Goal: Information Seeking & Learning: Learn about a topic

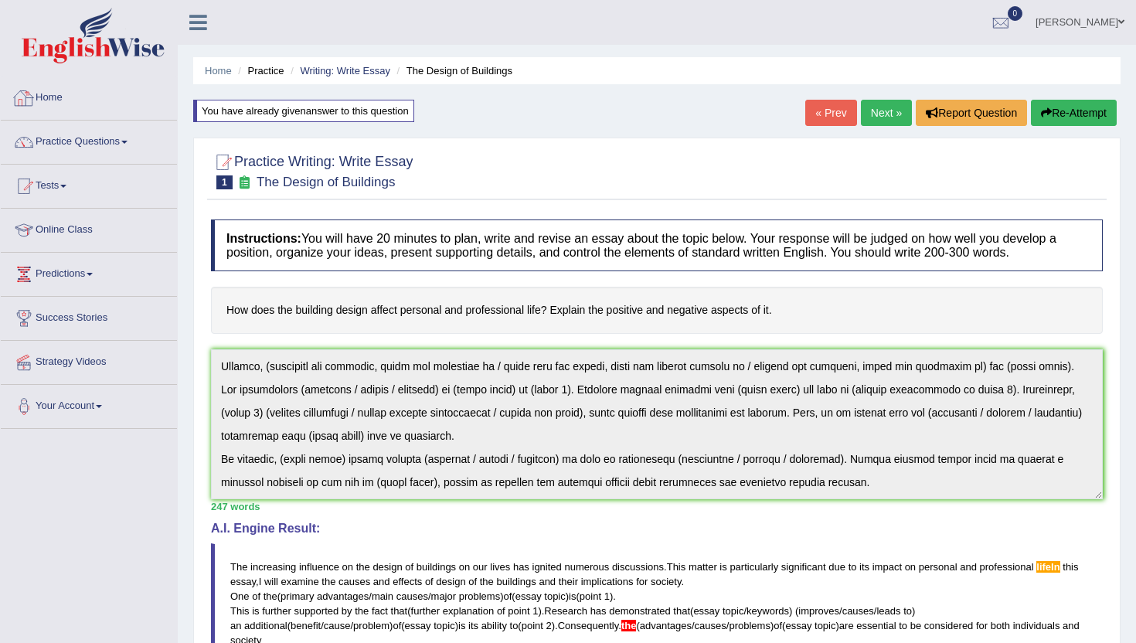
click at [49, 94] on link "Home" at bounding box center [89, 96] width 176 height 39
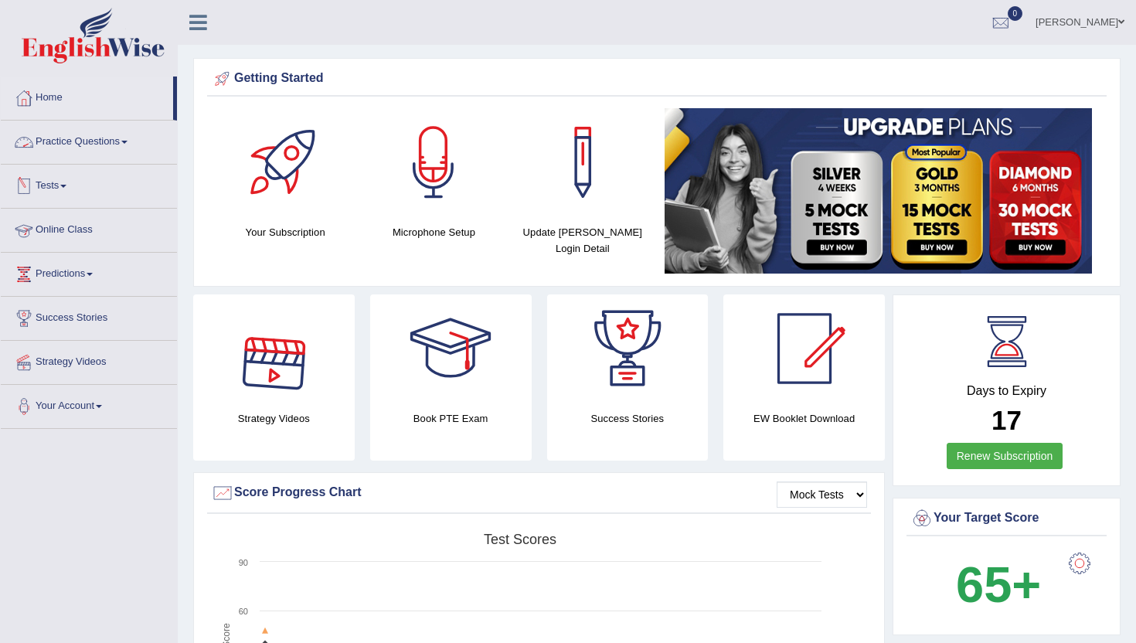
click at [134, 139] on link "Practice Questions" at bounding box center [89, 140] width 176 height 39
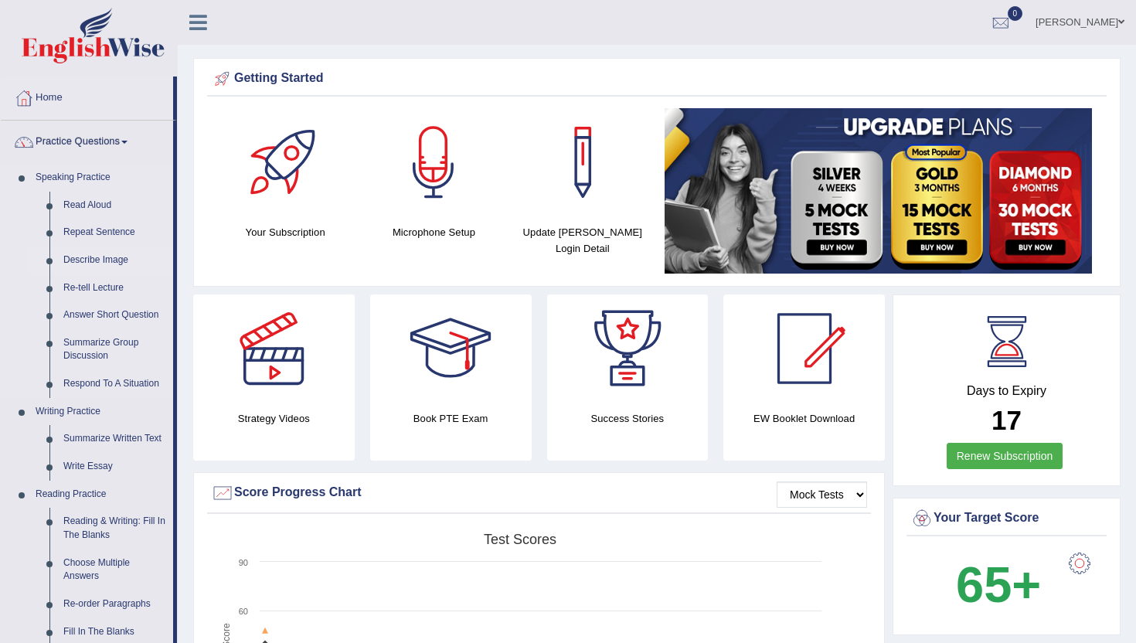
click at [109, 253] on link "Describe Image" at bounding box center [114, 261] width 117 height 28
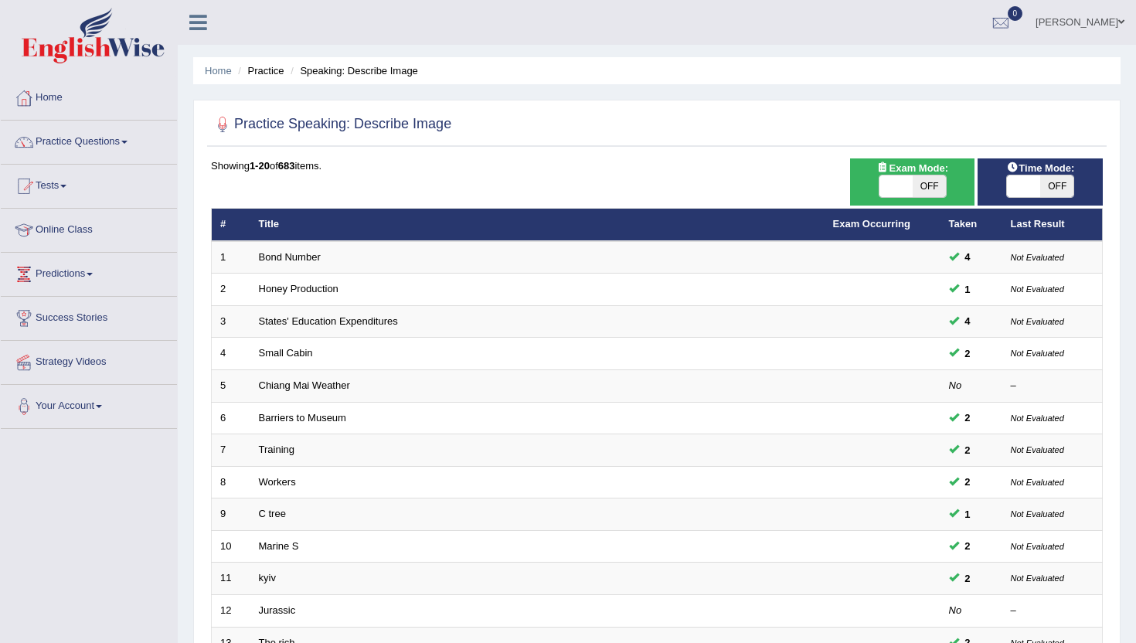
click at [898, 183] on span at bounding box center [896, 186] width 33 height 22
checkbox input "true"
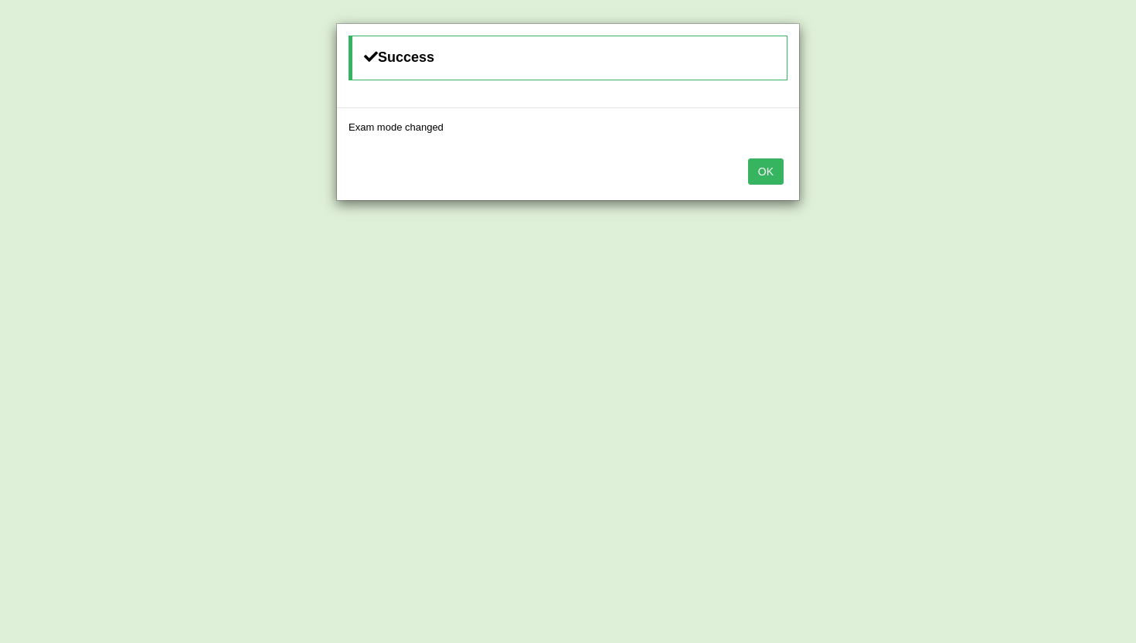
click at [765, 165] on button "OK" at bounding box center [766, 171] width 36 height 26
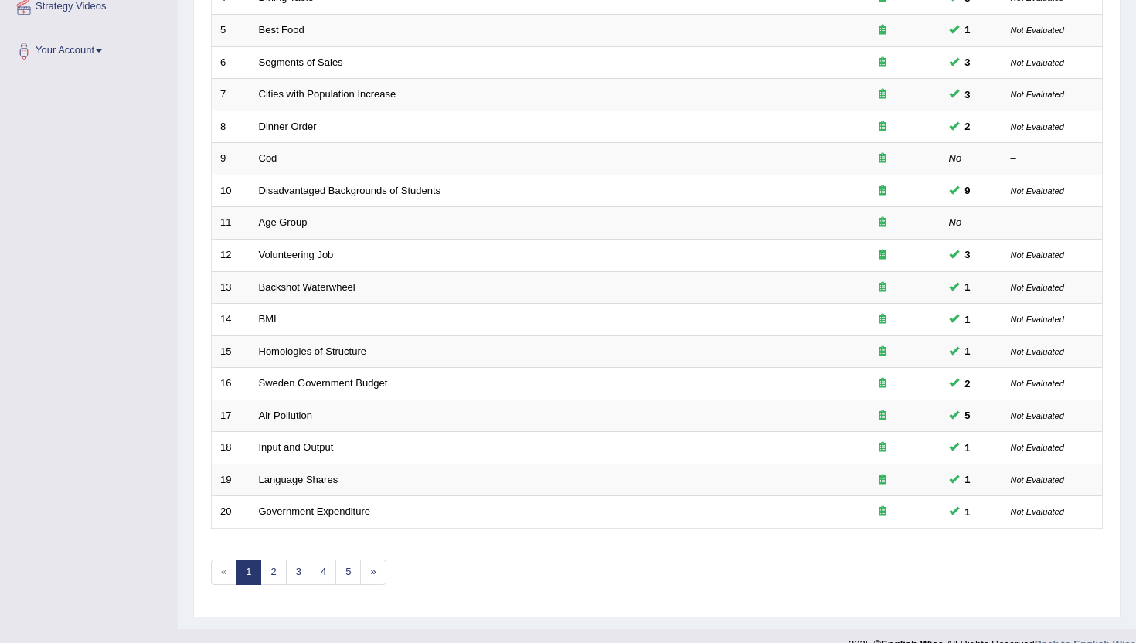
scroll to position [380, 0]
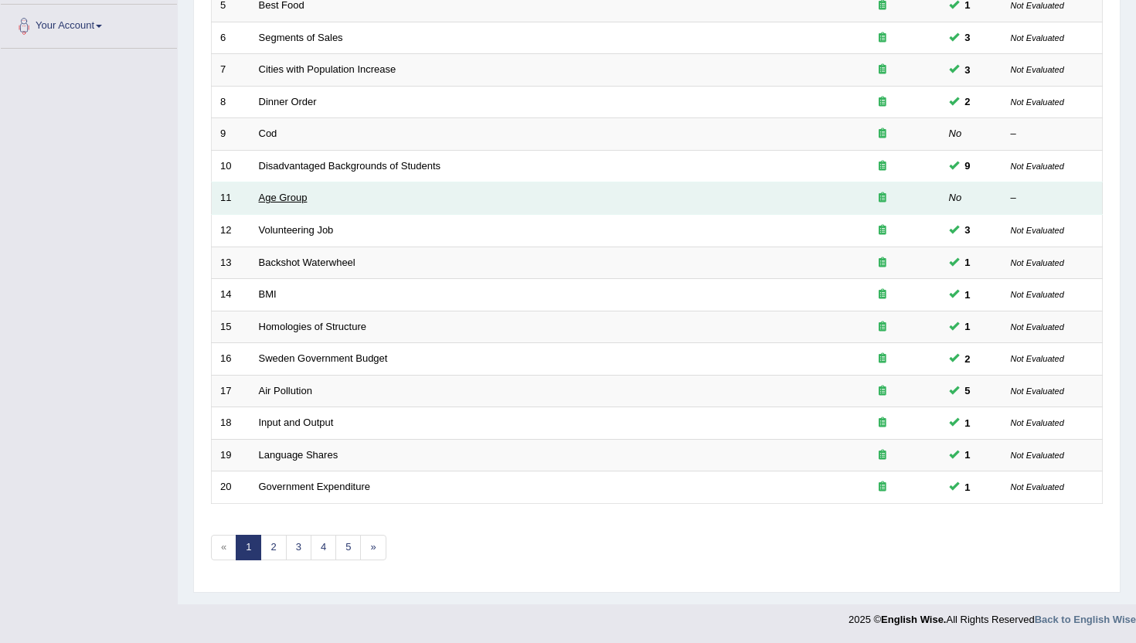
click at [287, 199] on link "Age Group" at bounding box center [283, 198] width 49 height 12
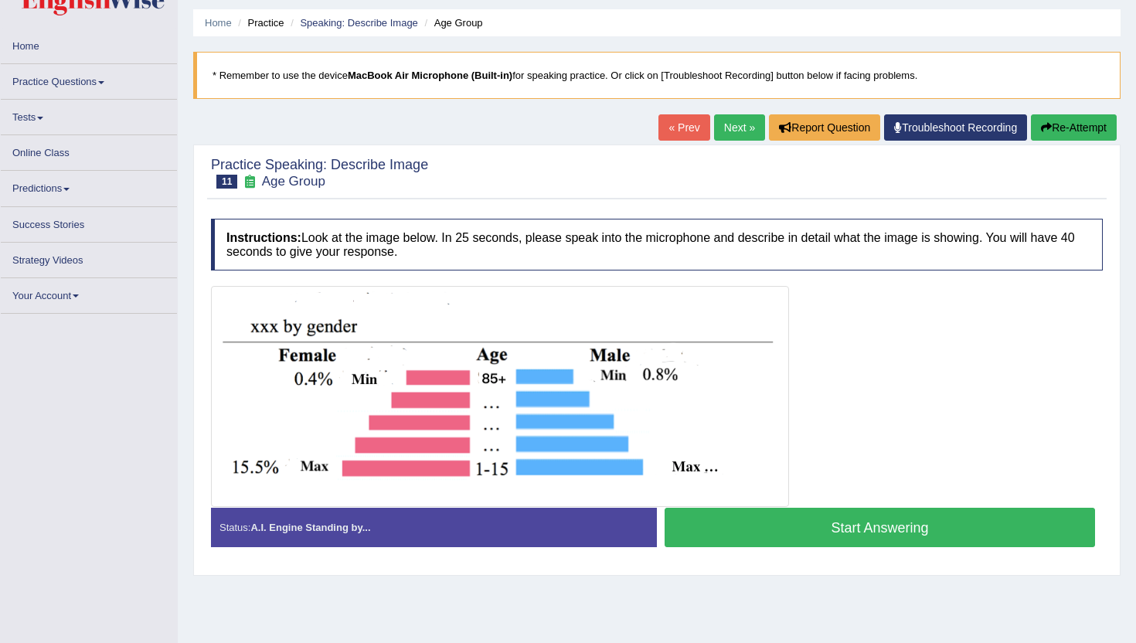
scroll to position [169, 0]
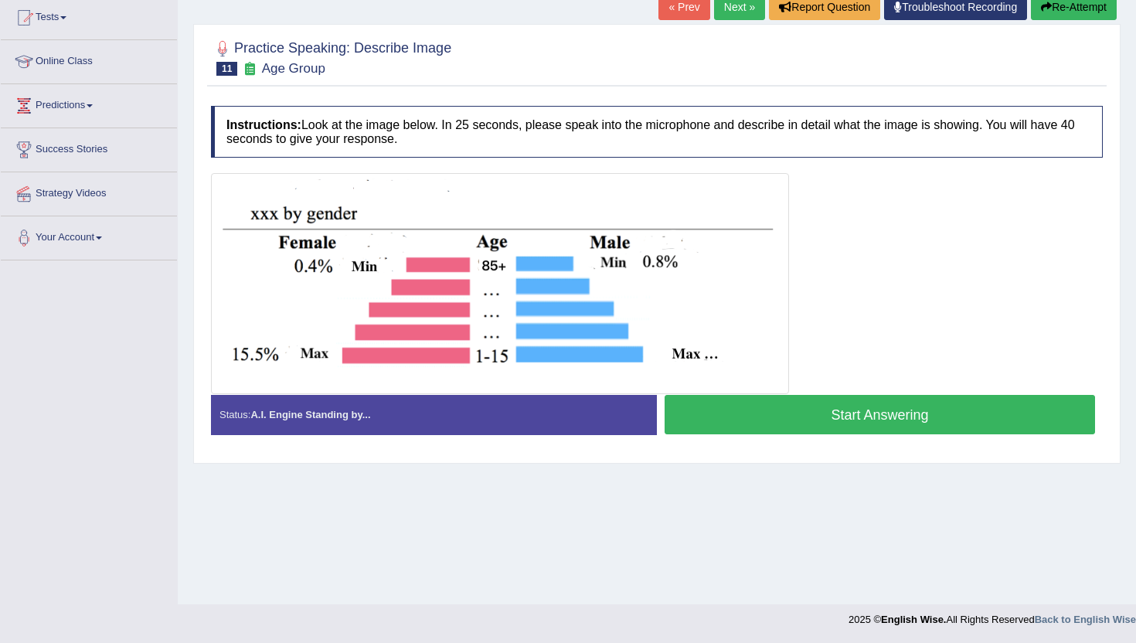
click at [713, 411] on button "Start Answering" at bounding box center [880, 414] width 431 height 39
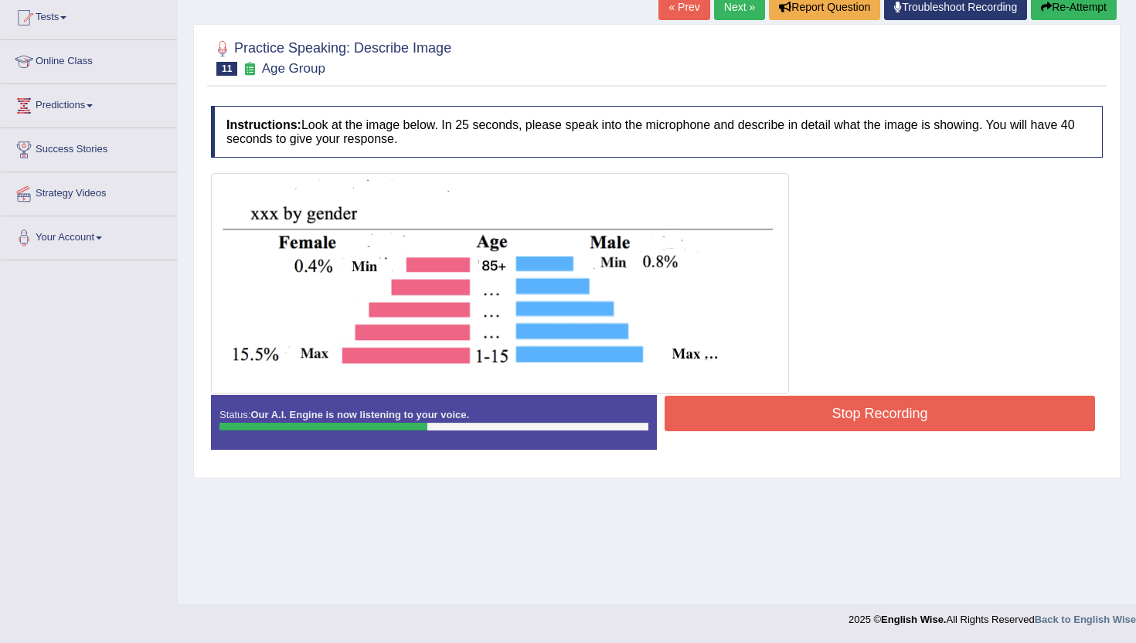
click at [713, 411] on button "Stop Recording" at bounding box center [880, 414] width 431 height 36
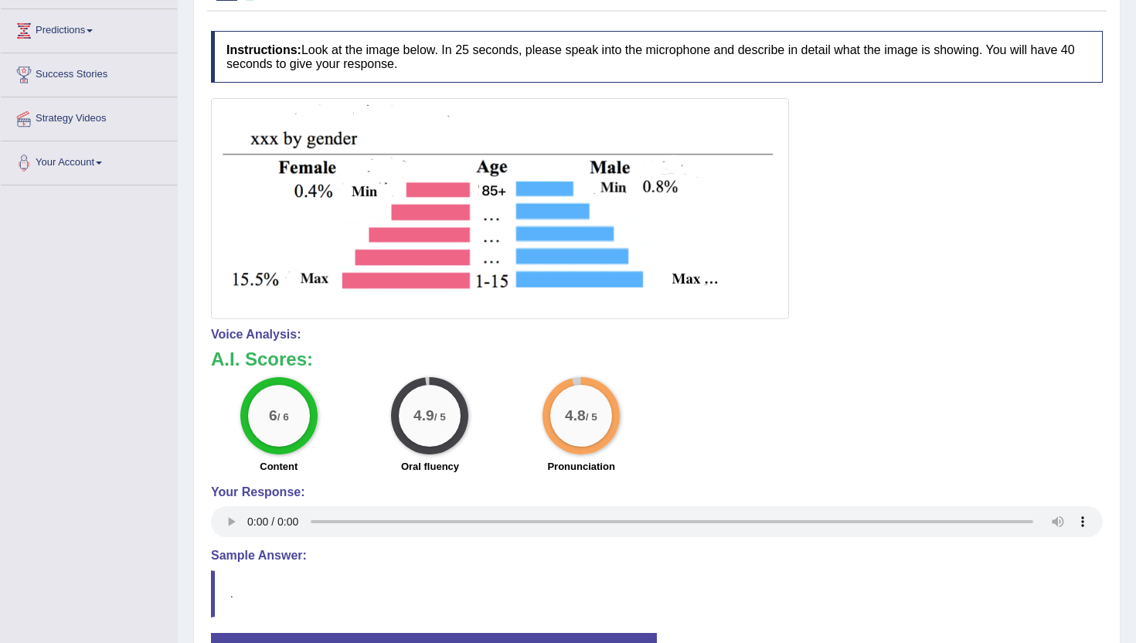
scroll to position [0, 0]
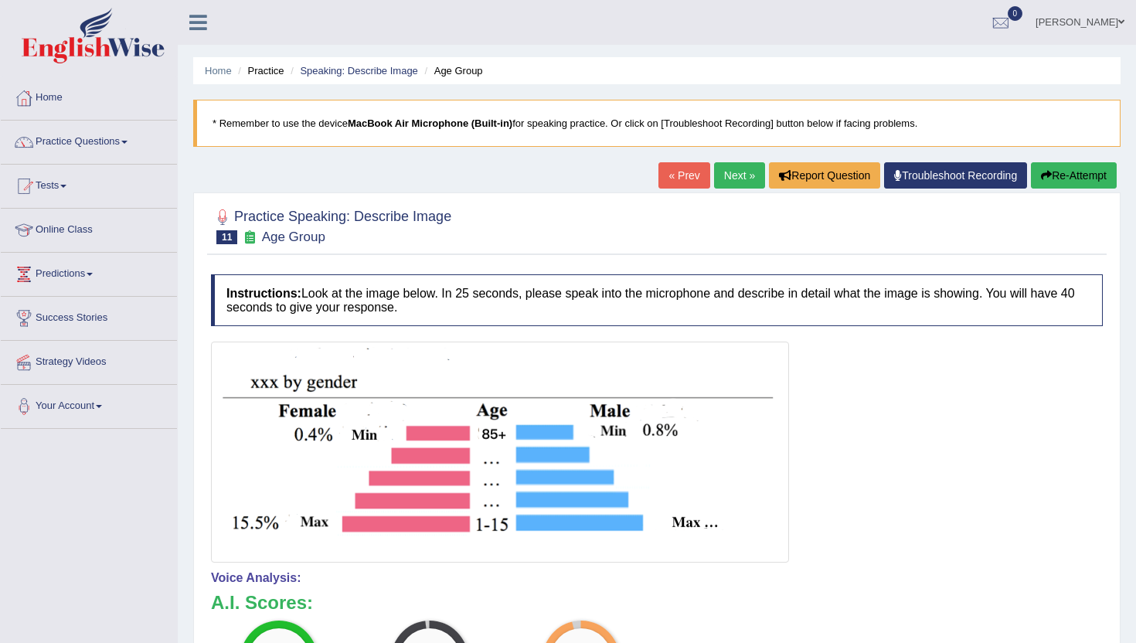
click at [374, 77] on li "Speaking: Describe Image" at bounding box center [352, 70] width 131 height 15
click at [380, 71] on link "Speaking: Describe Image" at bounding box center [359, 71] width 118 height 12
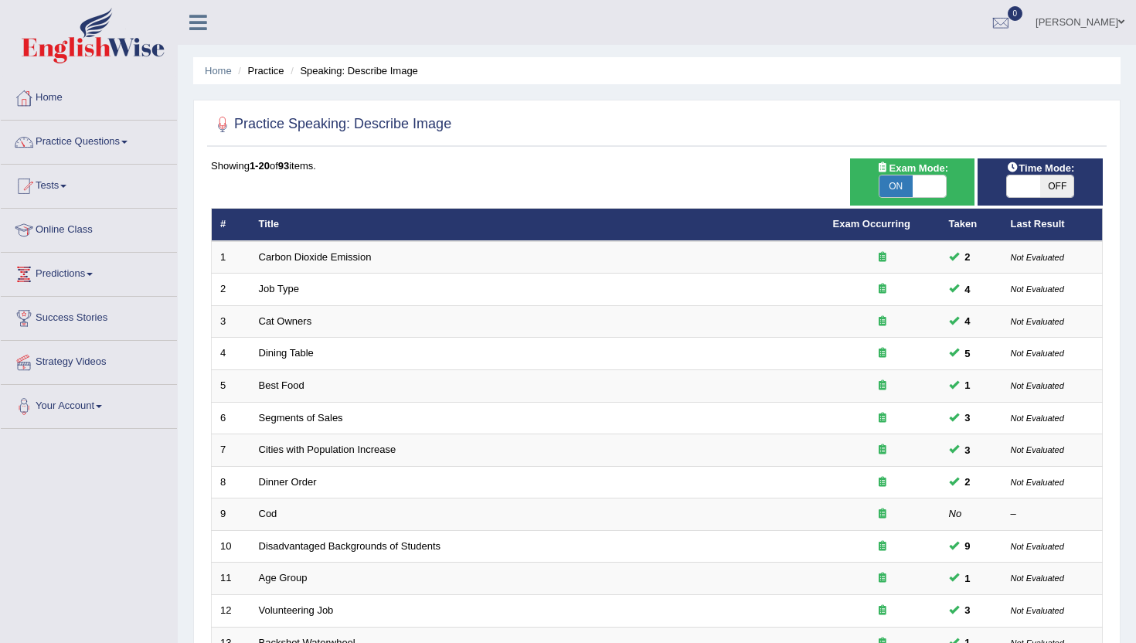
click at [904, 182] on span "ON" at bounding box center [896, 186] width 33 height 22
checkbox input "false"
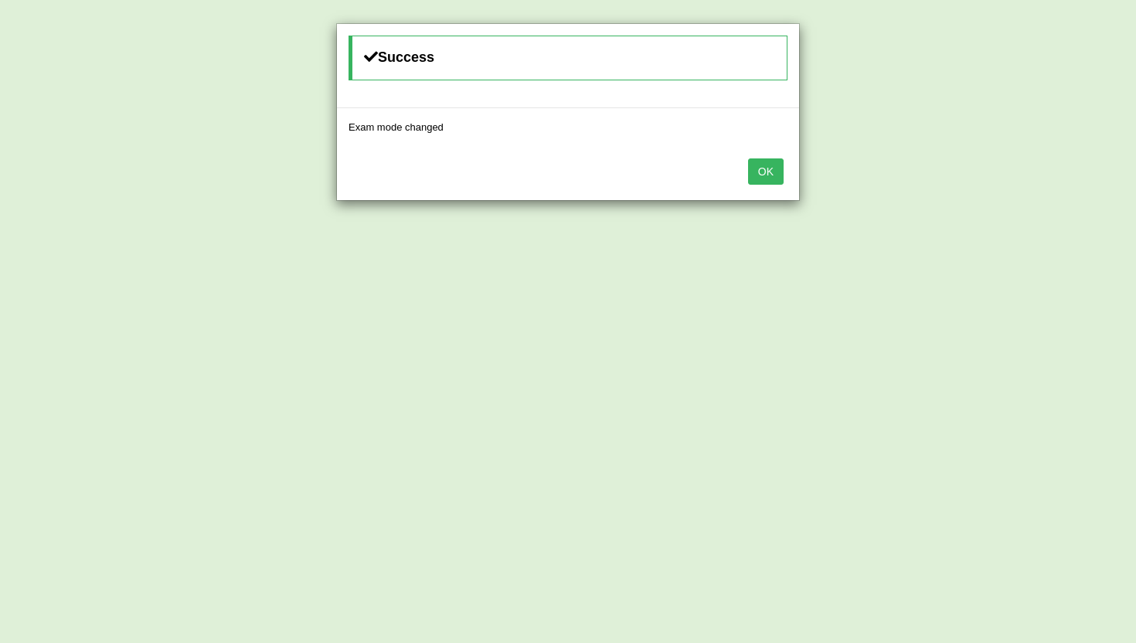
click at [763, 164] on button "OK" at bounding box center [766, 171] width 36 height 26
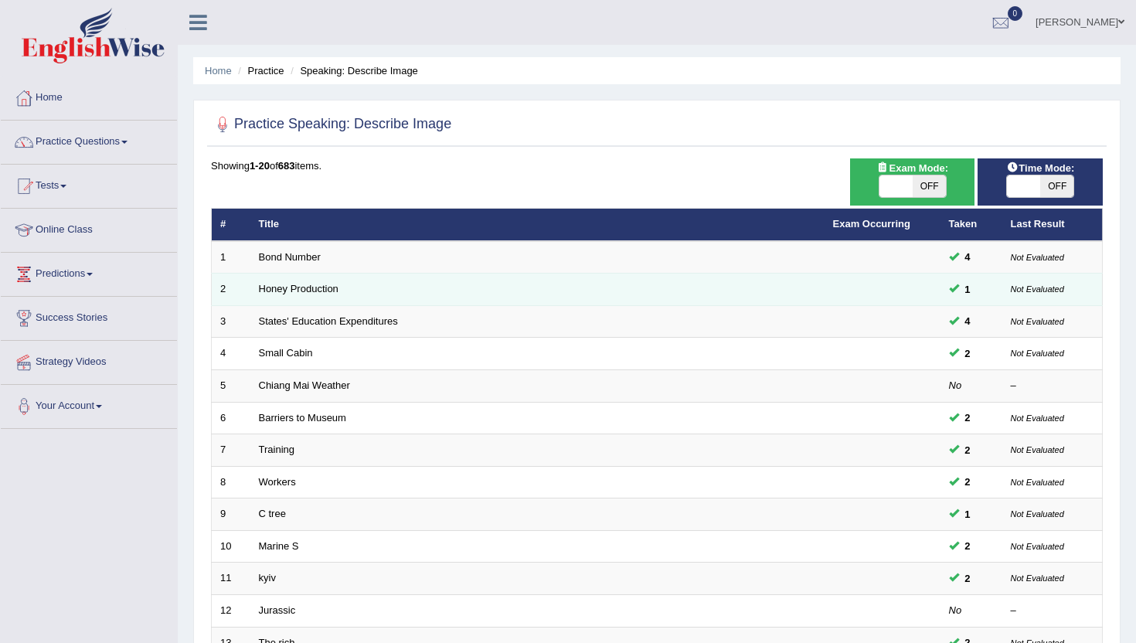
scroll to position [380, 0]
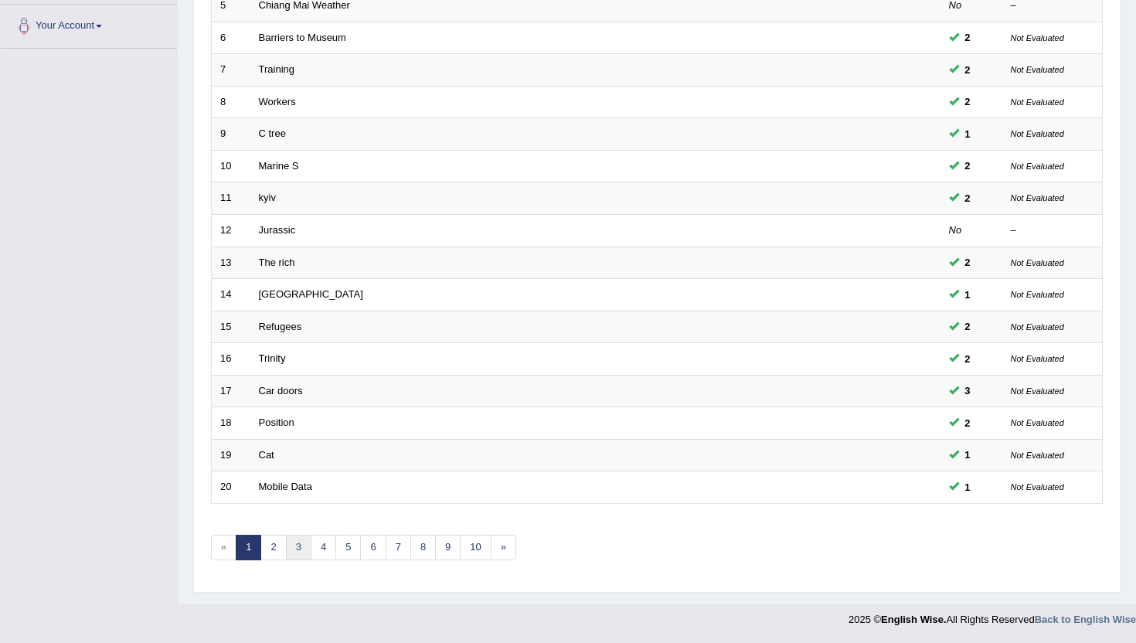
click at [299, 549] on link "3" at bounding box center [299, 548] width 26 height 26
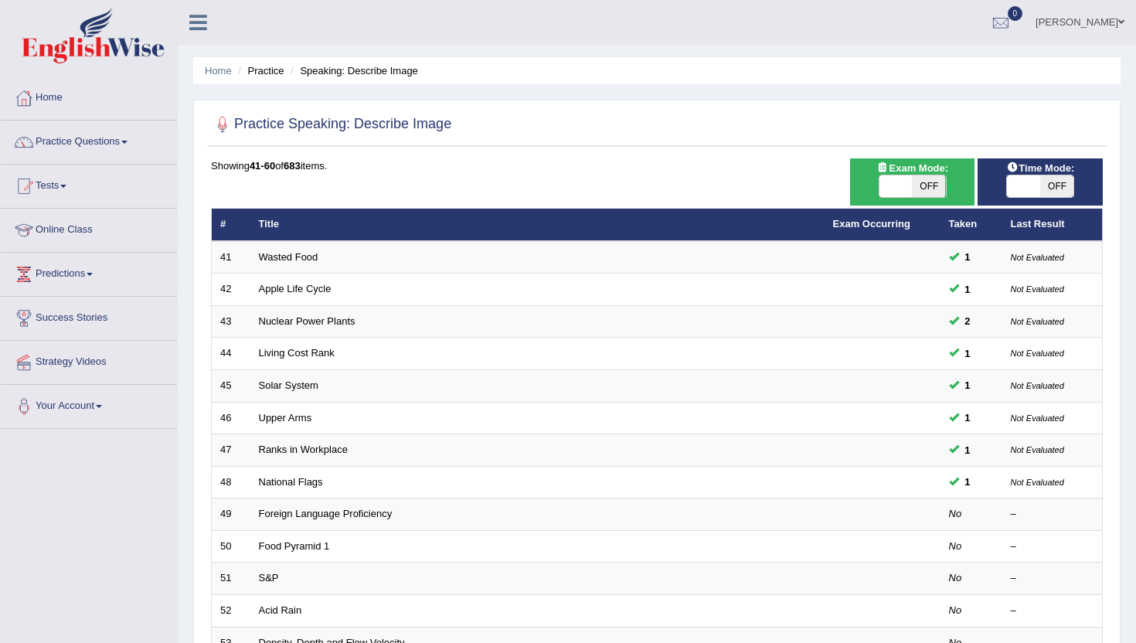
scroll to position [380, 0]
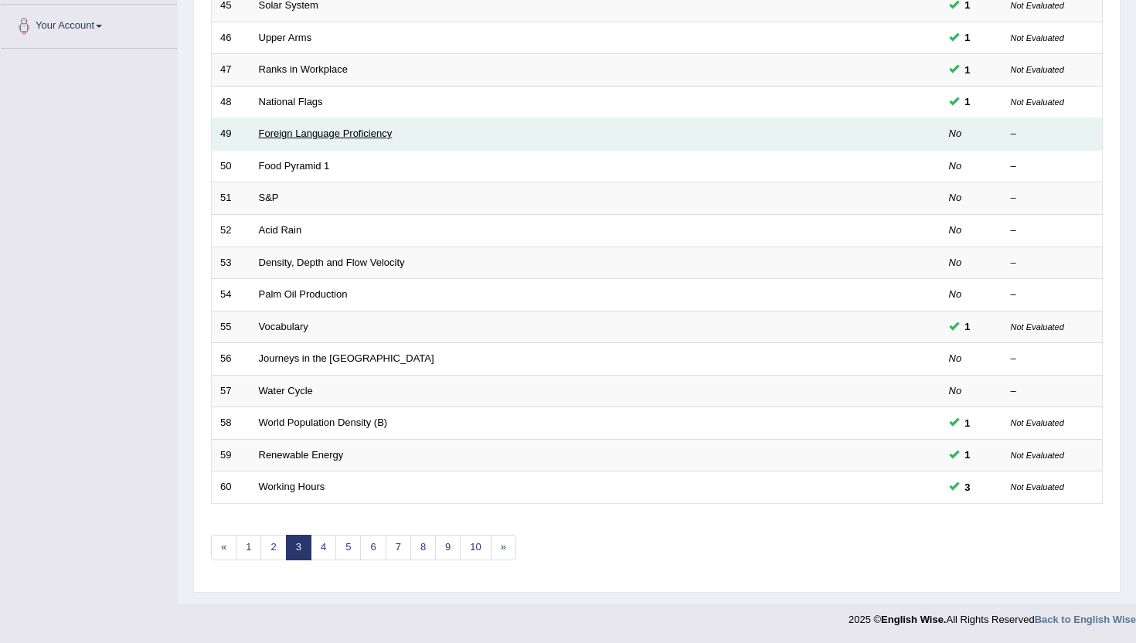
click at [330, 136] on link "Foreign Language Proficiency" at bounding box center [326, 134] width 134 height 12
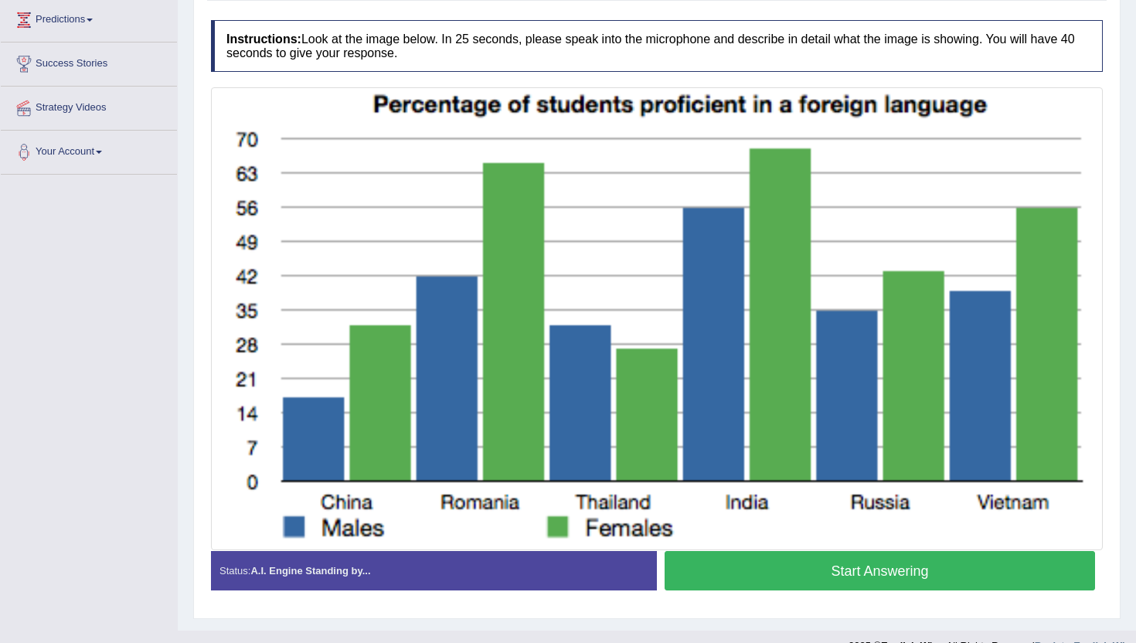
scroll to position [270, 0]
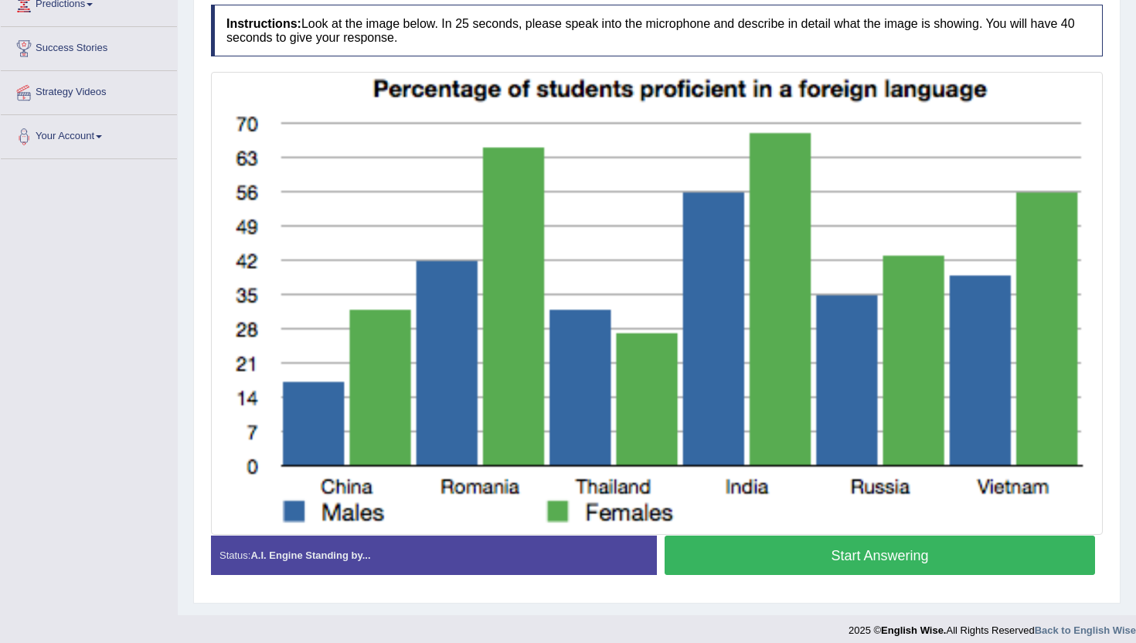
click at [797, 550] on button "Start Answering" at bounding box center [880, 555] width 431 height 39
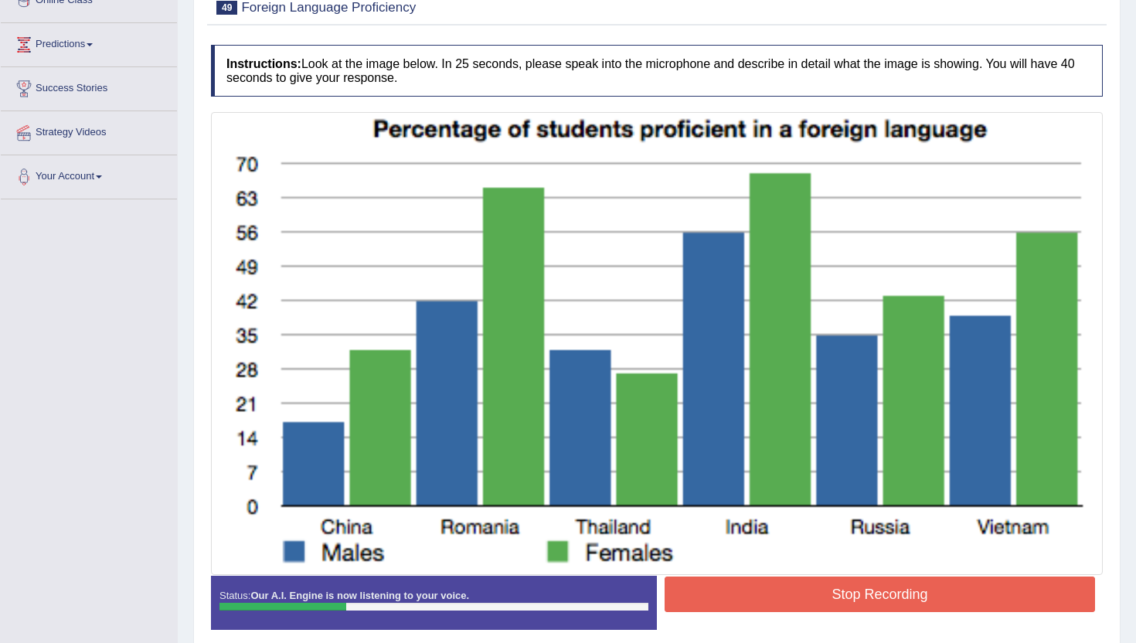
scroll to position [231, 0]
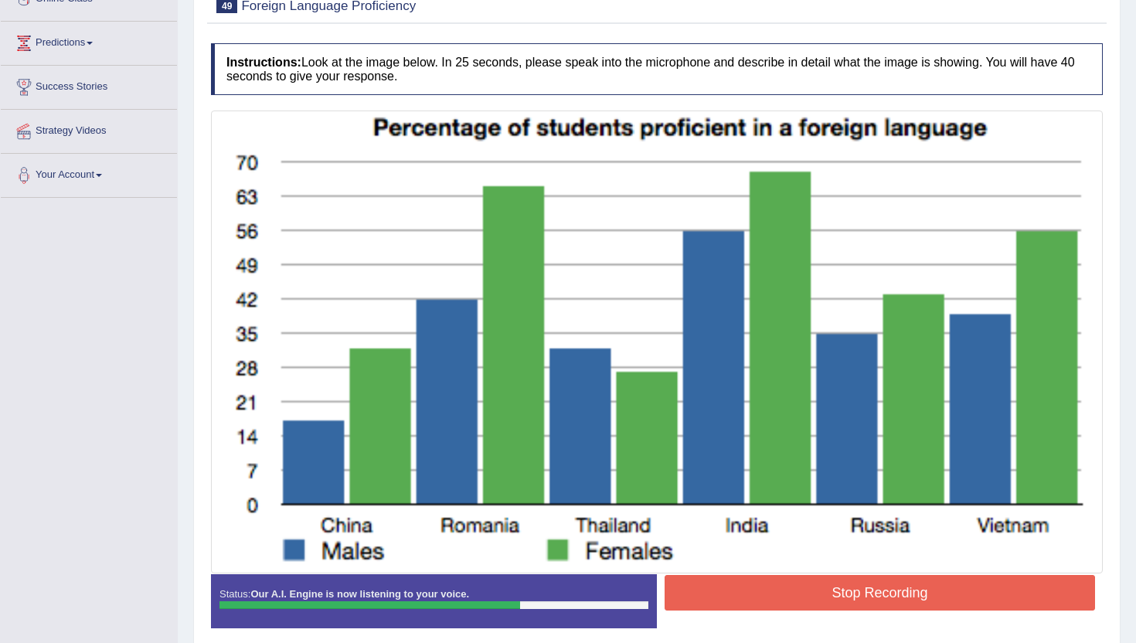
click at [845, 590] on button "Stop Recording" at bounding box center [880, 593] width 431 height 36
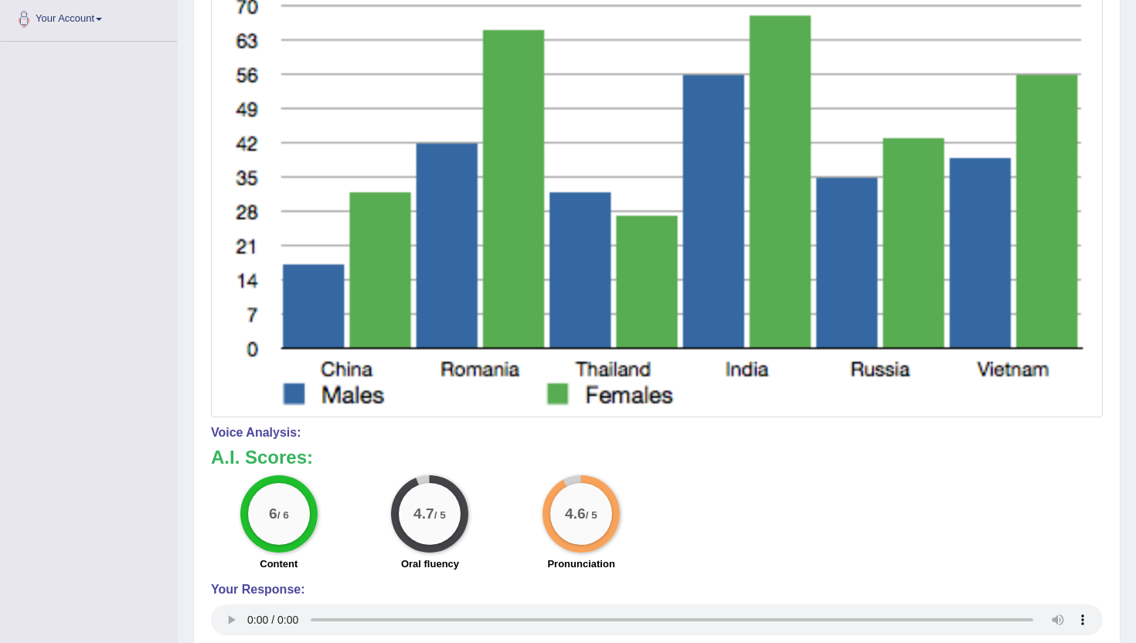
scroll to position [0, 0]
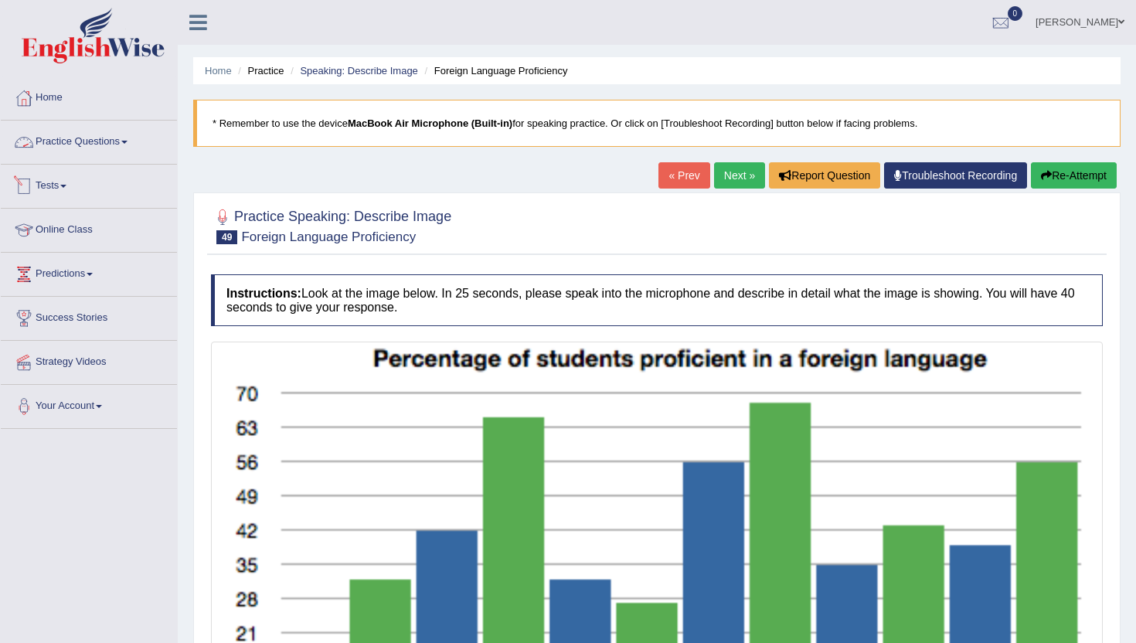
click at [128, 142] on span at bounding box center [124, 142] width 6 height 3
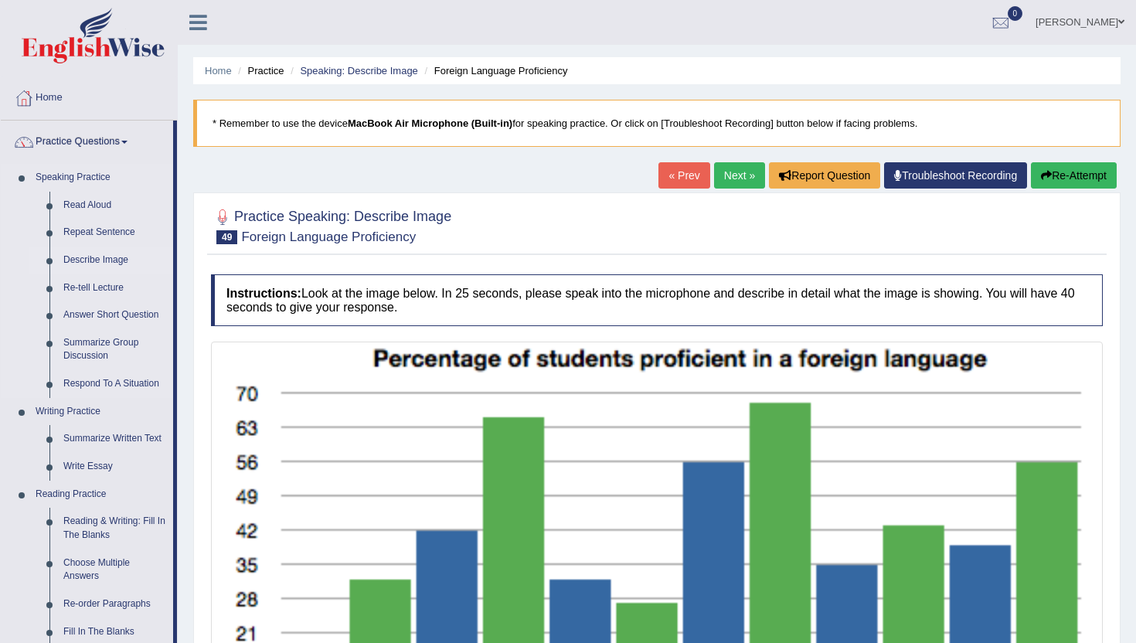
click at [91, 261] on link "Describe Image" at bounding box center [114, 261] width 117 height 28
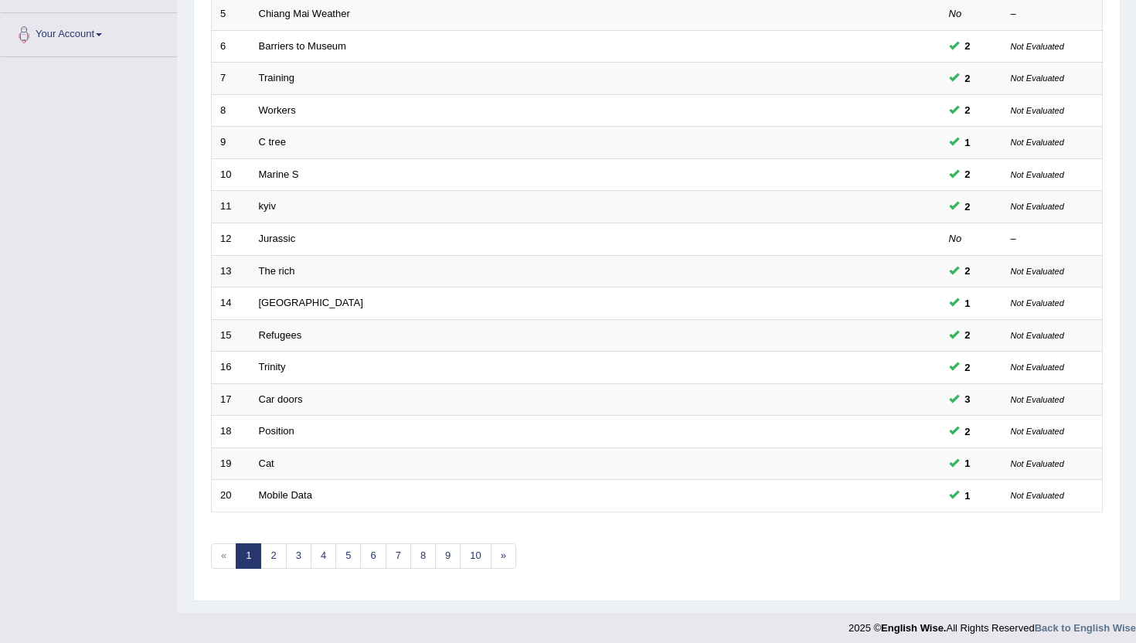
scroll to position [380, 0]
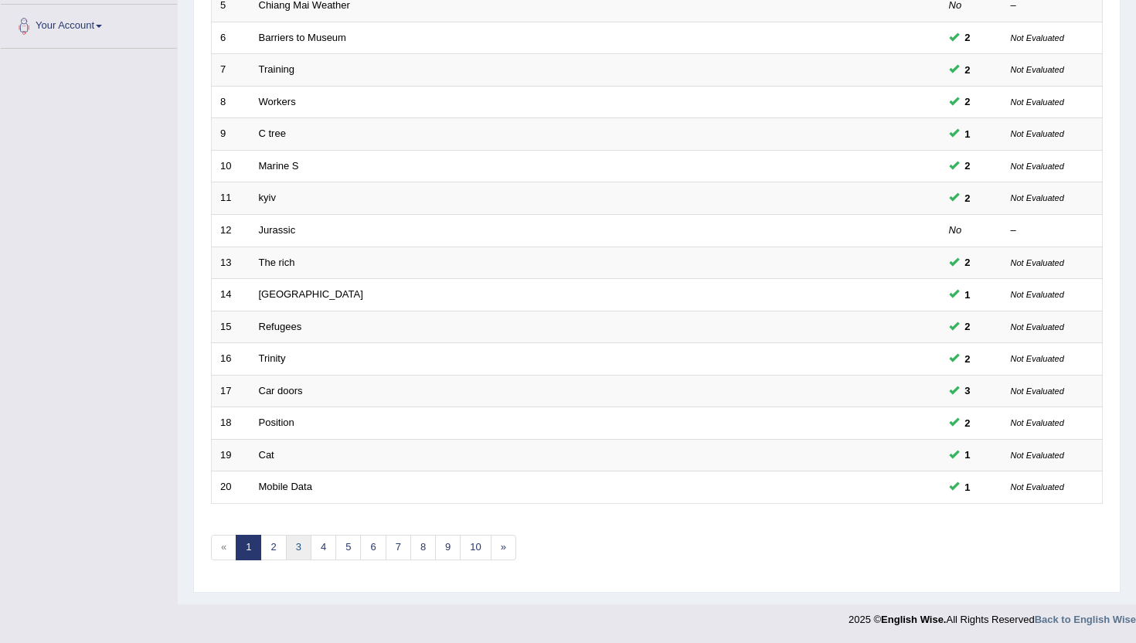
click at [293, 543] on link "3" at bounding box center [299, 548] width 26 height 26
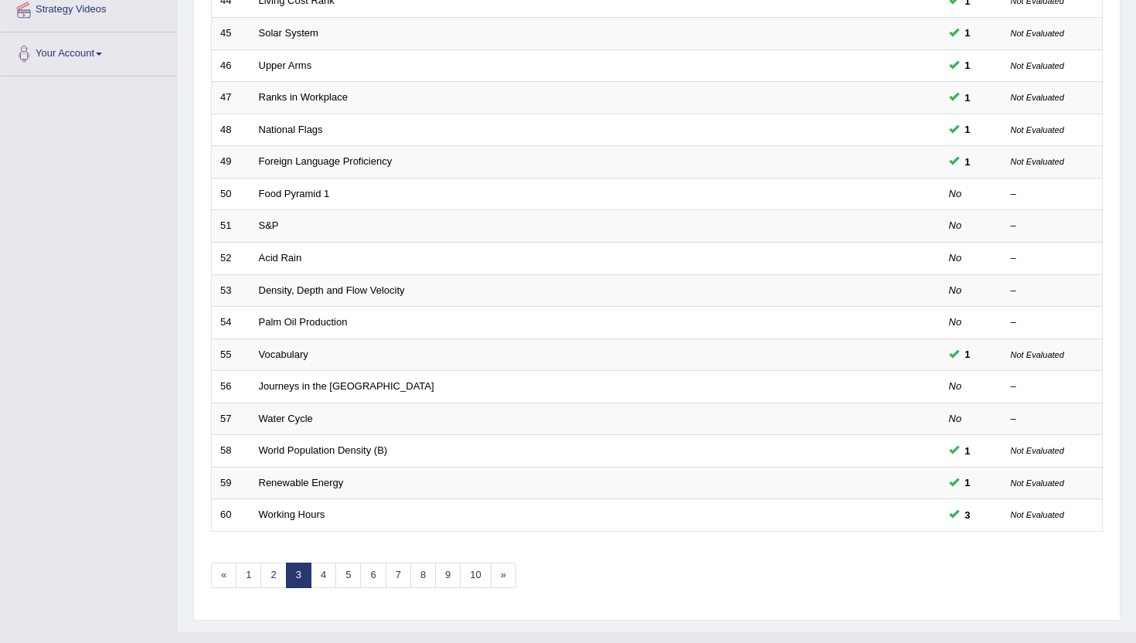
scroll to position [353, 0]
click at [324, 579] on link "4" at bounding box center [324, 575] width 26 height 26
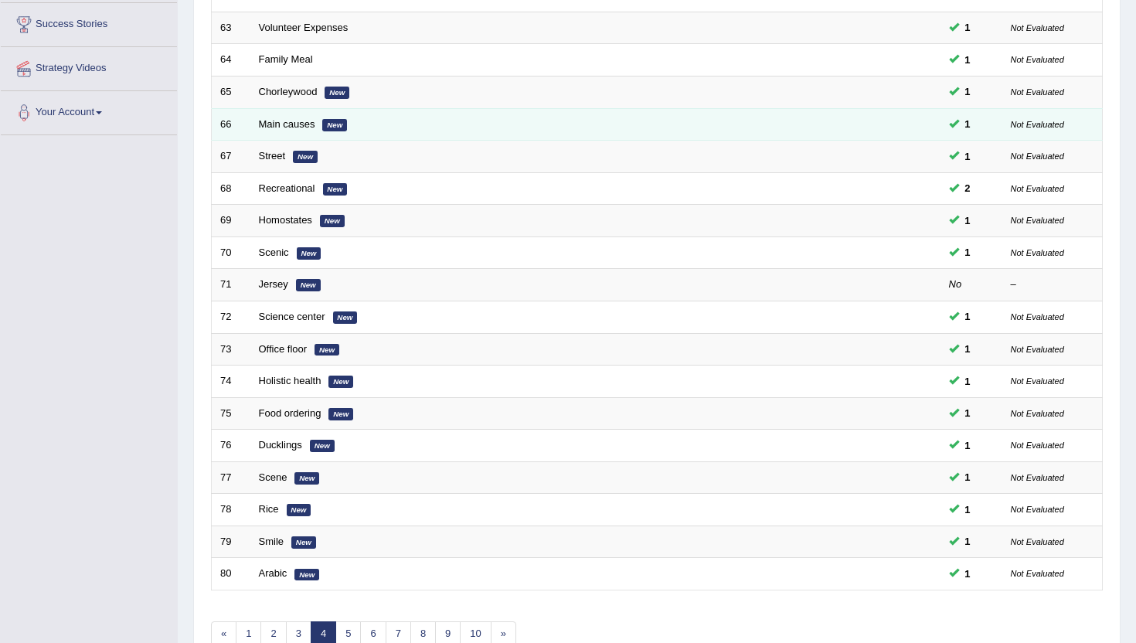
scroll to position [380, 0]
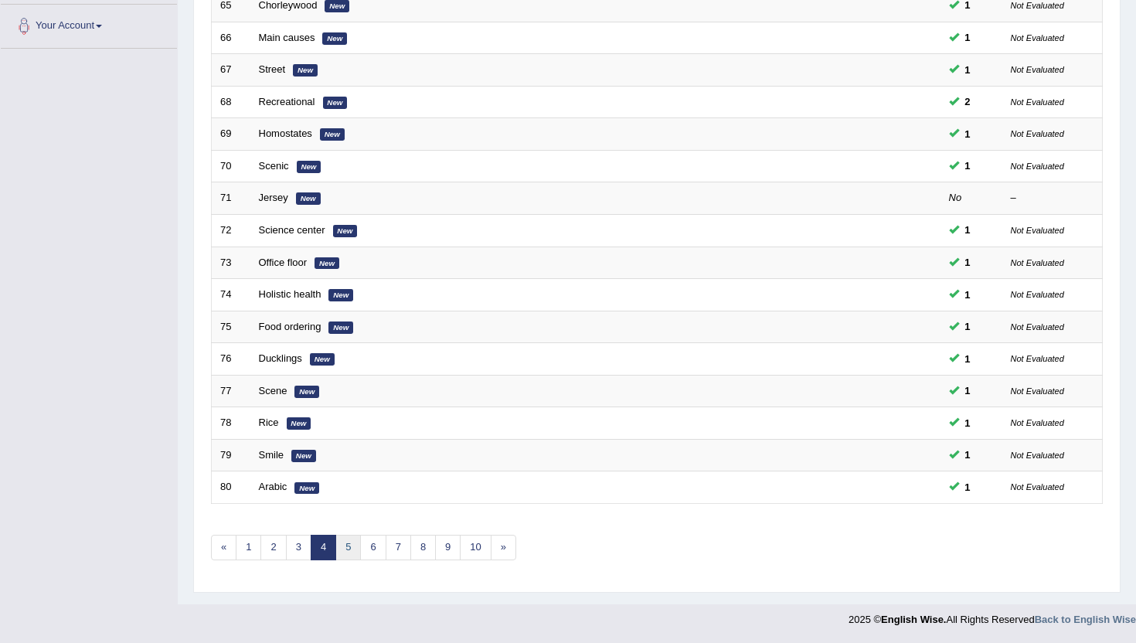
click at [343, 544] on link "5" at bounding box center [349, 548] width 26 height 26
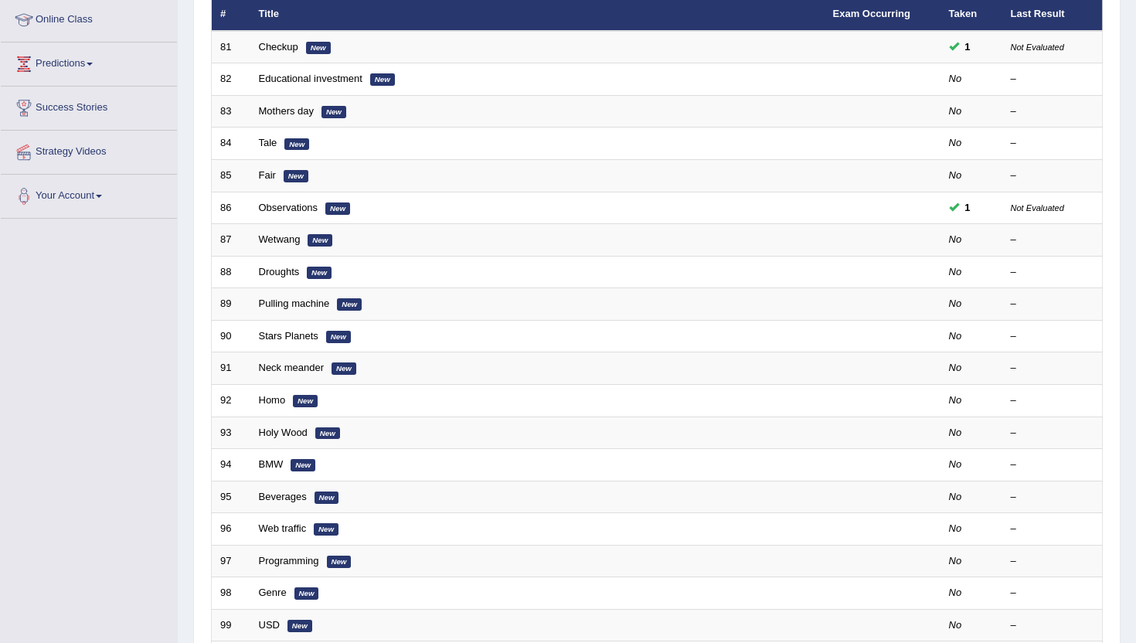
scroll to position [212, 0]
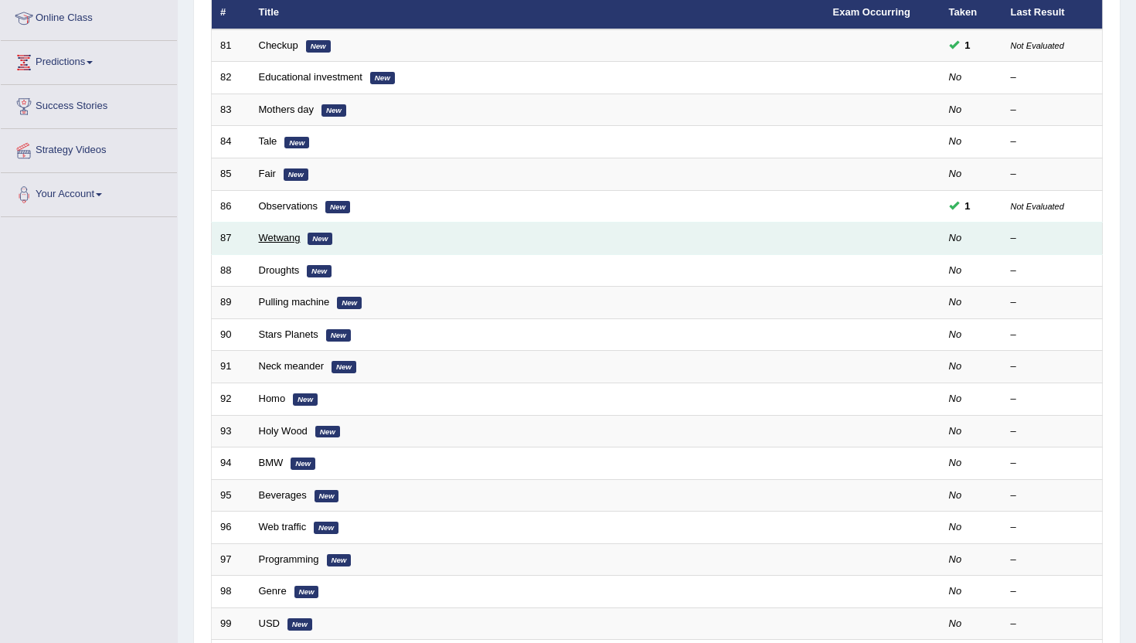
click at [274, 238] on link "Wetwang" at bounding box center [280, 238] width 42 height 12
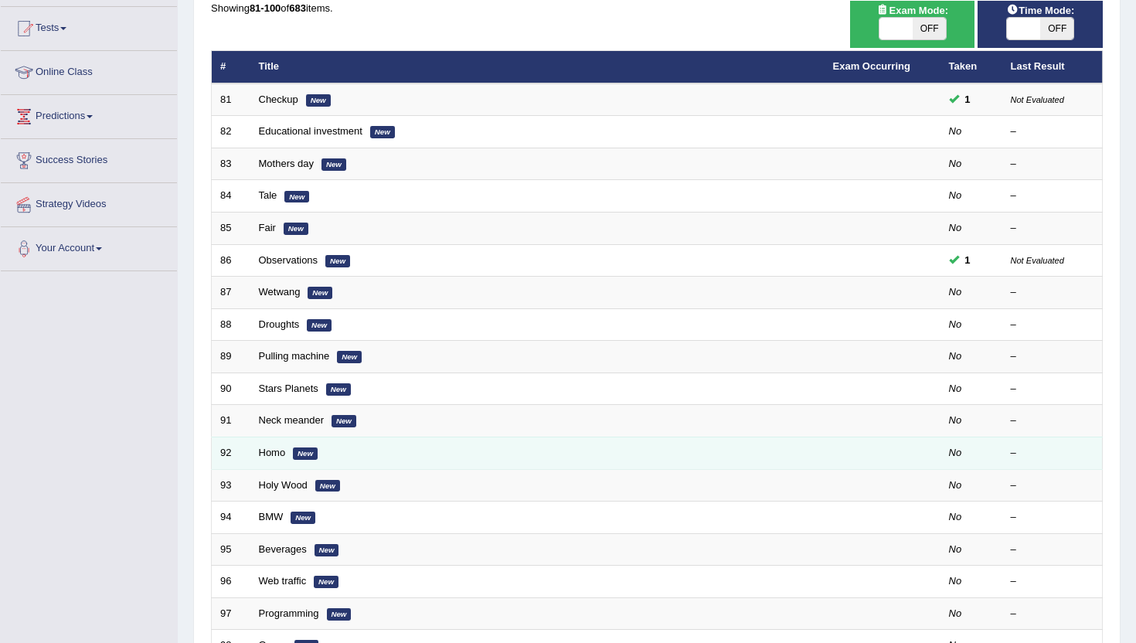
scroll to position [175, 0]
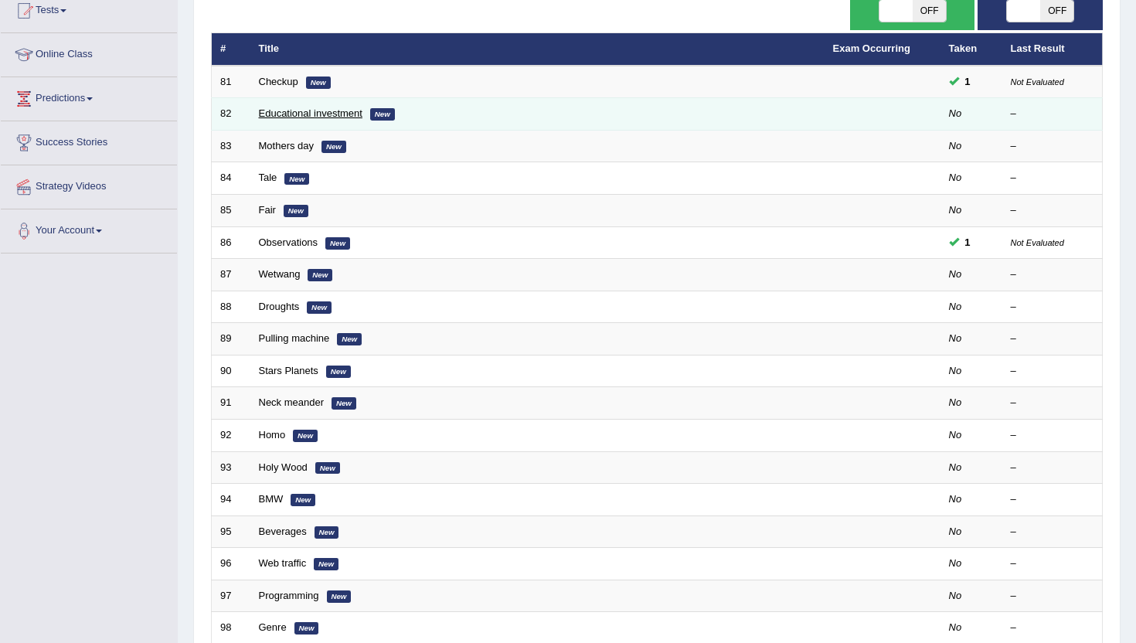
click at [295, 116] on link "Educational investment" at bounding box center [311, 113] width 104 height 12
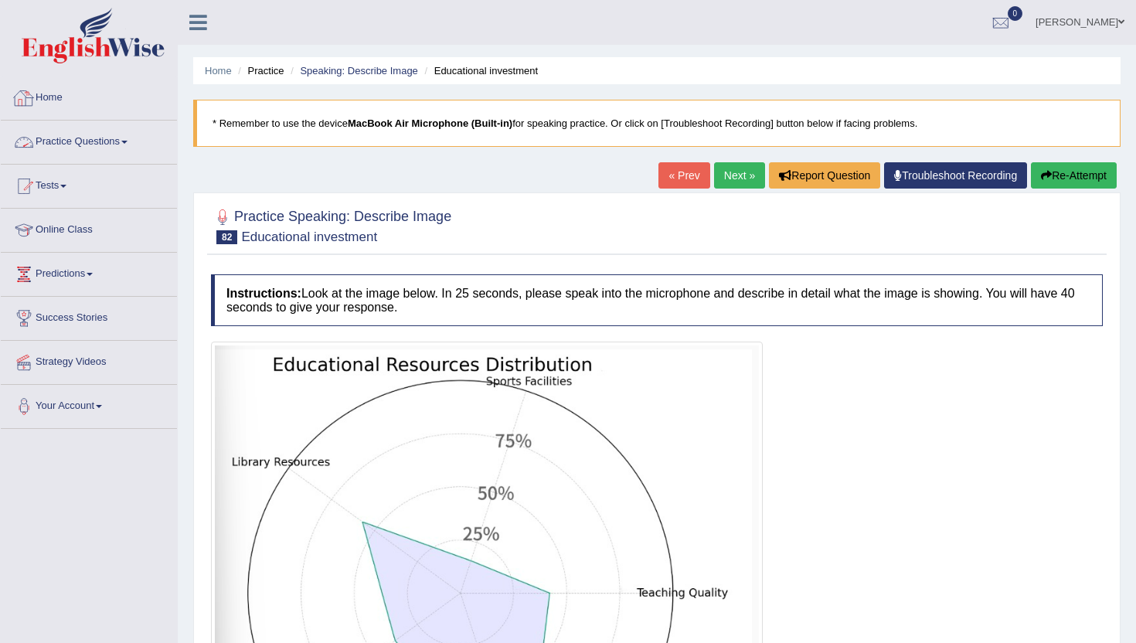
click at [128, 152] on link "Practice Questions" at bounding box center [89, 140] width 176 height 39
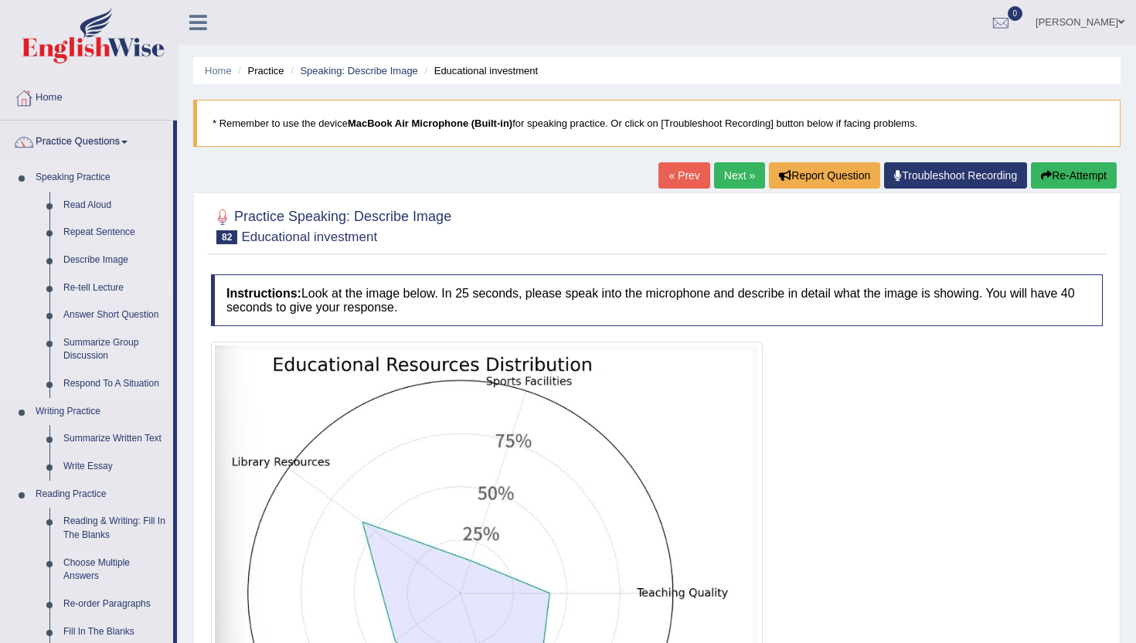
click at [86, 288] on link "Re-tell Lecture" at bounding box center [114, 288] width 117 height 28
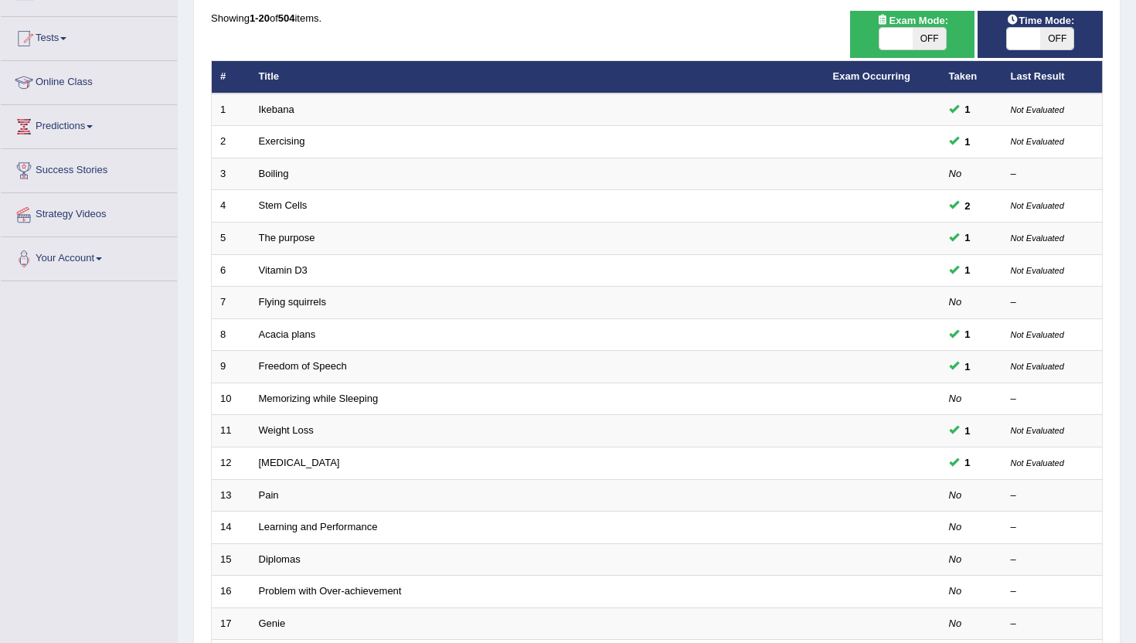
scroll to position [380, 0]
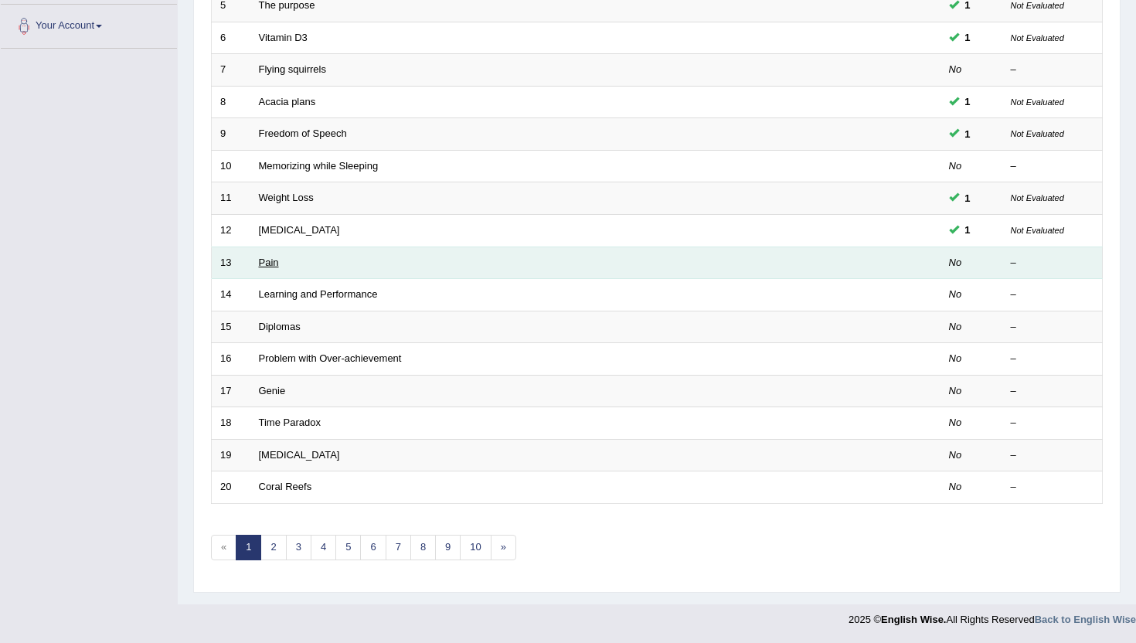
click at [261, 260] on link "Pain" at bounding box center [269, 263] width 20 height 12
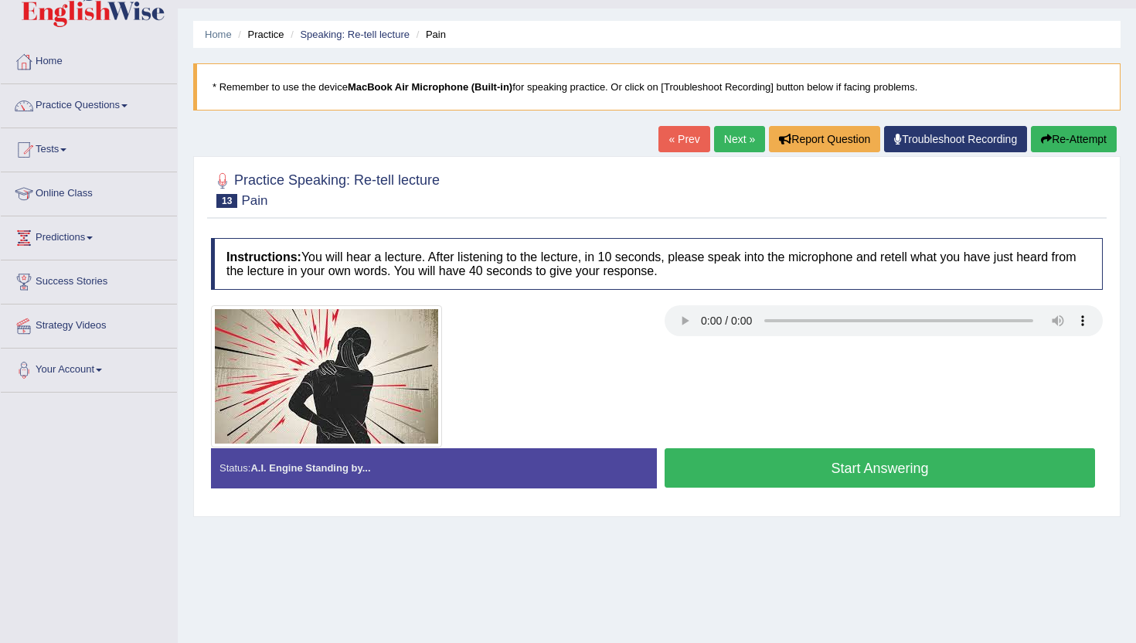
scroll to position [39, 0]
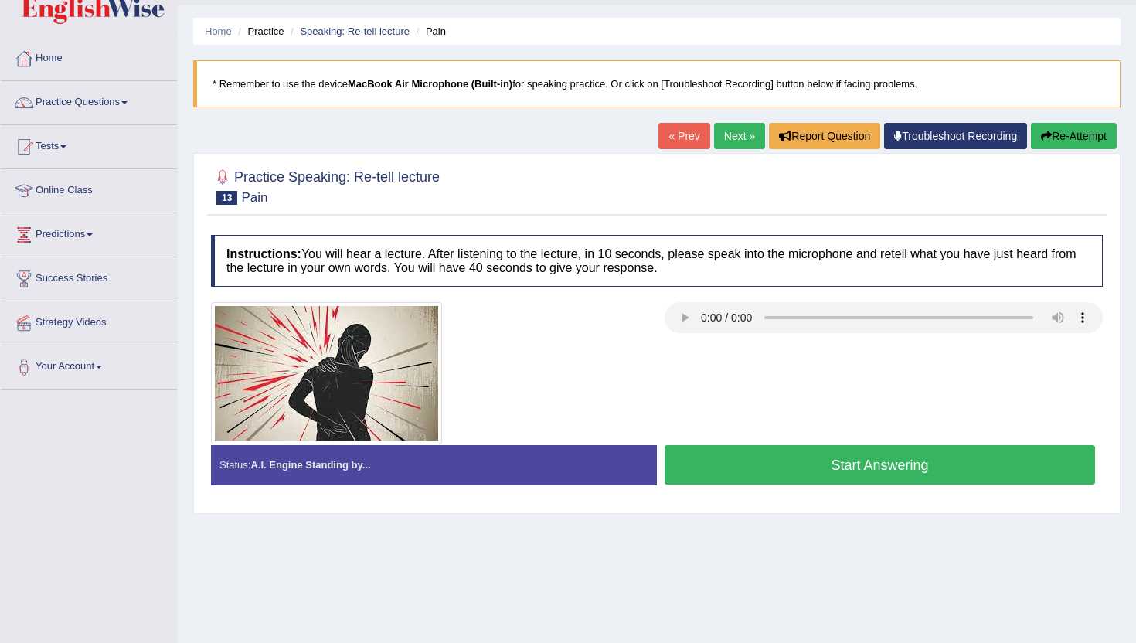
click at [759, 471] on button "Start Answering" at bounding box center [880, 464] width 431 height 39
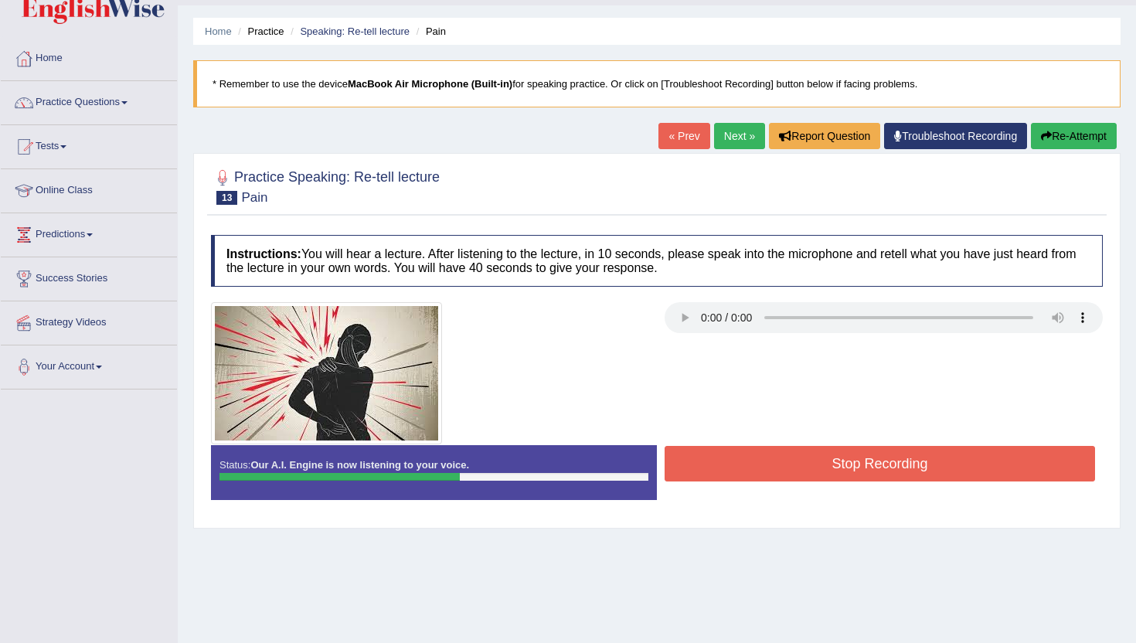
click at [759, 471] on button "Stop Recording" at bounding box center [880, 464] width 431 height 36
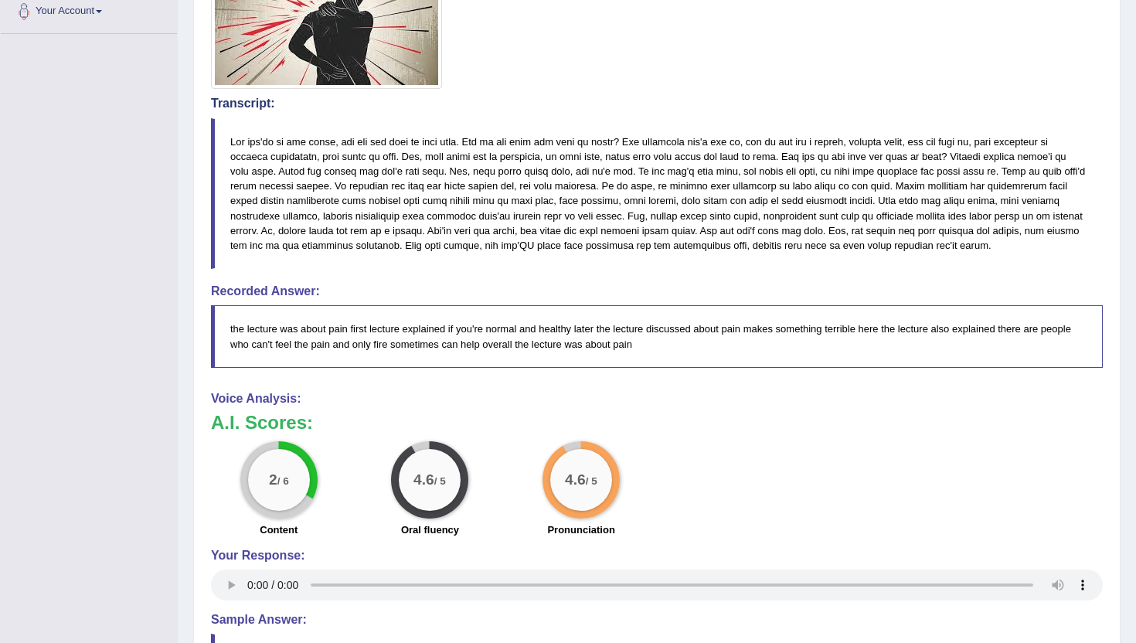
scroll to position [0, 0]
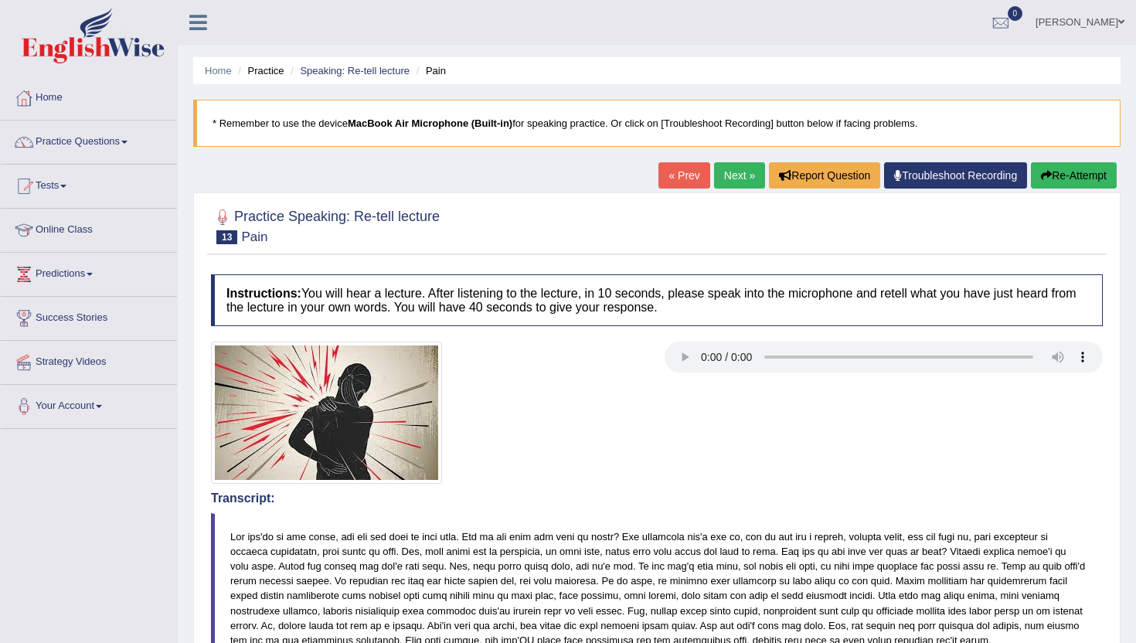
click at [734, 174] on link "Next »" at bounding box center [739, 175] width 51 height 26
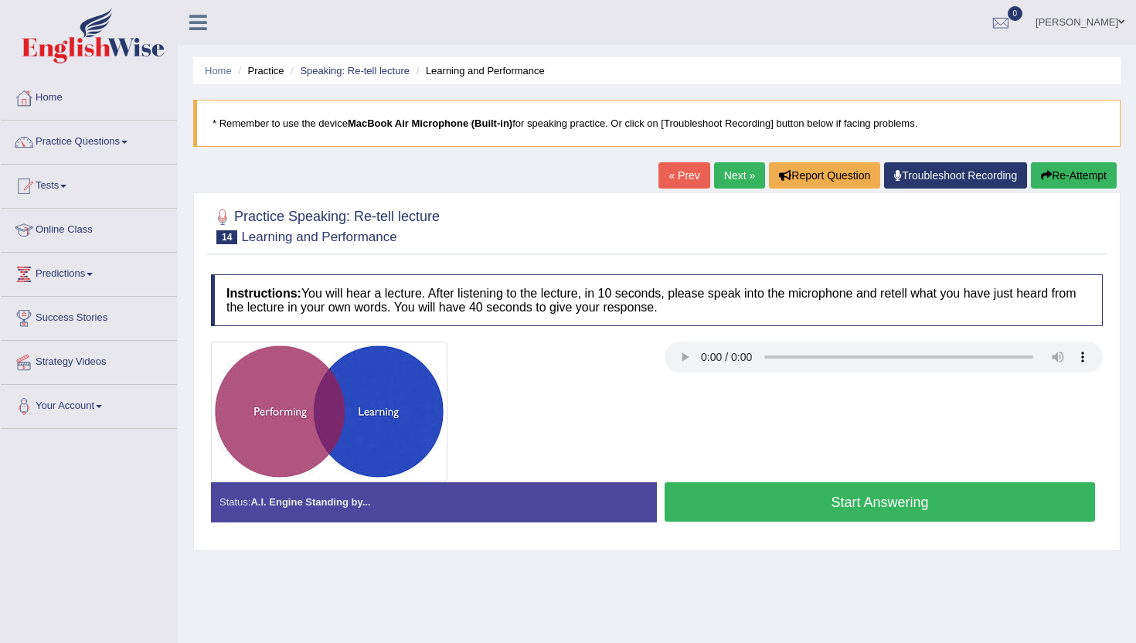
click at [785, 506] on button "Start Answering" at bounding box center [880, 501] width 431 height 39
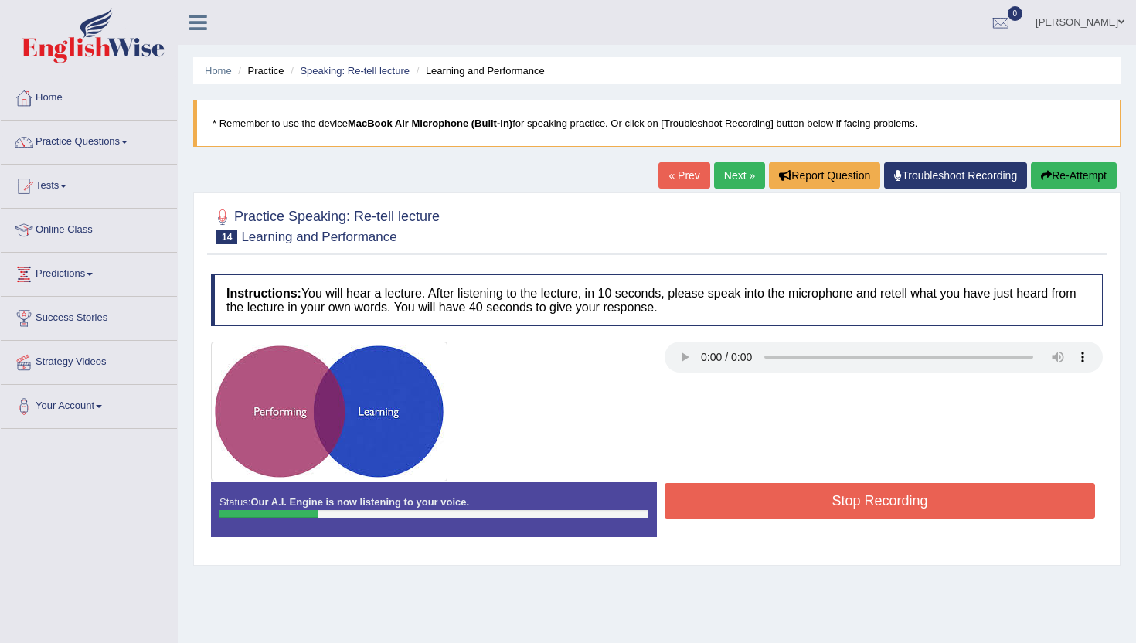
click at [811, 497] on button "Stop Recording" at bounding box center [880, 501] width 431 height 36
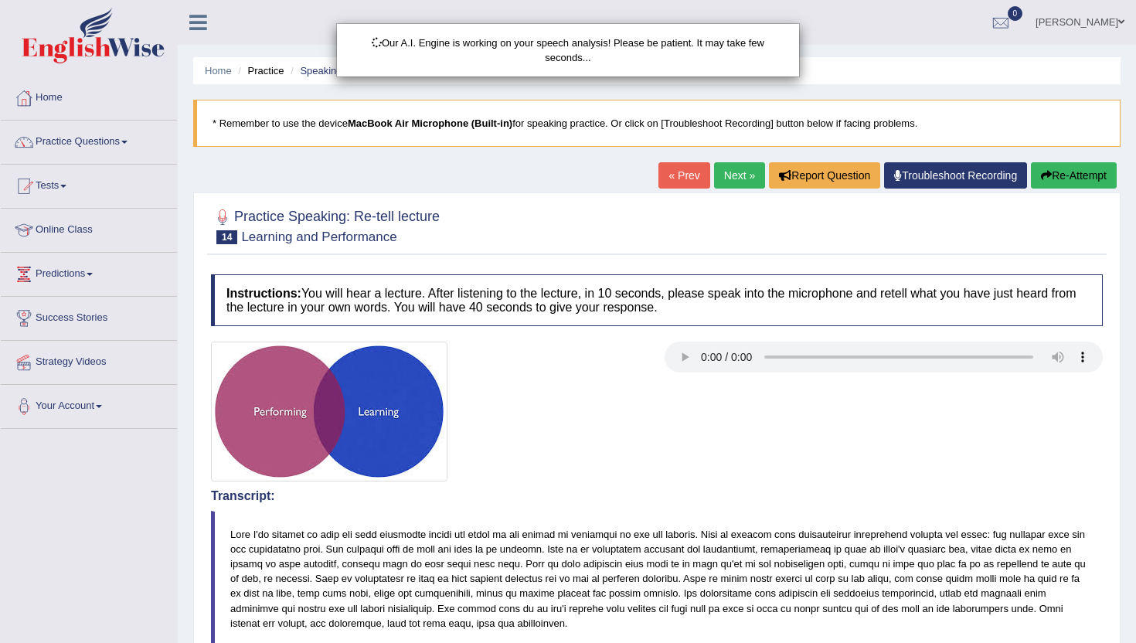
click at [1085, 172] on div "Our A.I. Engine is working on your speech analysis! Please be patient. It may t…" at bounding box center [568, 321] width 1136 height 643
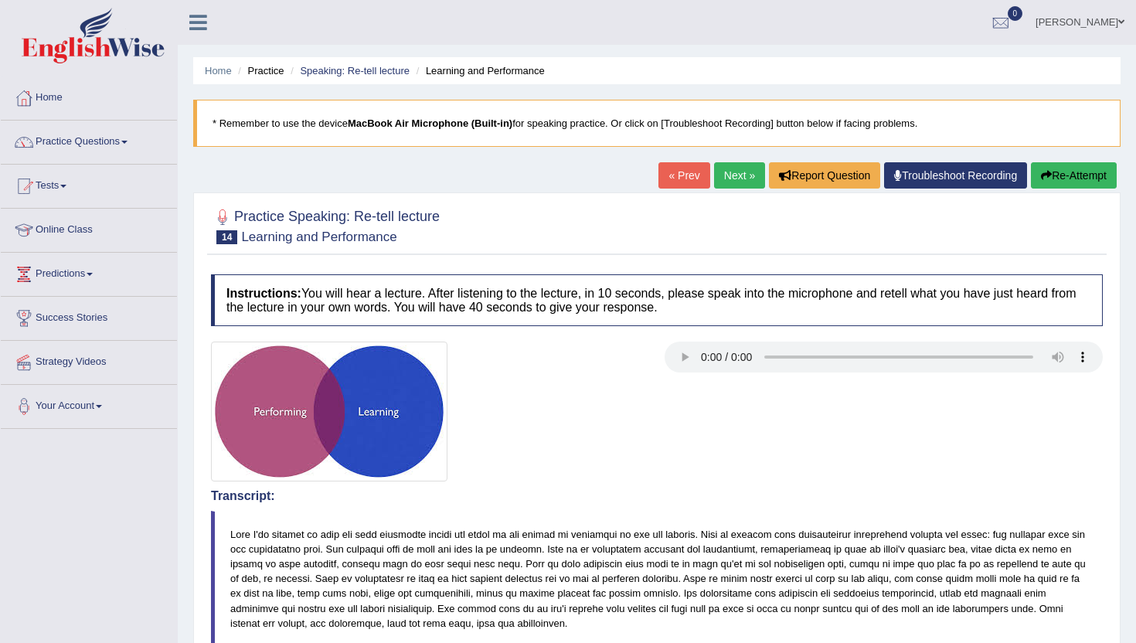
click at [1067, 177] on button "Re-Attempt" at bounding box center [1074, 175] width 86 height 26
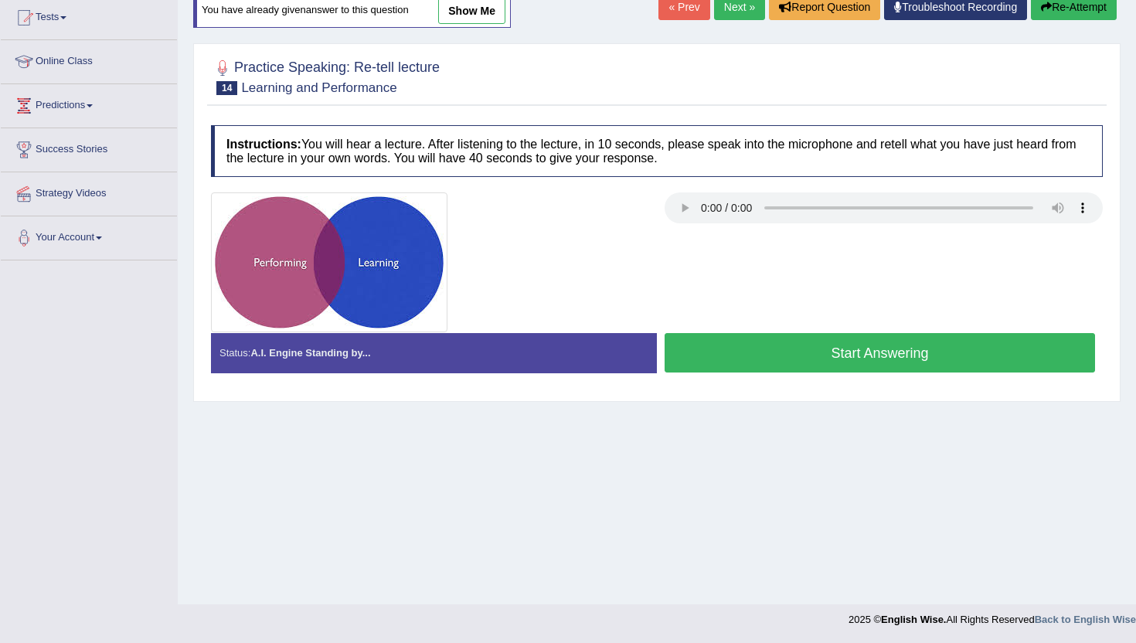
click at [806, 354] on button "Start Answering" at bounding box center [880, 352] width 431 height 39
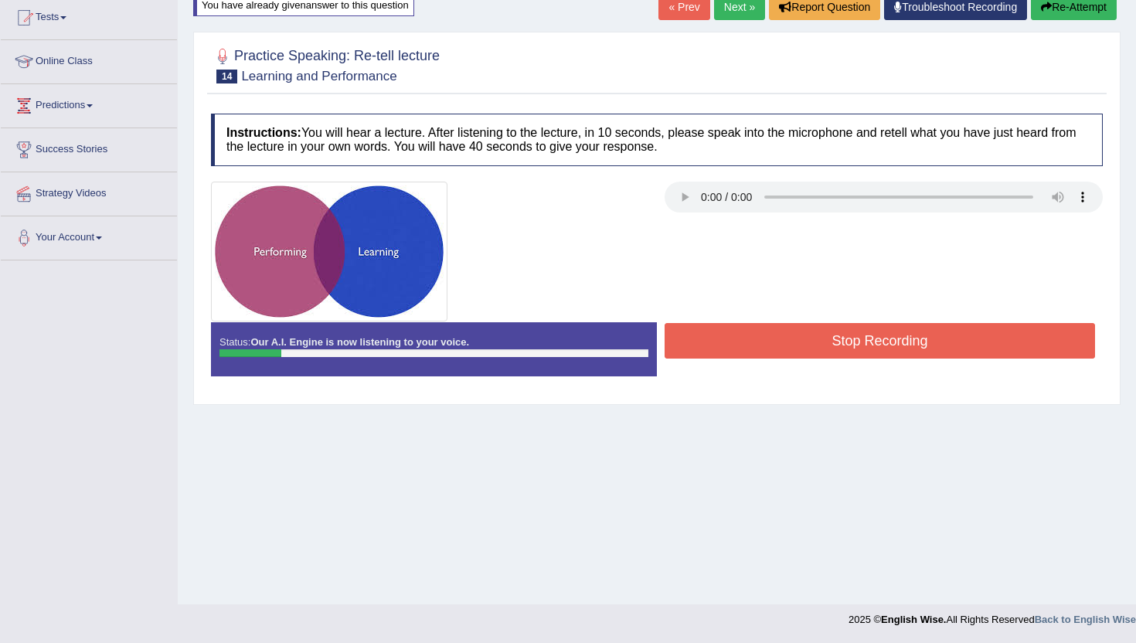
click at [1086, 10] on button "Re-Attempt" at bounding box center [1074, 7] width 86 height 26
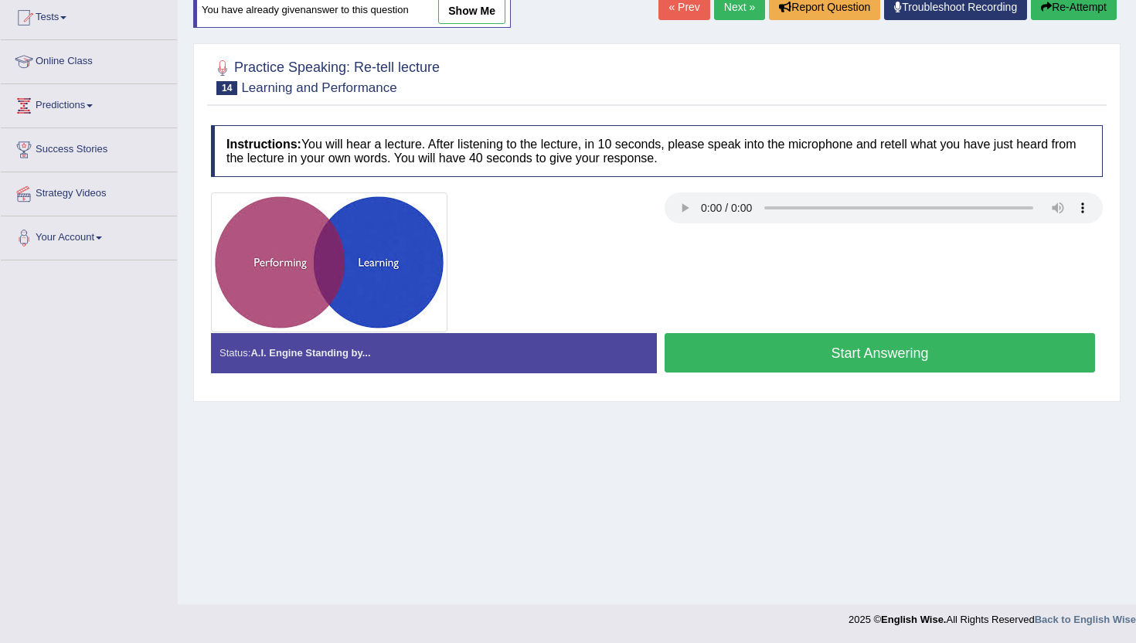
click at [690, 357] on button "Start Answering" at bounding box center [880, 352] width 431 height 39
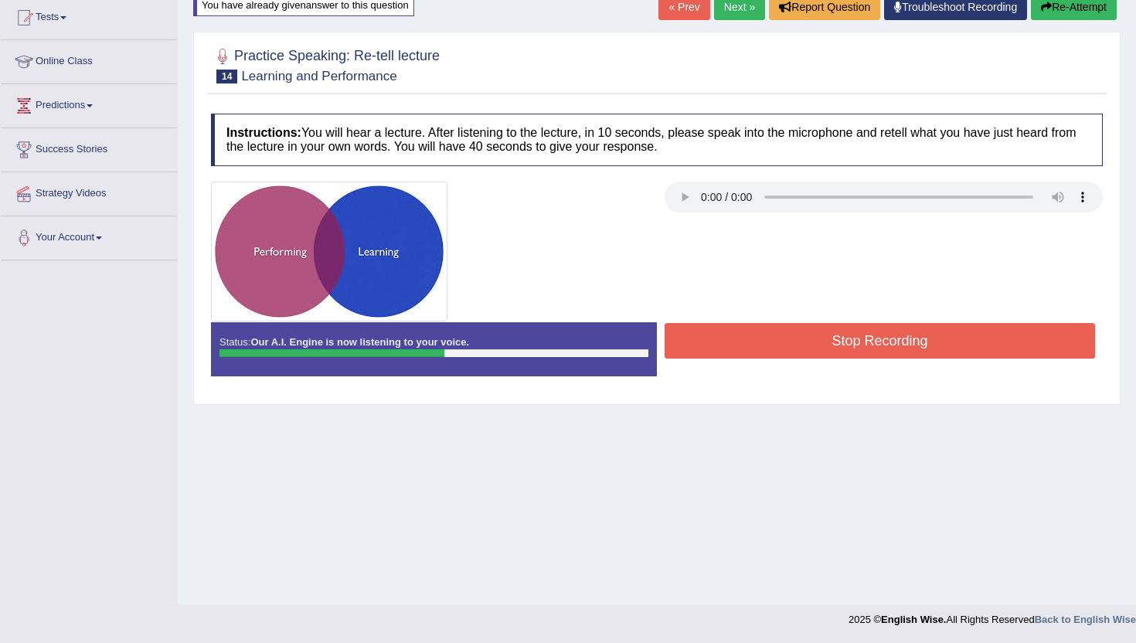
click at [703, 330] on button "Stop Recording" at bounding box center [880, 341] width 431 height 36
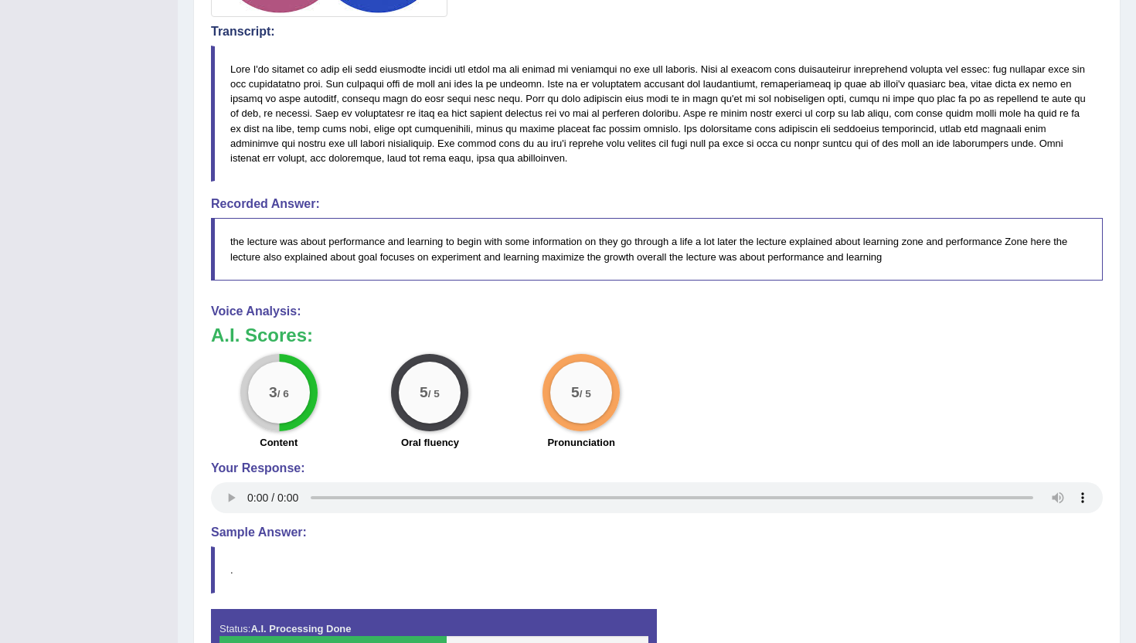
scroll to position [130, 0]
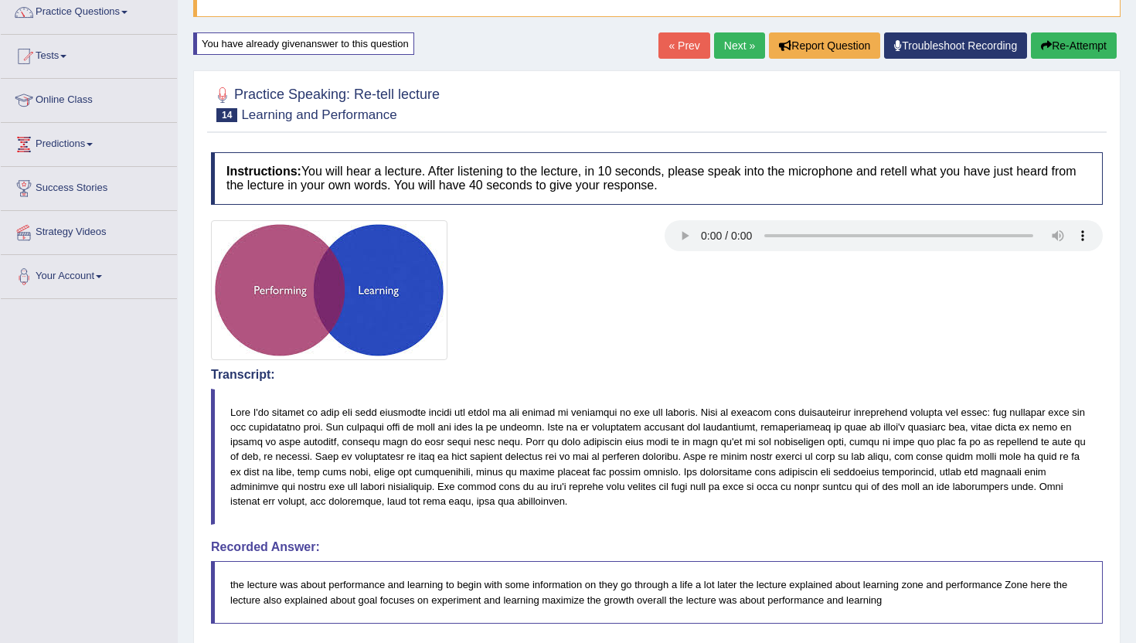
click at [729, 39] on link "Next »" at bounding box center [739, 45] width 51 height 26
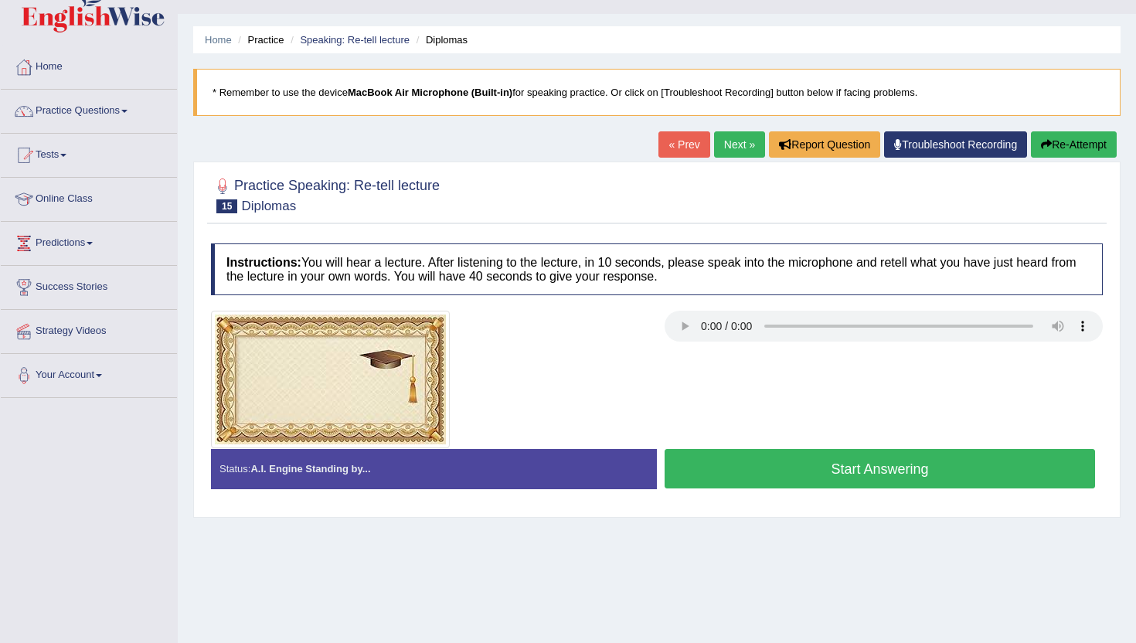
click at [741, 465] on button "Start Answering" at bounding box center [880, 468] width 431 height 39
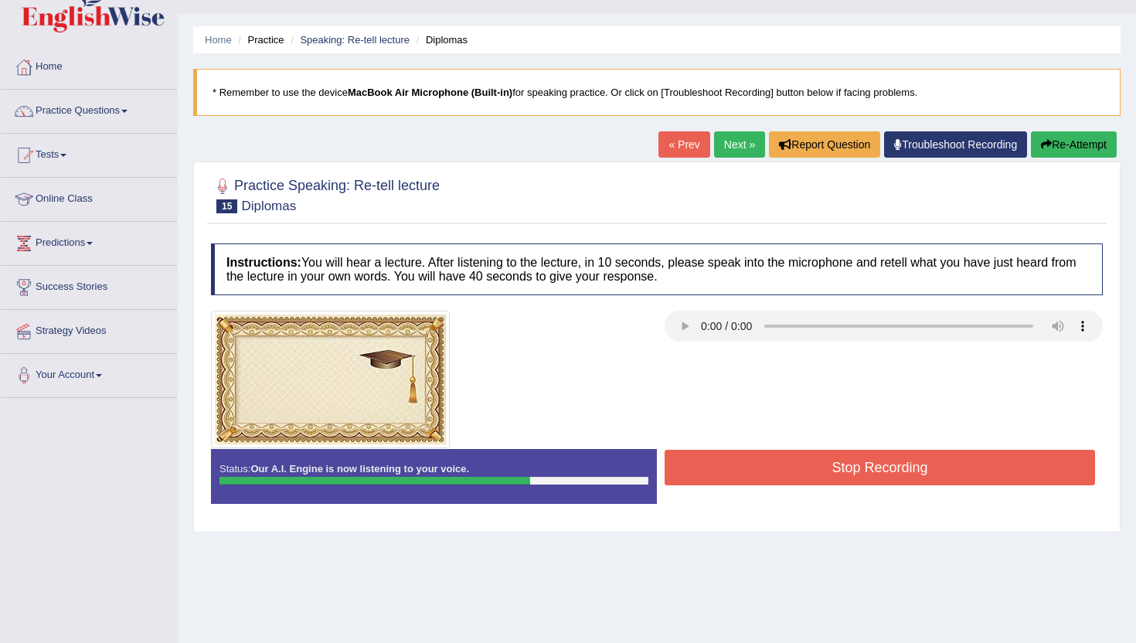
click at [741, 474] on button "Stop Recording" at bounding box center [880, 468] width 431 height 36
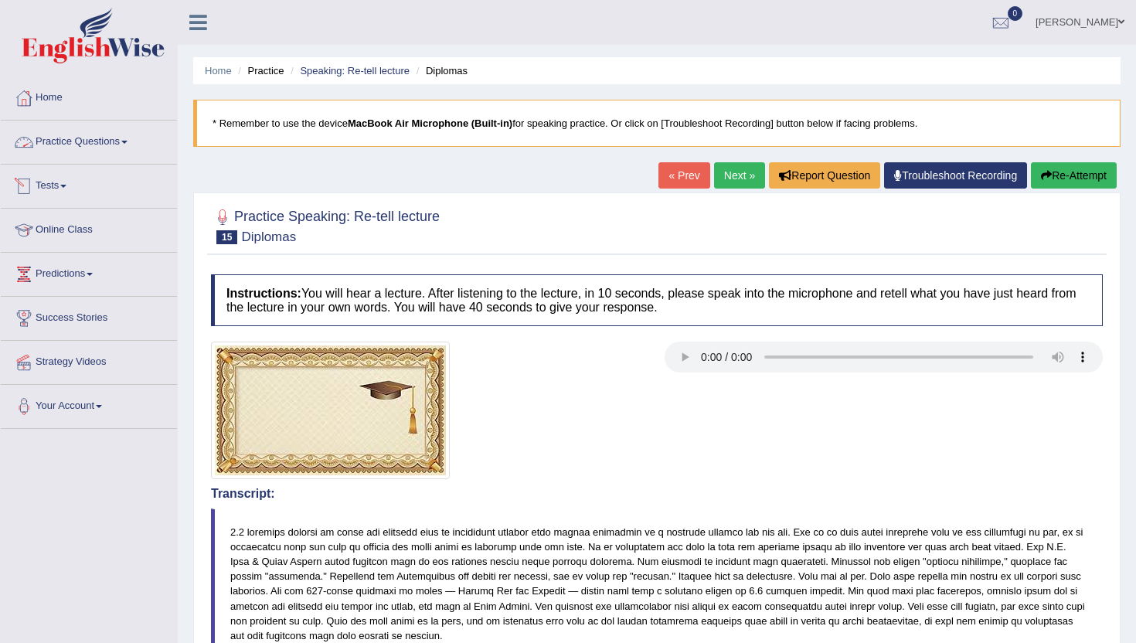
click at [142, 142] on link "Practice Questions" at bounding box center [89, 140] width 176 height 39
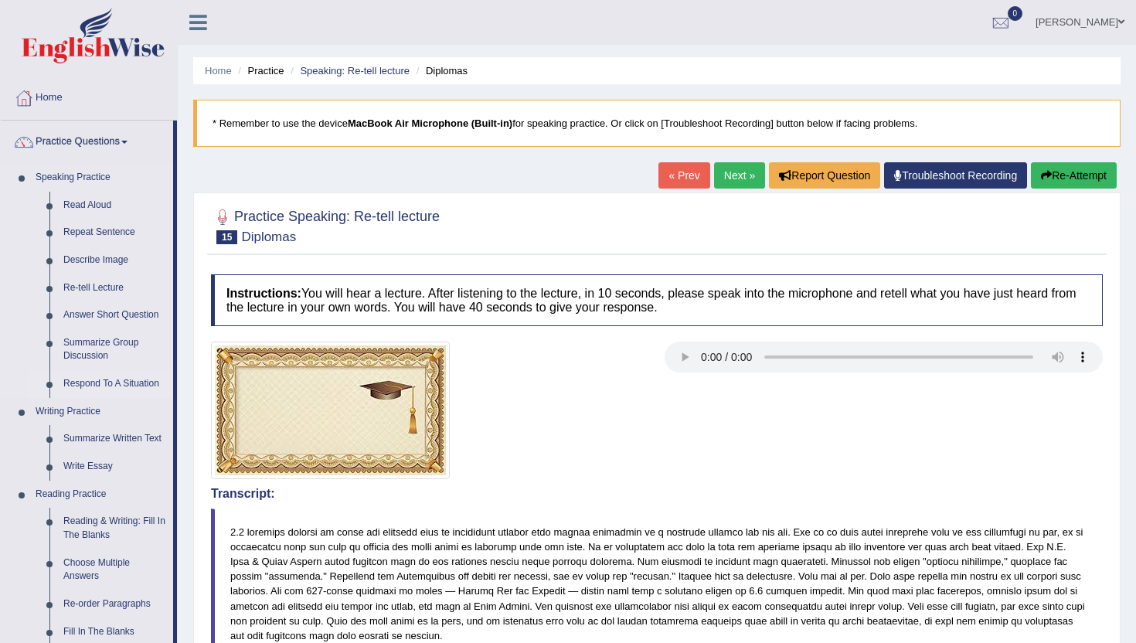
click at [119, 382] on link "Respond To A Situation" at bounding box center [114, 384] width 117 height 28
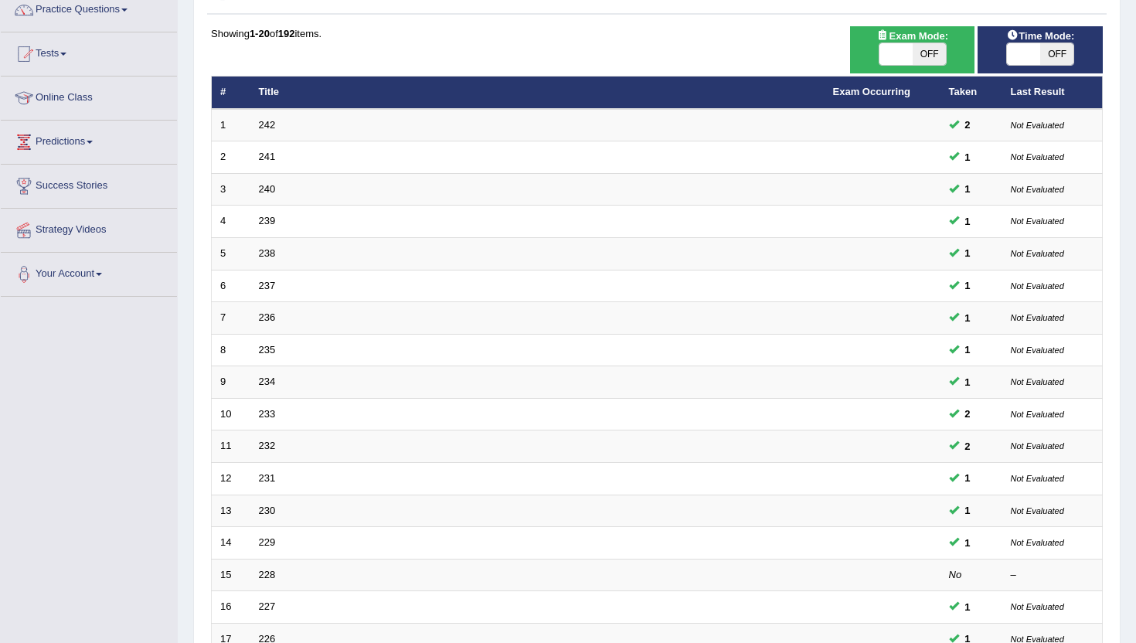
scroll to position [380, 0]
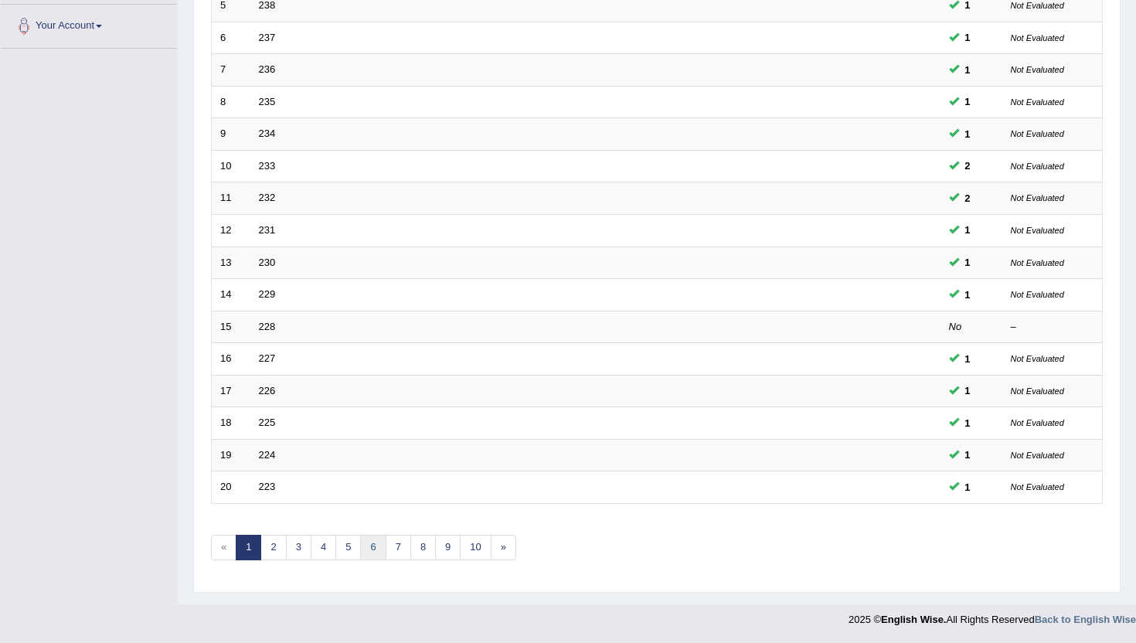
click at [360, 544] on link "6" at bounding box center [373, 548] width 26 height 26
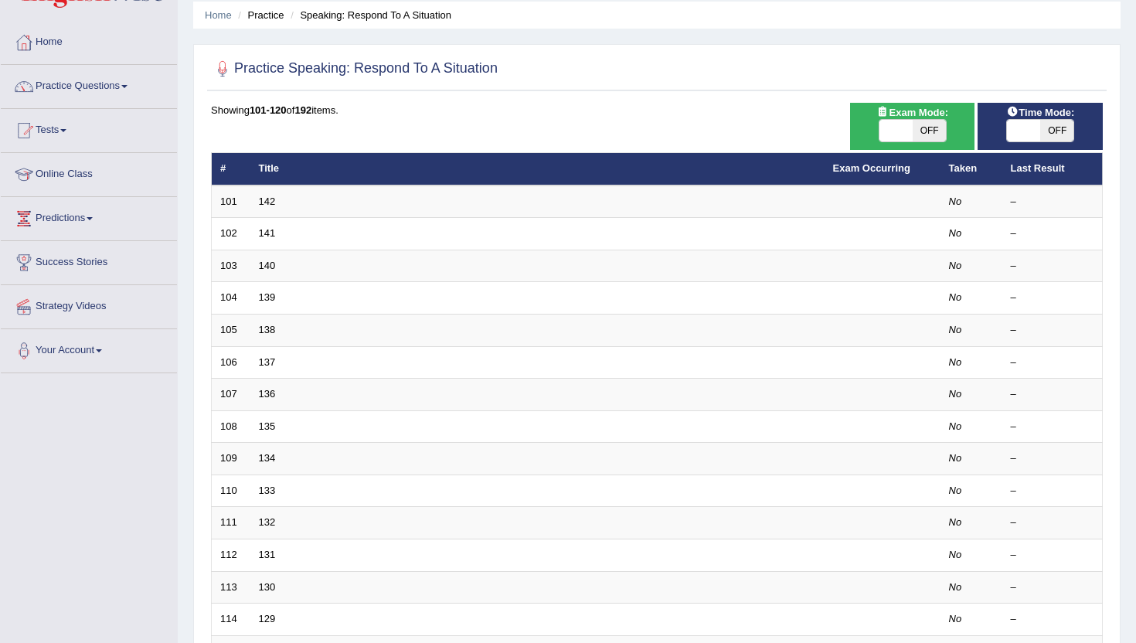
scroll to position [126, 0]
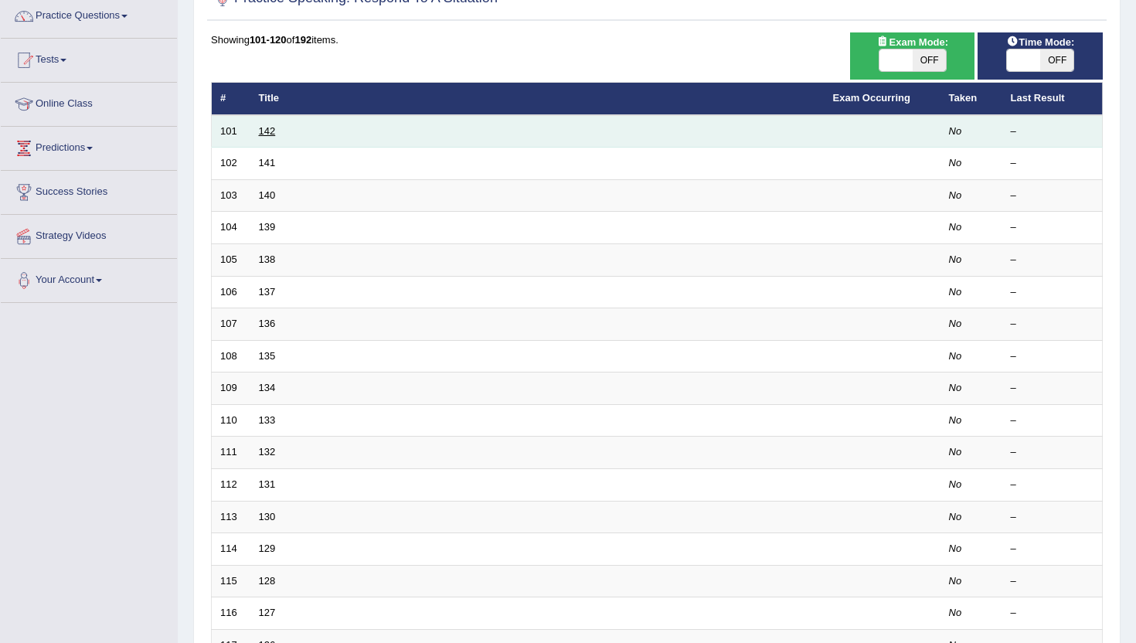
click at [262, 128] on link "142" at bounding box center [267, 131] width 17 height 12
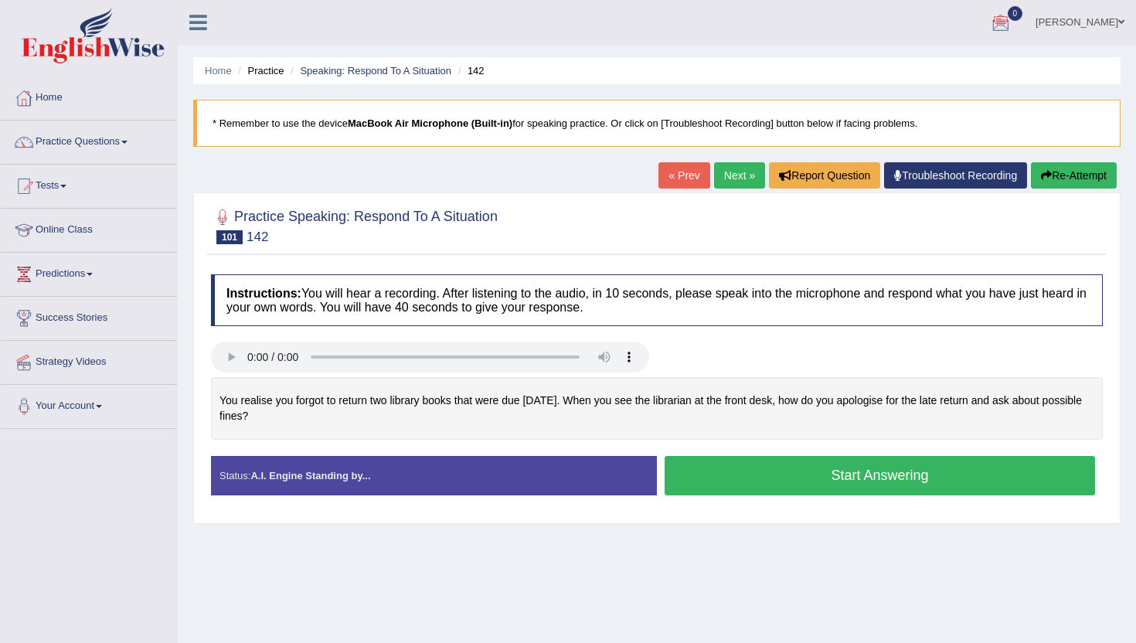
click at [790, 475] on button "Start Answering" at bounding box center [880, 475] width 431 height 39
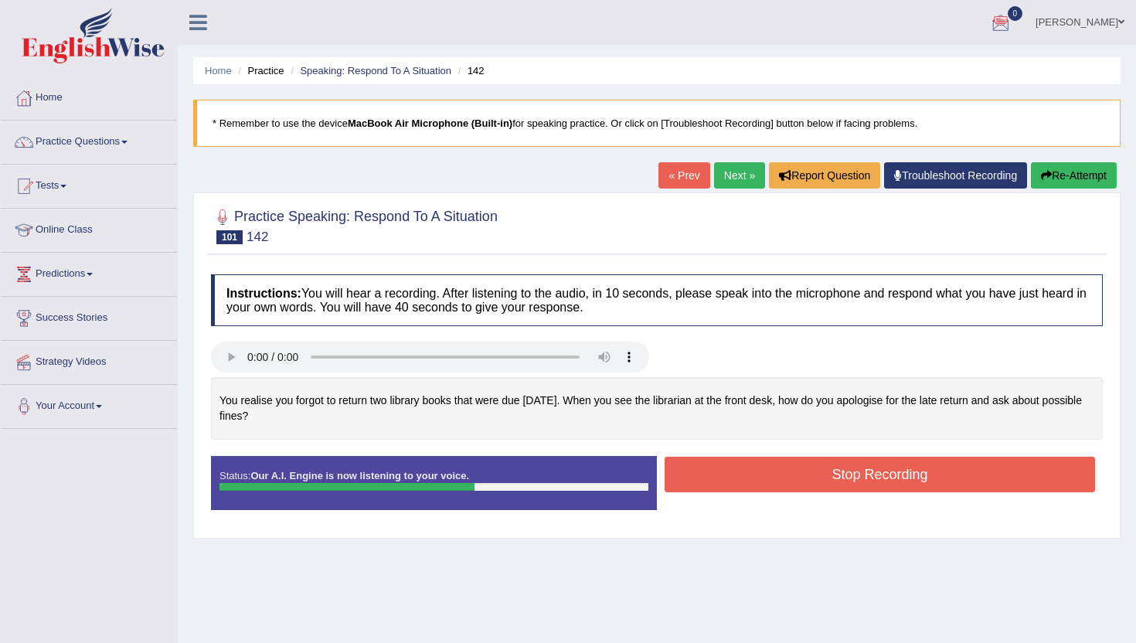
click at [790, 475] on button "Stop Recording" at bounding box center [880, 475] width 431 height 36
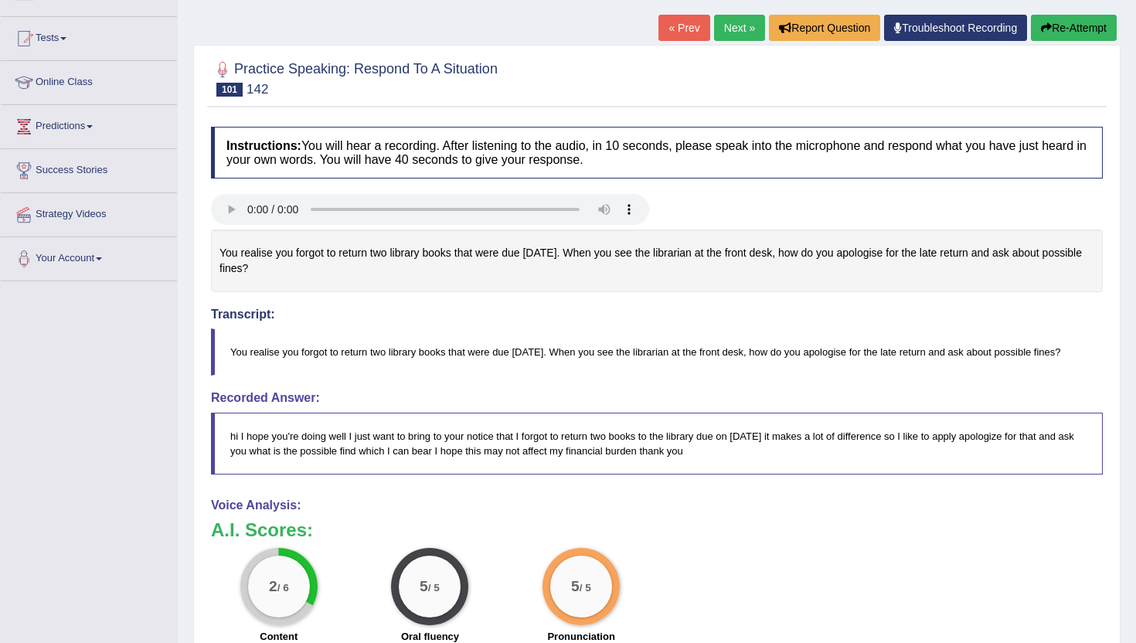
scroll to position [149, 0]
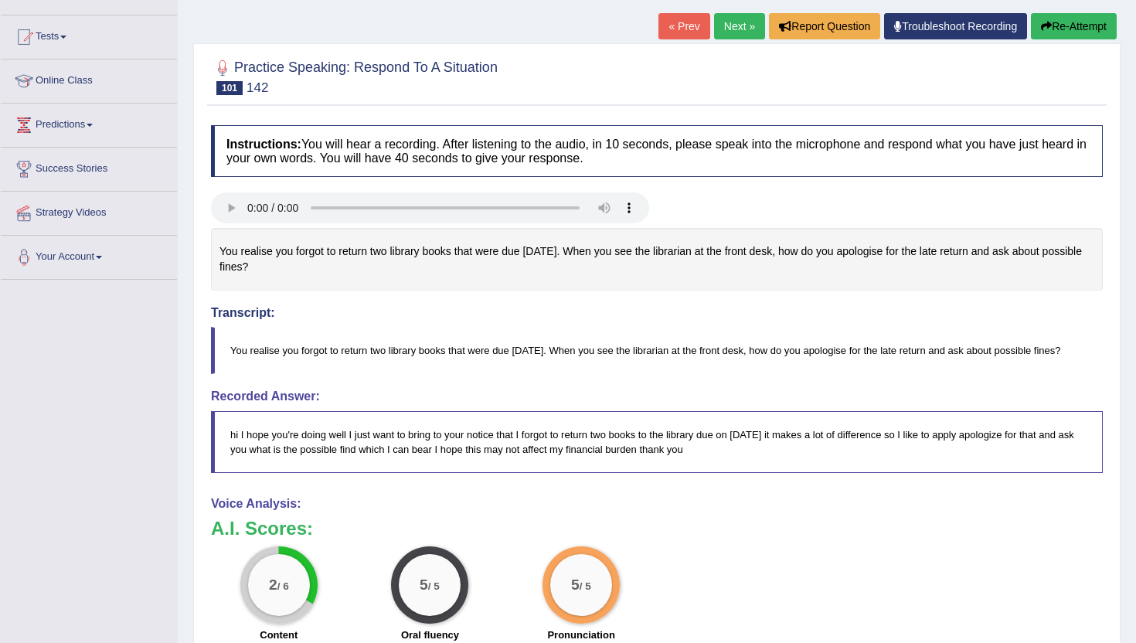
click at [1070, 22] on button "Re-Attempt" at bounding box center [1074, 26] width 86 height 26
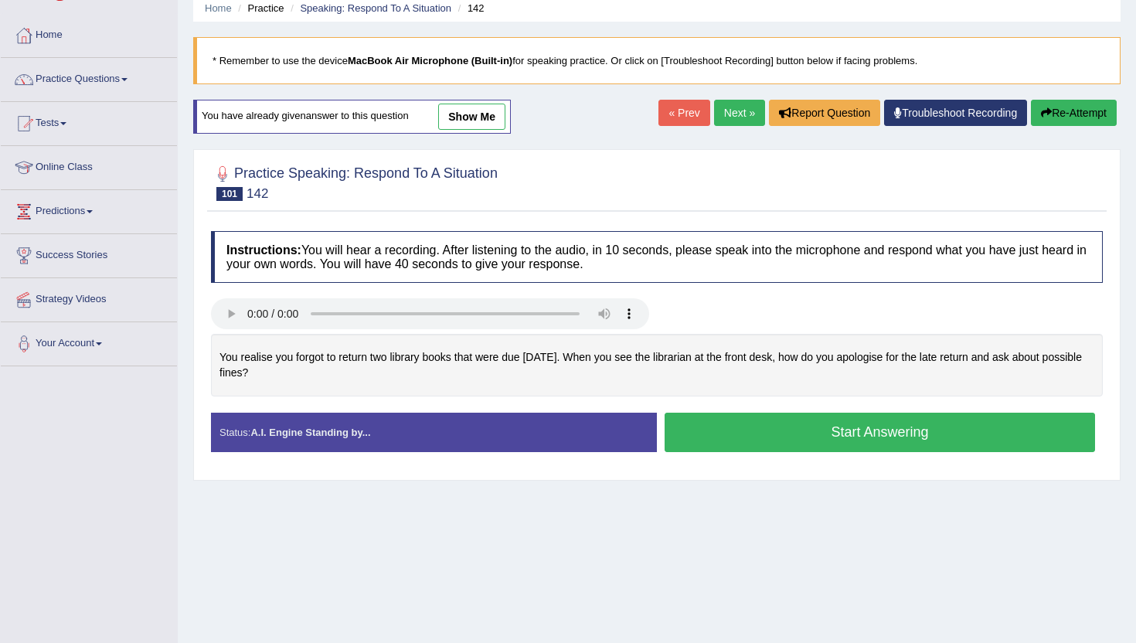
scroll to position [66, 0]
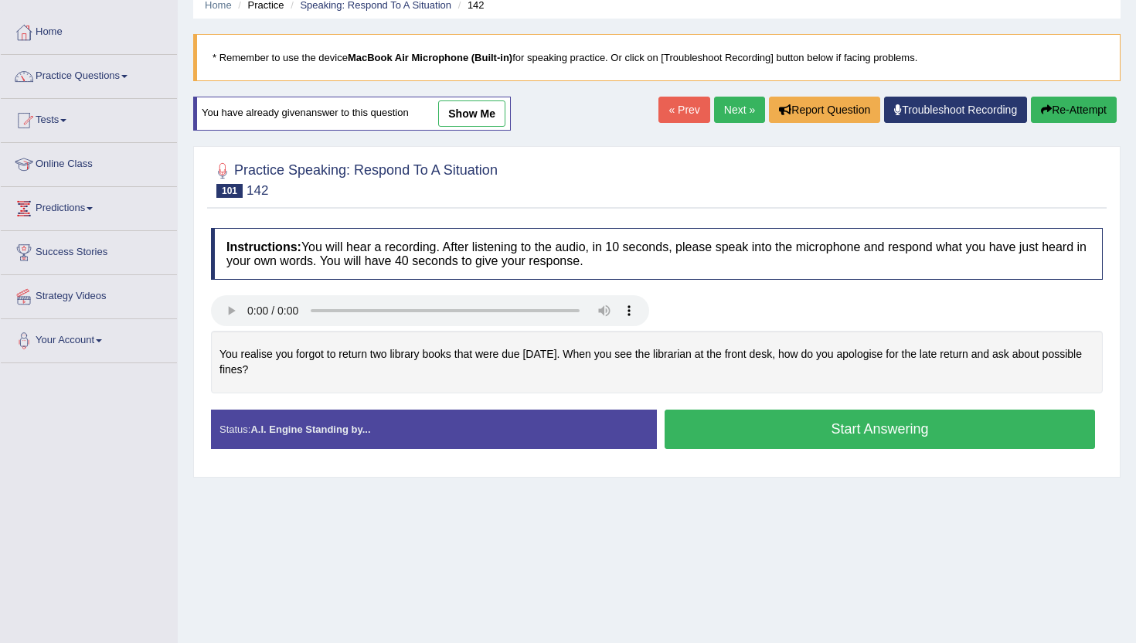
click at [743, 431] on button "Start Answering" at bounding box center [880, 429] width 431 height 39
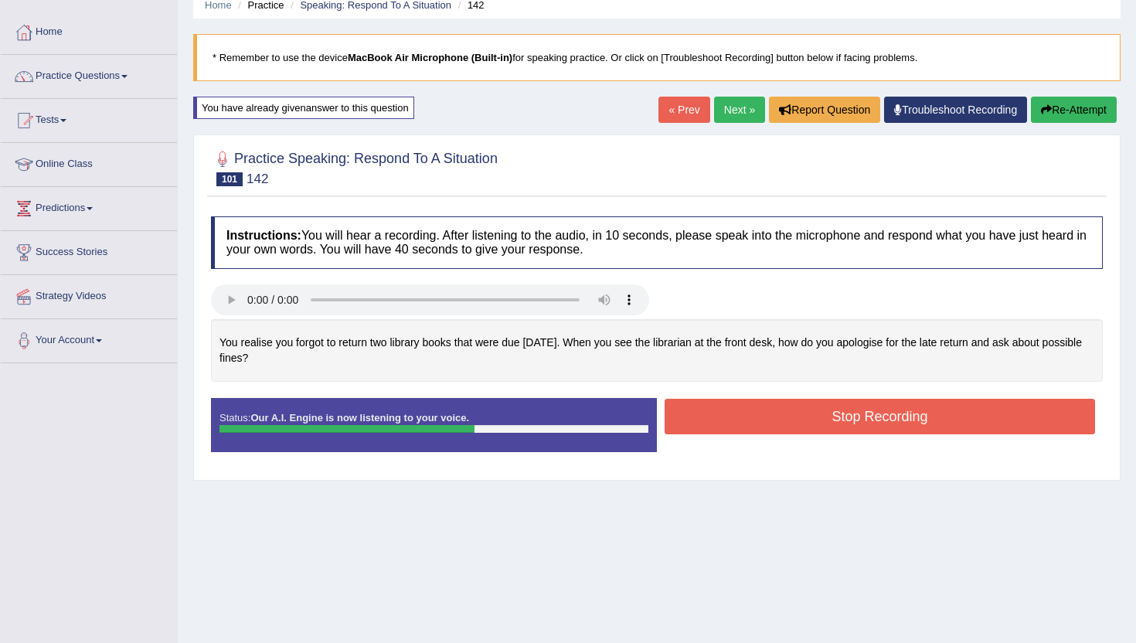
click at [769, 409] on button "Stop Recording" at bounding box center [880, 417] width 431 height 36
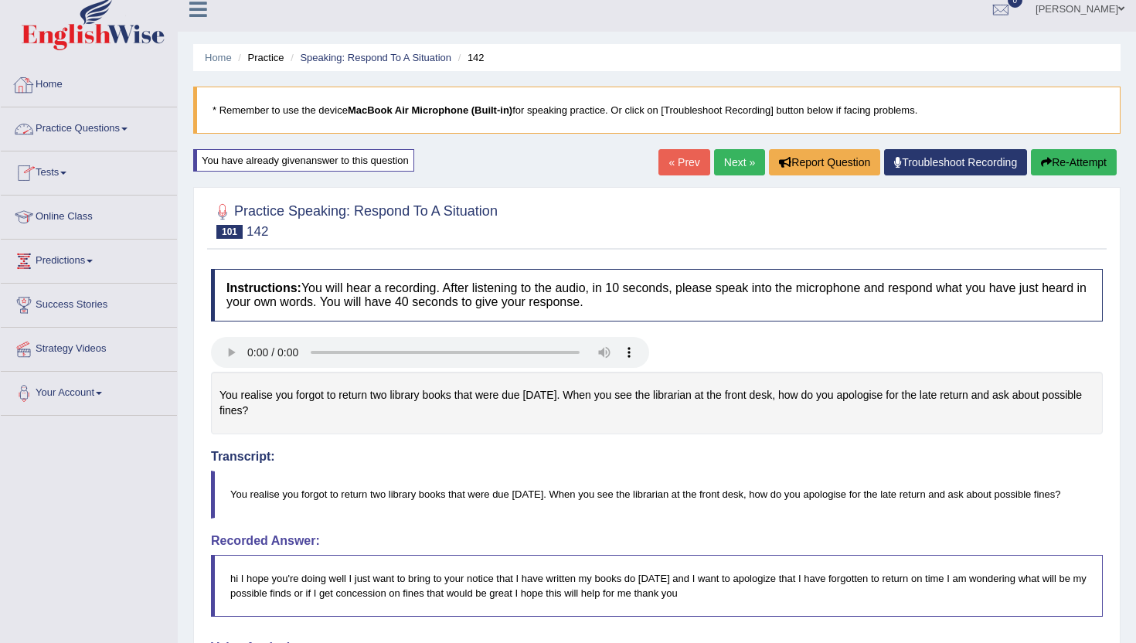
scroll to position [0, 0]
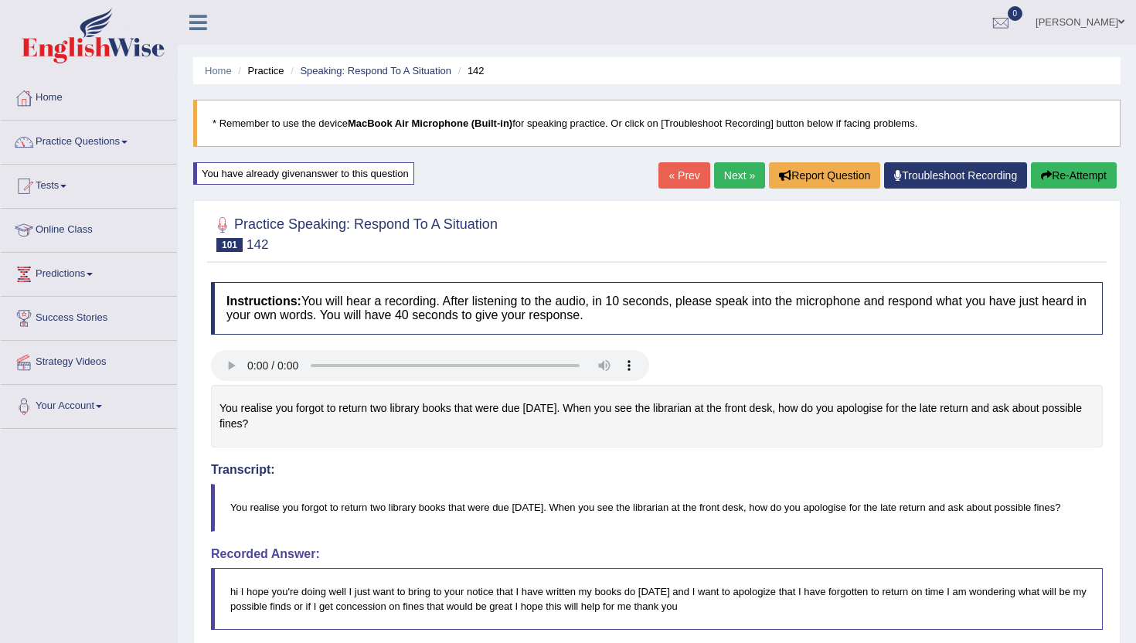
click at [127, 136] on link "Practice Questions" at bounding box center [89, 140] width 176 height 39
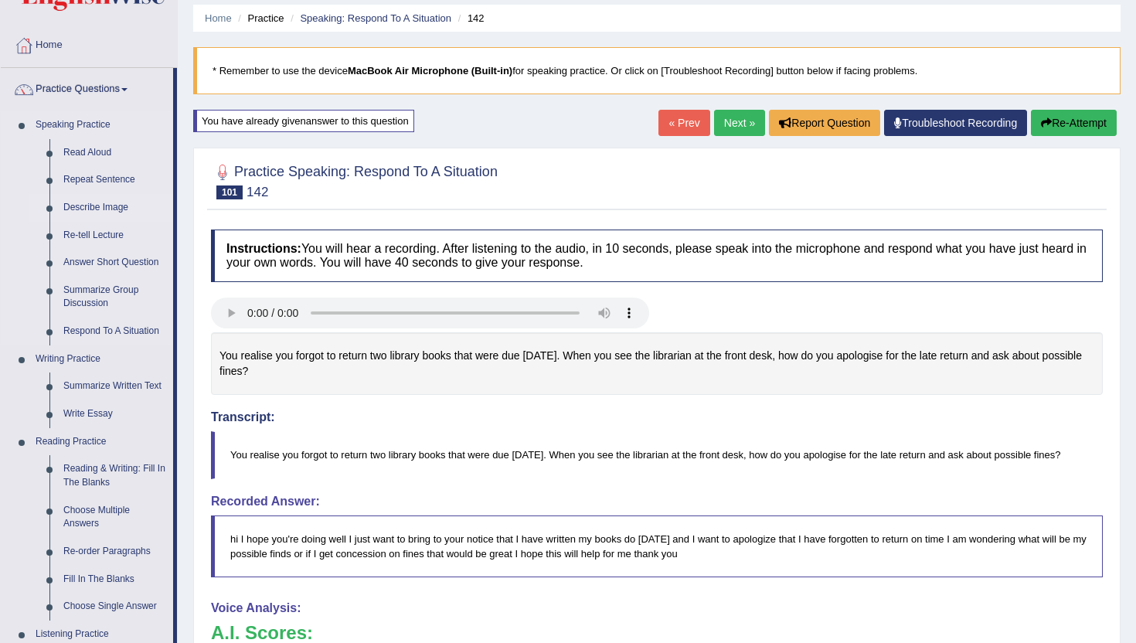
scroll to position [70, 0]
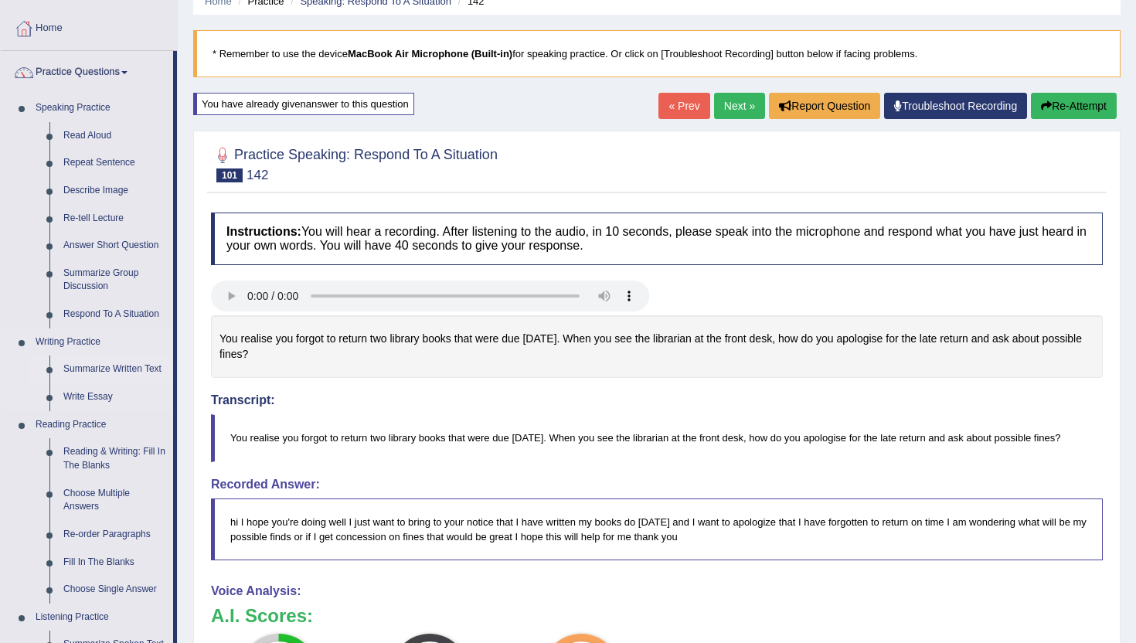
click at [97, 366] on link "Summarize Written Text" at bounding box center [114, 370] width 117 height 28
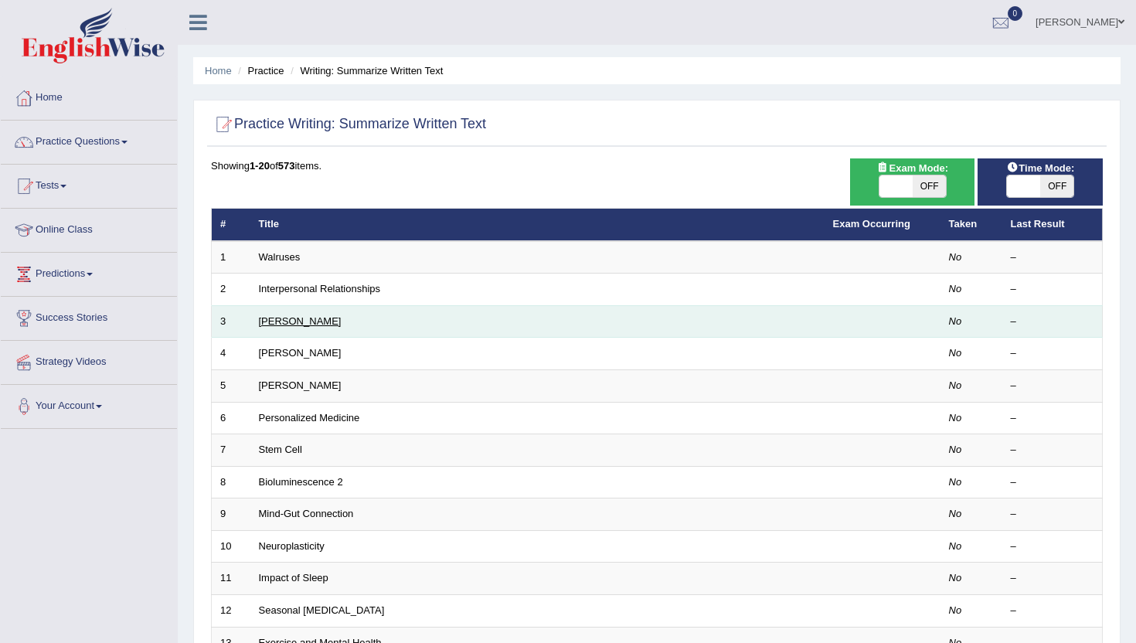
click at [285, 322] on link "[PERSON_NAME]" at bounding box center [300, 321] width 83 height 12
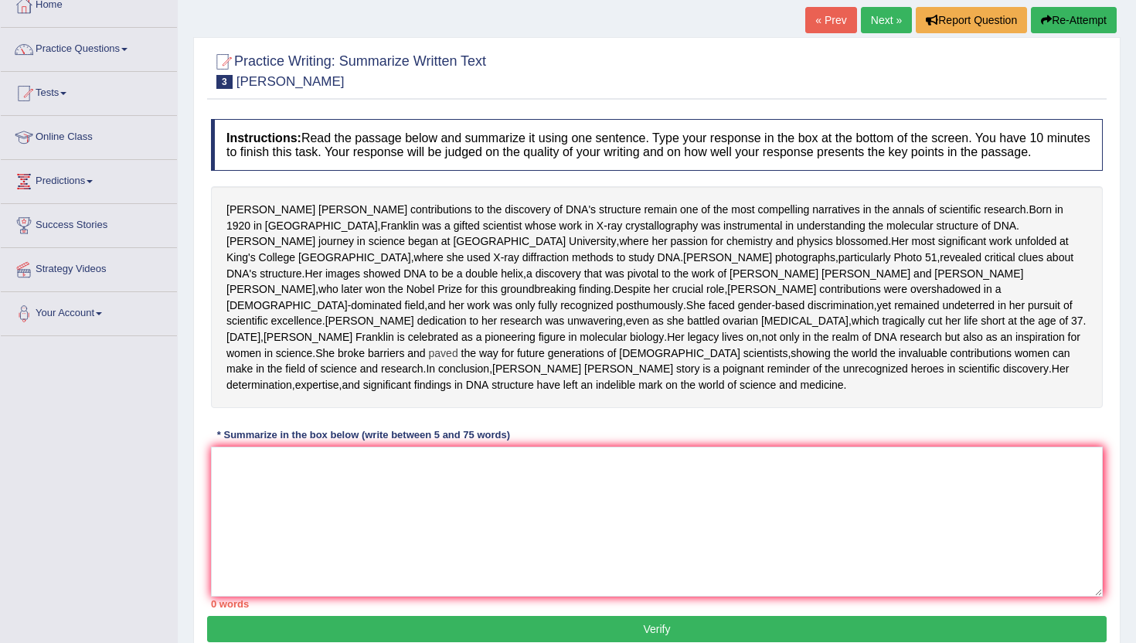
scroll to position [111, 0]
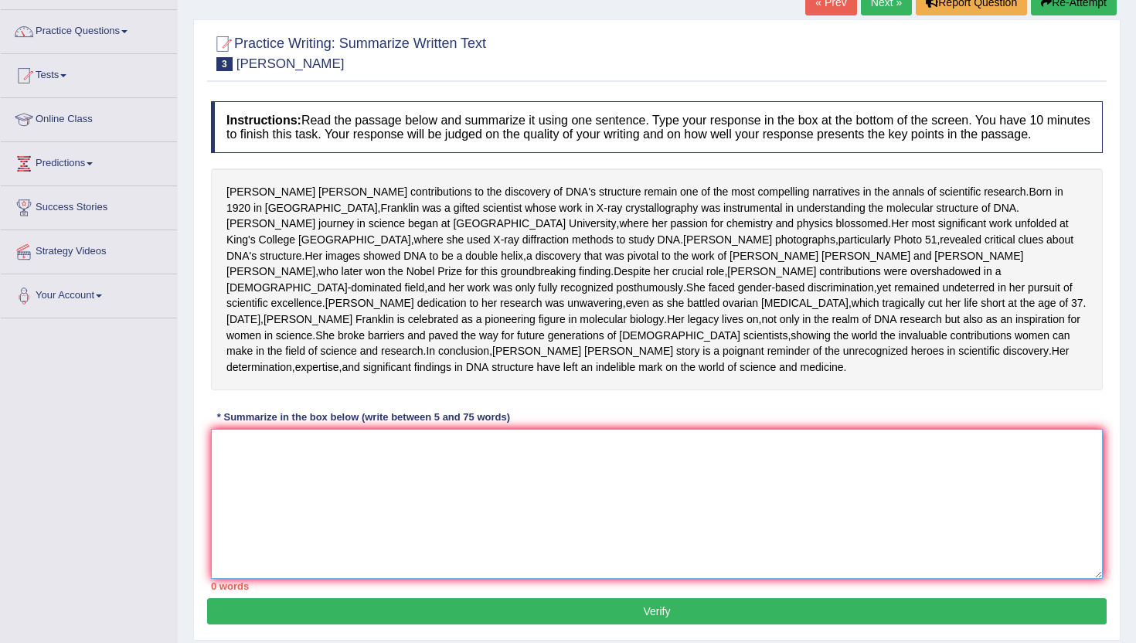
click at [311, 579] on textarea at bounding box center [657, 504] width 892 height 150
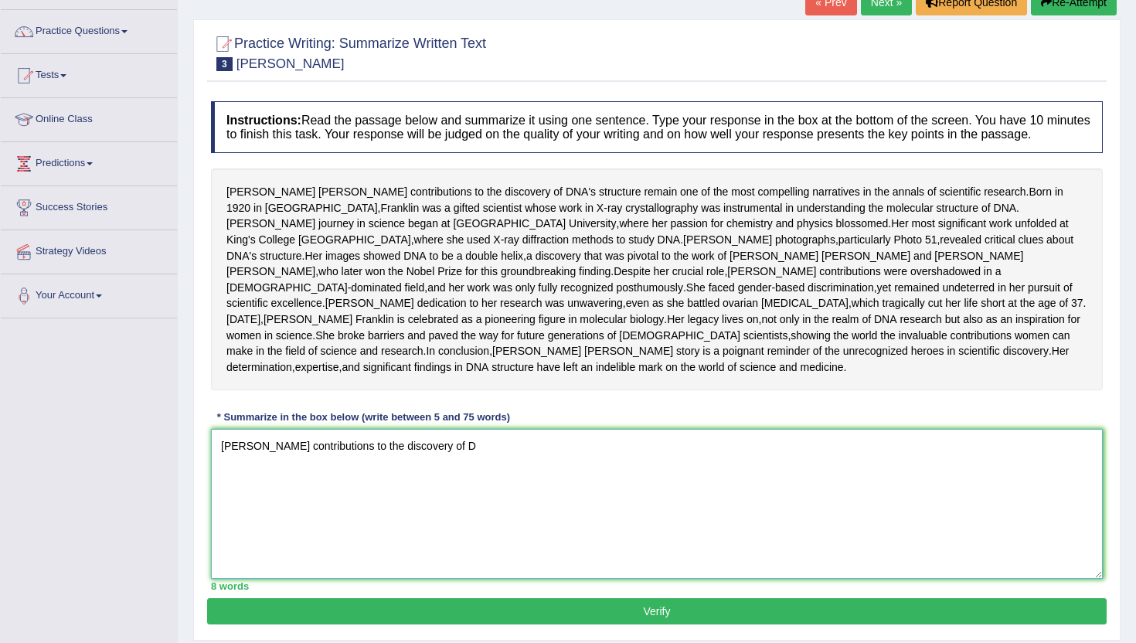
type textarea "[PERSON_NAME] contributions to the discovery of"
drag, startPoint x: 505, startPoint y: 550, endPoint x: 158, endPoint y: 503, distance: 349.7
click at [158, 503] on div "Toggle navigation Home Practice Questions Speaking Practice Read Aloud Repeat S…" at bounding box center [568, 291] width 1136 height 804
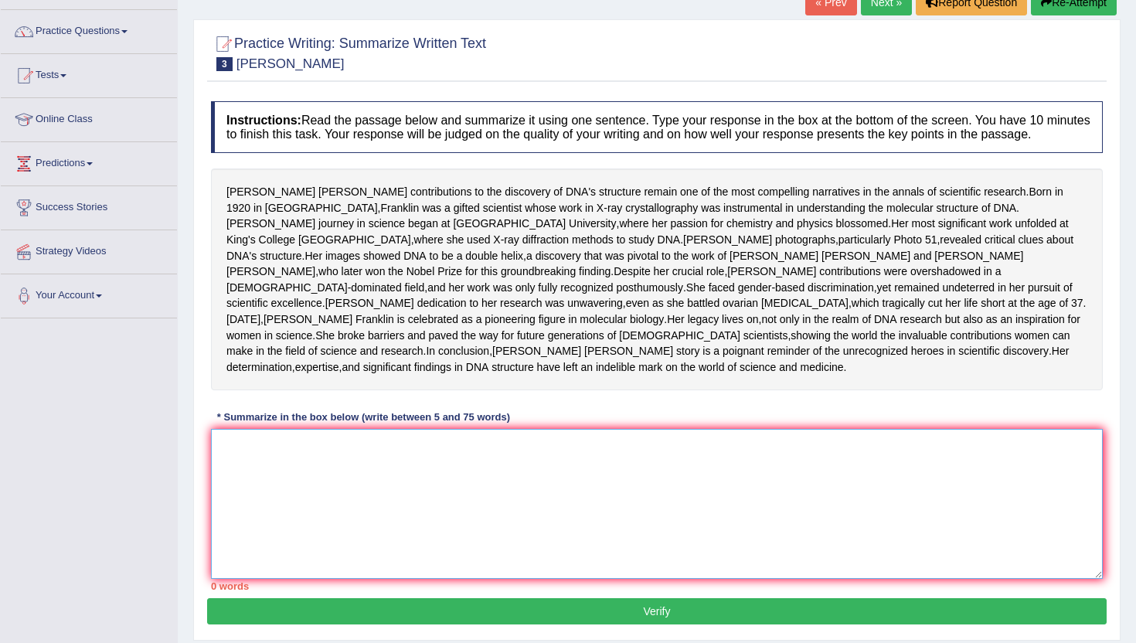
click at [437, 535] on textarea at bounding box center [657, 504] width 892 height 150
click at [434, 569] on textarea at bounding box center [657, 504] width 892 height 150
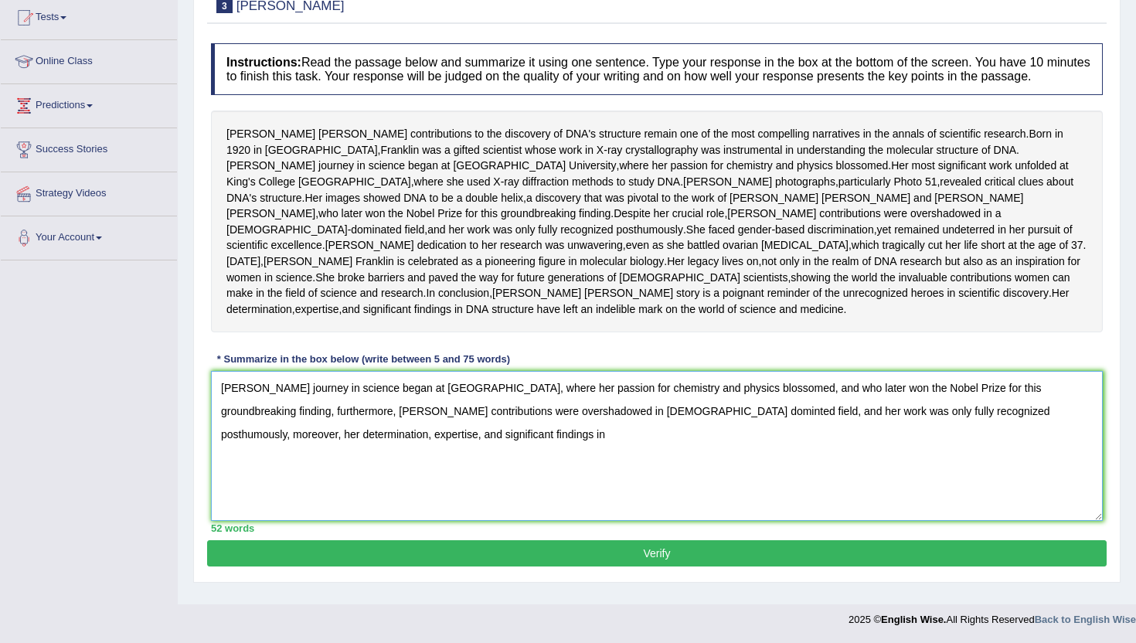
scroll to position [193, 0]
click at [235, 507] on textarea "Franklin's journey in science began at Cambridge University, where her passion …" at bounding box center [657, 446] width 892 height 150
drag, startPoint x: 966, startPoint y: 483, endPoint x: 1031, endPoint y: 509, distance: 69.8
click at [1031, 509] on textarea "Franklin's journey in science began at Cambridge University, where her passion …" at bounding box center [657, 446] width 892 height 150
click at [1026, 508] on textarea "Franklin's journey in science began at Cambridge University, where her passion …" at bounding box center [657, 446] width 892 height 150
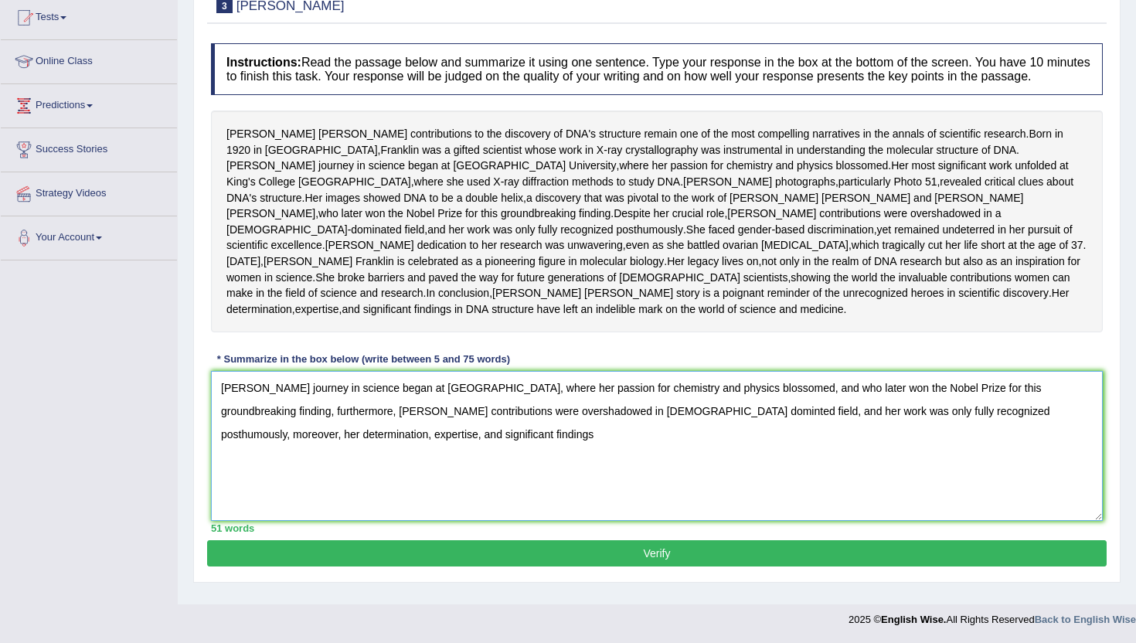
click at [973, 482] on textarea "Franklin's journey in science began at Cambridge University, where her passion …" at bounding box center [657, 446] width 892 height 150
click at [968, 479] on textarea "Franklin's journey in science began at Cambridge University, where her passion …" at bounding box center [657, 446] width 892 height 150
drag, startPoint x: 404, startPoint y: 516, endPoint x: 136, endPoint y: 486, distance: 269.2
click at [135, 486] on div "Toggle navigation Home Practice Questions Speaking Practice Read Aloud Repeat S…" at bounding box center [568, 233] width 1136 height 804
click at [361, 510] on textarea "Franklin's journey in science began at Cambridge University, where her passion …" at bounding box center [657, 446] width 892 height 150
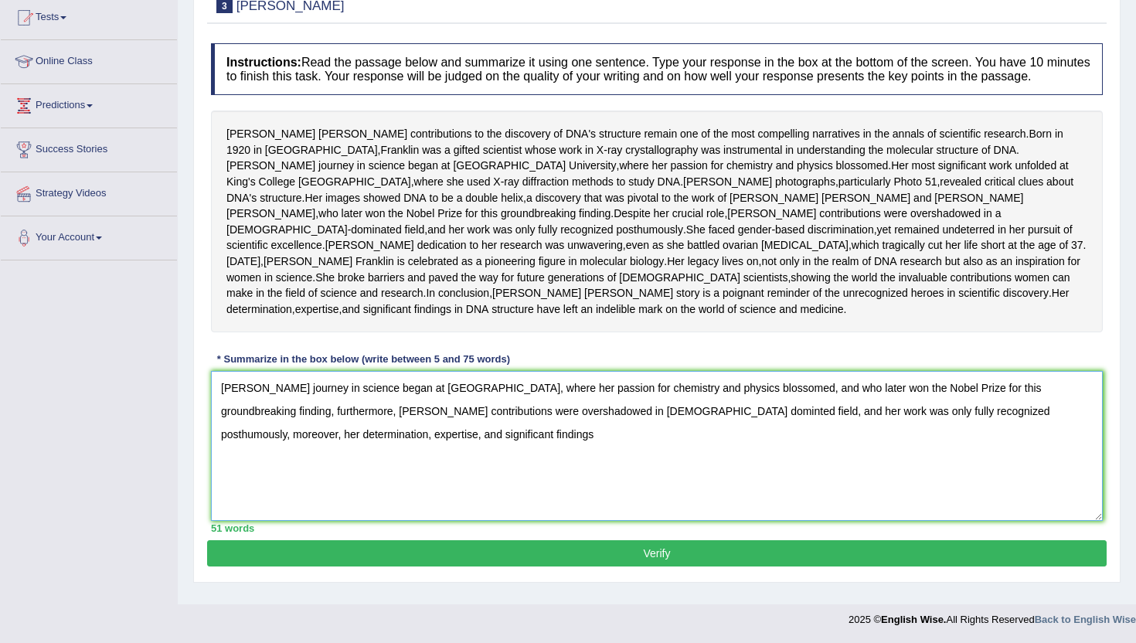
drag, startPoint x: 405, startPoint y: 509, endPoint x: 209, endPoint y: 503, distance: 196.5
click at [209, 503] on div "Instructions: Read the passage below and summarize it using one sentence. Type …" at bounding box center [657, 288] width 900 height 505
click at [487, 506] on textarea "Franklin's journey in science began at Cambridge University, where her passion …" at bounding box center [657, 446] width 892 height 150
click at [966, 480] on textarea "Franklin's journey in science began at Cambridge University, where her passion …" at bounding box center [657, 446] width 892 height 150
click at [985, 482] on textarea "Franklin's journey in science began at Cambridge University, where her passion …" at bounding box center [657, 446] width 892 height 150
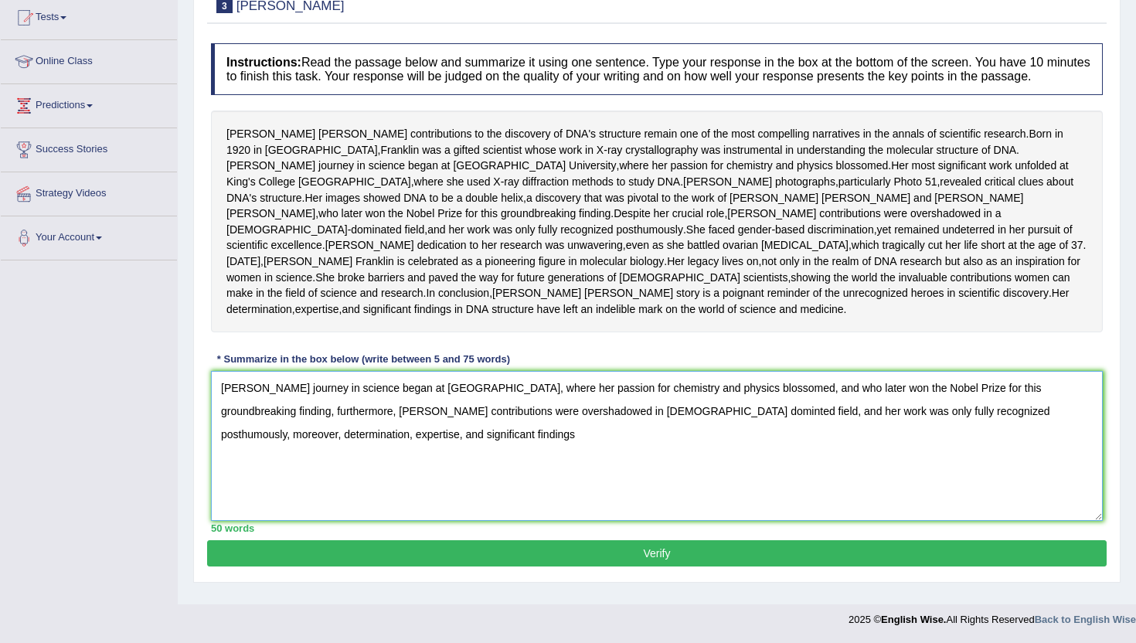
drag, startPoint x: 963, startPoint y: 481, endPoint x: 1017, endPoint y: 509, distance: 61.5
click at [1017, 509] on textarea "Franklin's journey in science began at Cambridge University, where her passion …" at bounding box center [657, 446] width 892 height 150
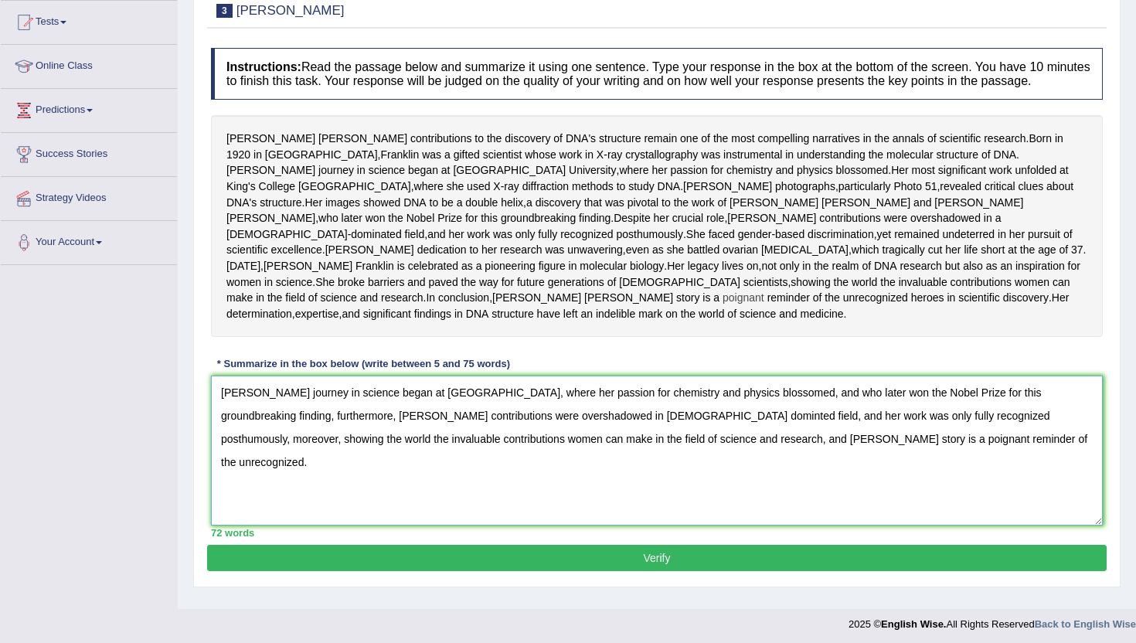
scroll to position [122, 0]
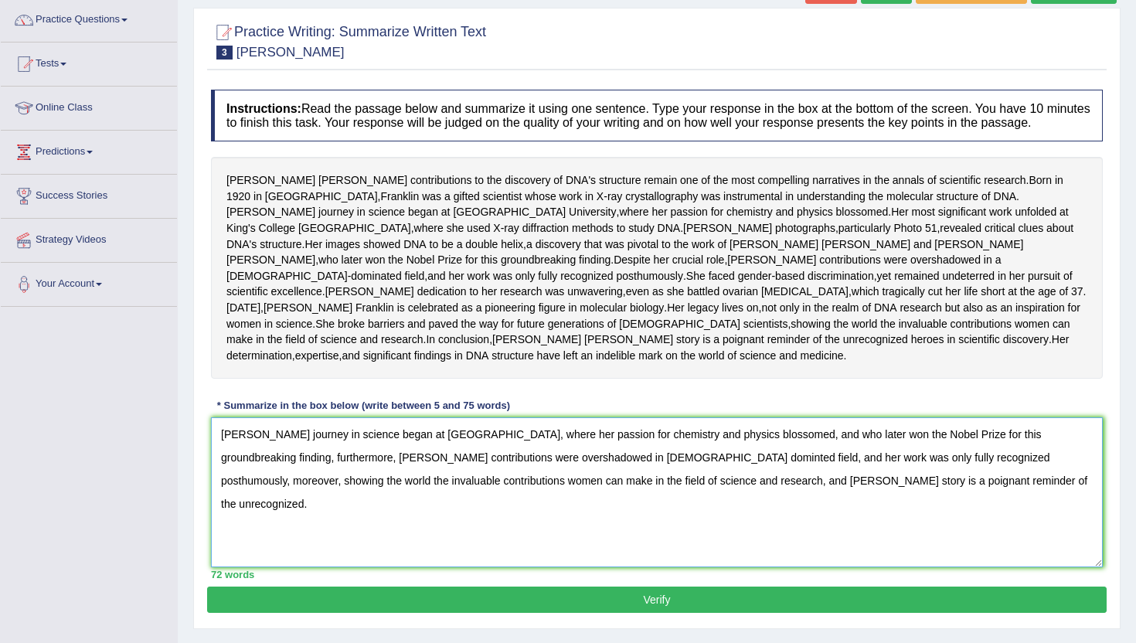
click at [564, 527] on textarea "Franklin's journey in science began at Cambridge University, where her passion …" at bounding box center [657, 492] width 892 height 150
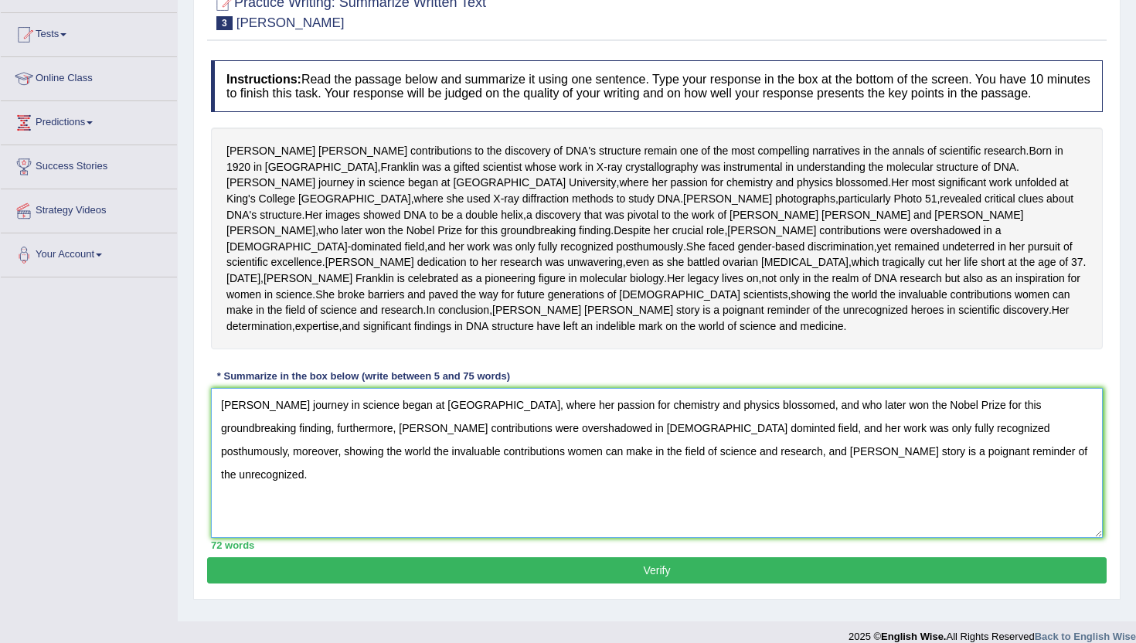
scroll to position [155, 0]
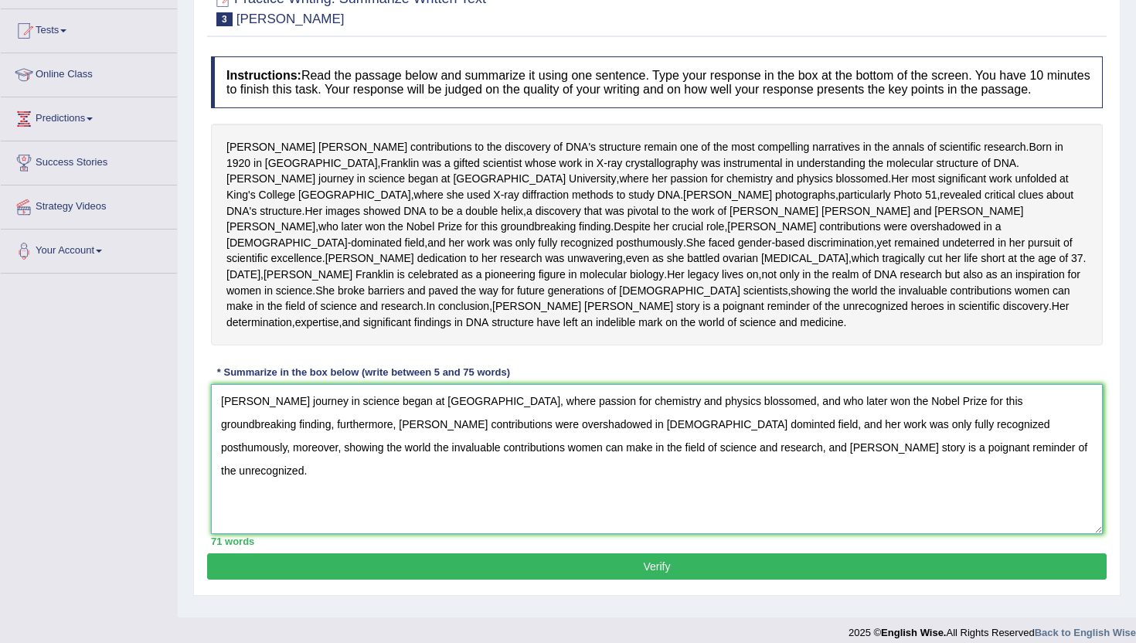
click at [589, 519] on textarea "Franklin's journey in science began at Cambridge University, where passion for …" at bounding box center [657, 459] width 892 height 150
click at [605, 516] on textarea "Franklin's journey in science began at Cambridge University, where passion for …" at bounding box center [657, 459] width 892 height 150
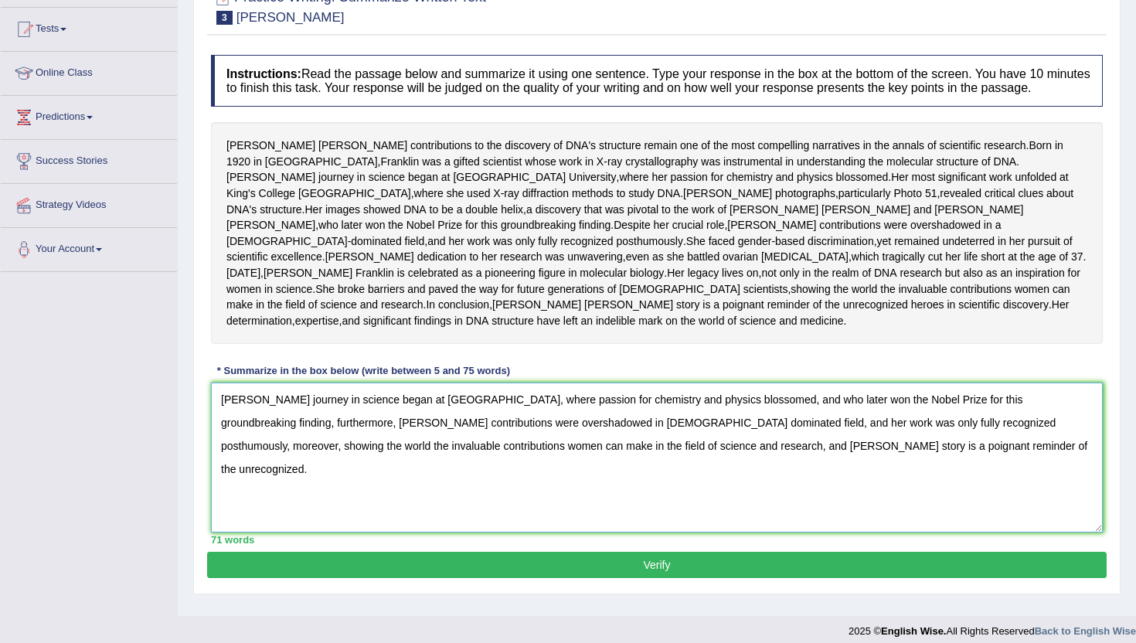
scroll to position [162, 0]
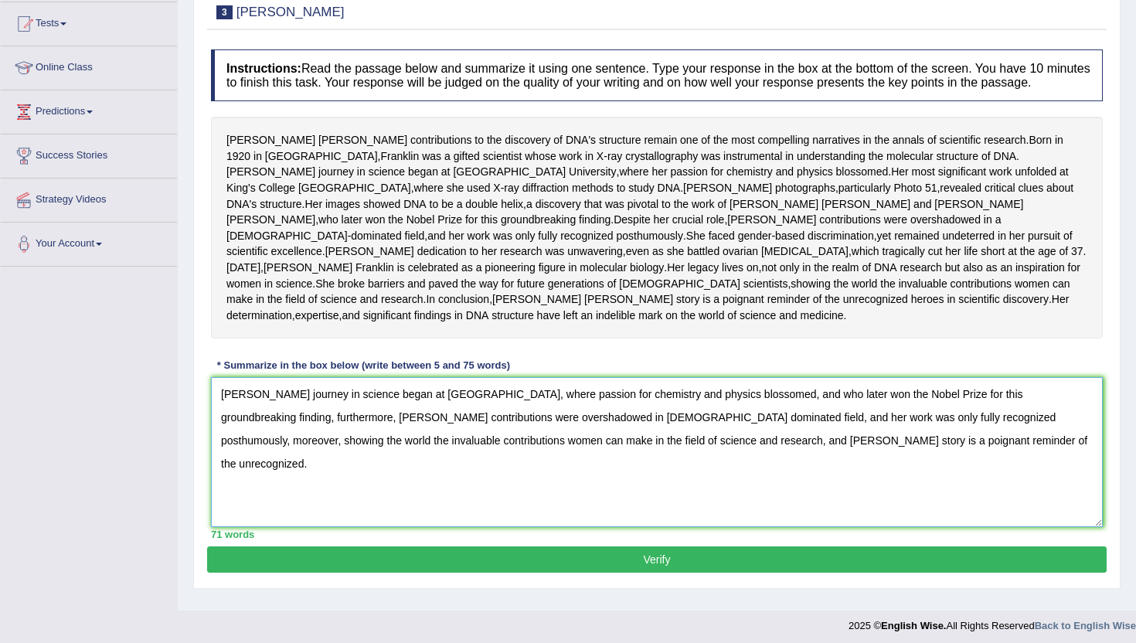
click at [689, 508] on textarea "Franklin's journey in science began at Cambridge University, where passion for …" at bounding box center [657, 452] width 892 height 150
click at [952, 527] on textarea "Franklin's journey in science began at Cambridge University, where passion for …" at bounding box center [657, 452] width 892 height 150
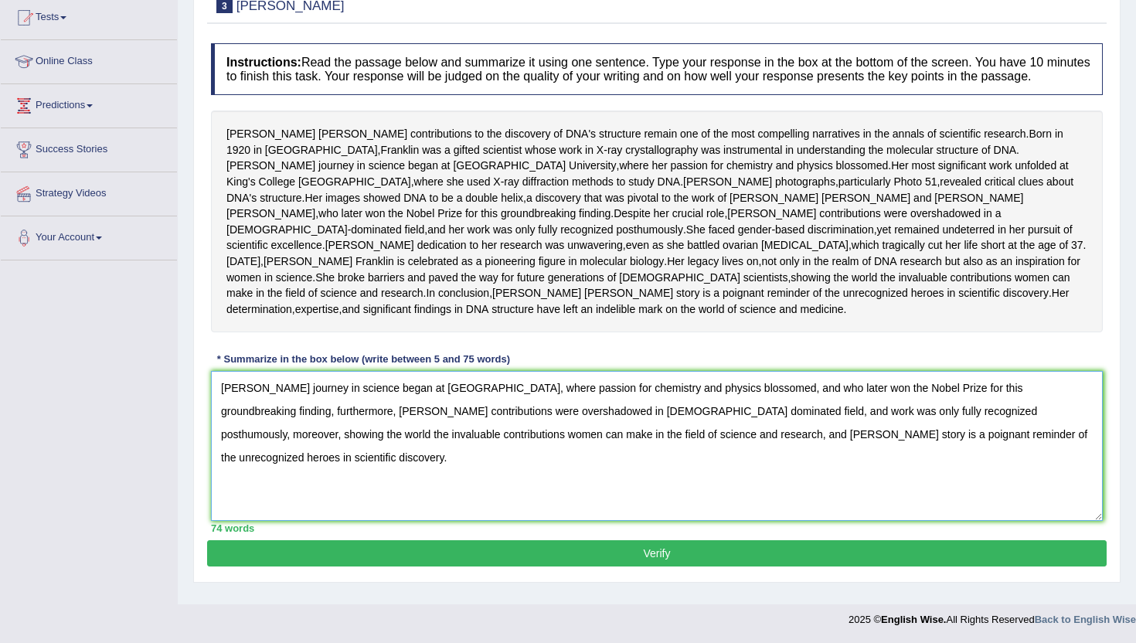
click at [356, 478] on textarea "Franklin's journey in science began at Cambridge University, where passion for …" at bounding box center [657, 446] width 892 height 150
type textarea "Franklin's journey in science began at Cambridge University, where passion for …"
click at [400, 562] on button "Verify" at bounding box center [657, 553] width 900 height 26
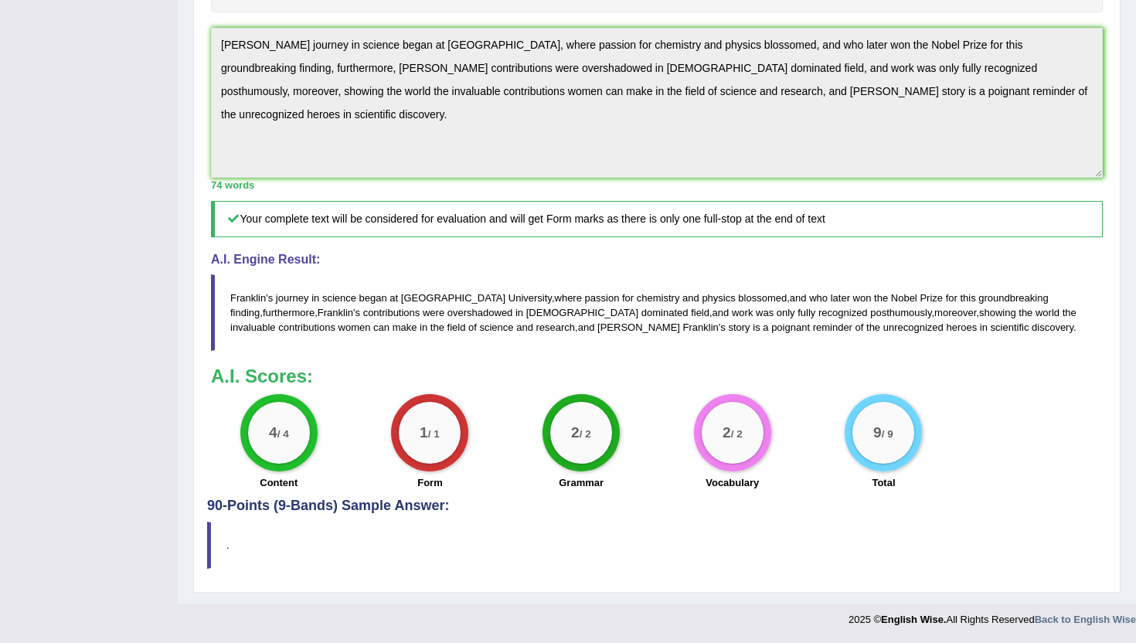
scroll to position [0, 0]
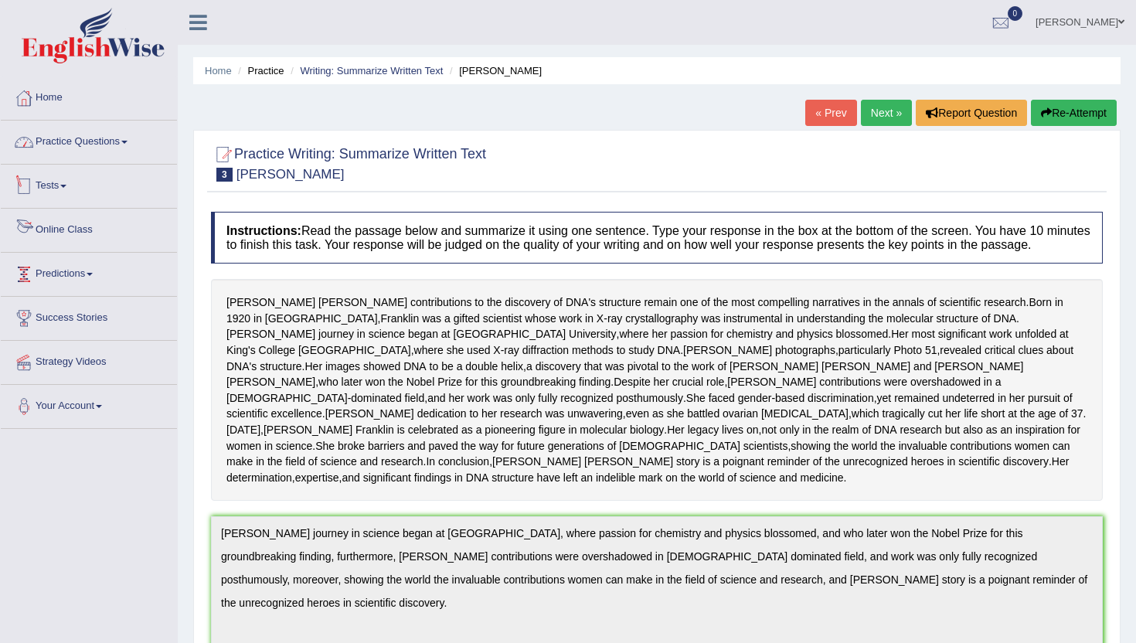
click at [118, 138] on link "Practice Questions" at bounding box center [89, 140] width 176 height 39
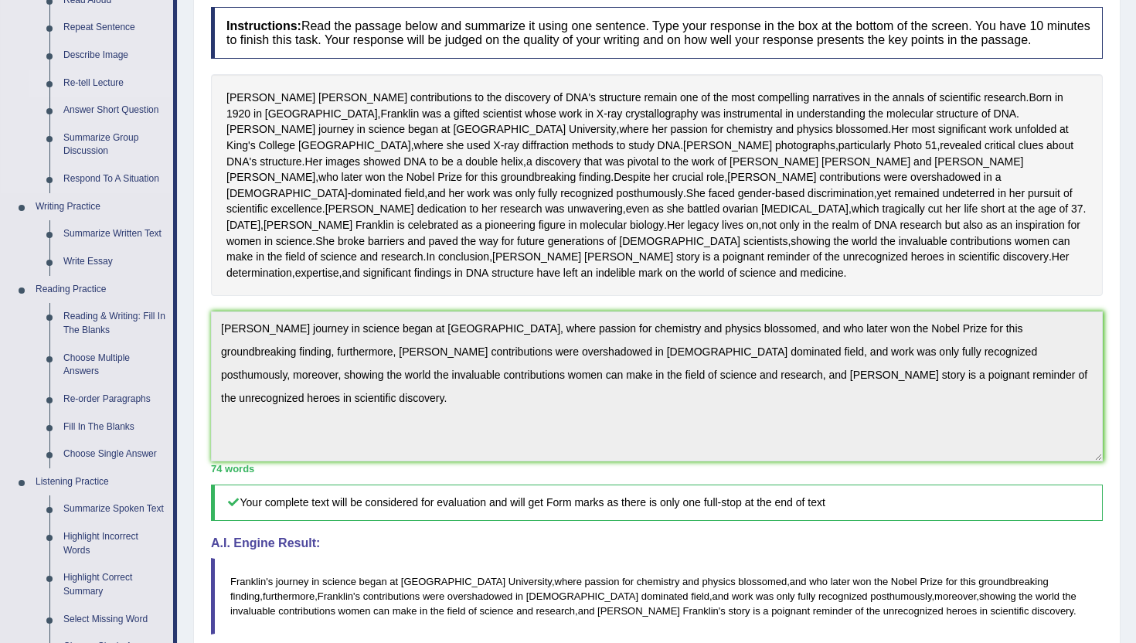
scroll to position [208, 0]
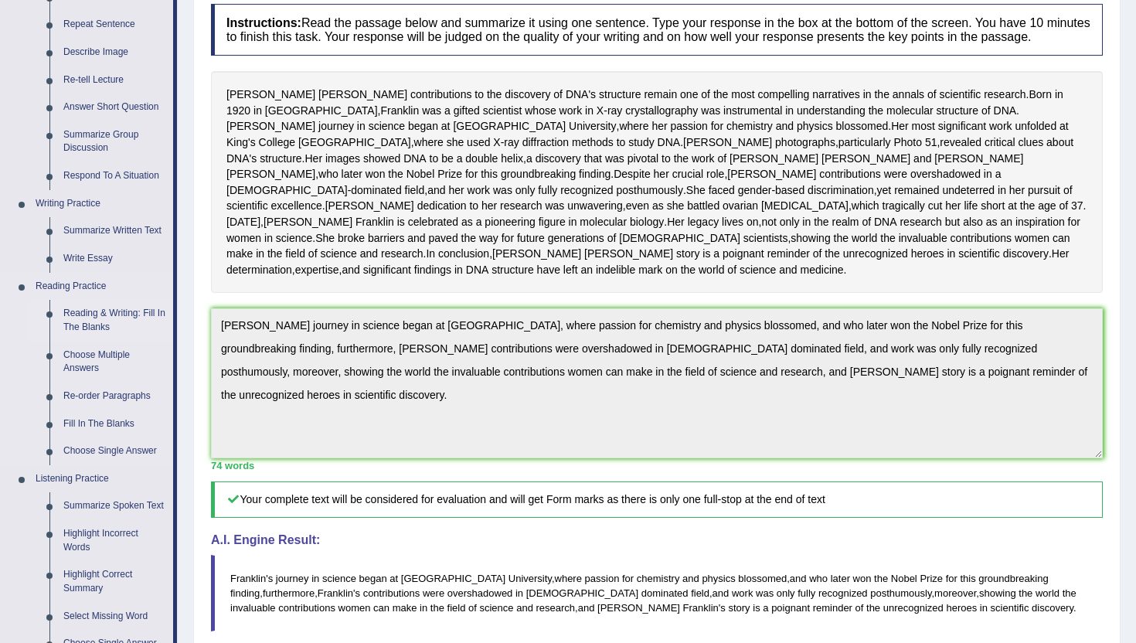
click at [89, 319] on link "Reading & Writing: Fill In The Blanks" at bounding box center [114, 320] width 117 height 41
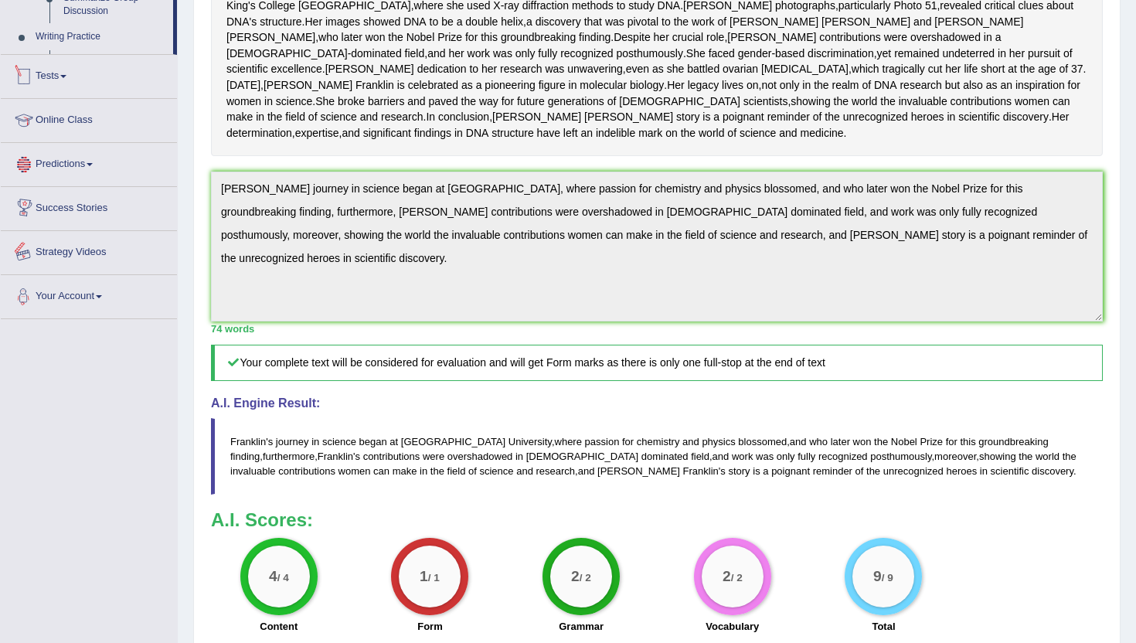
scroll to position [454, 0]
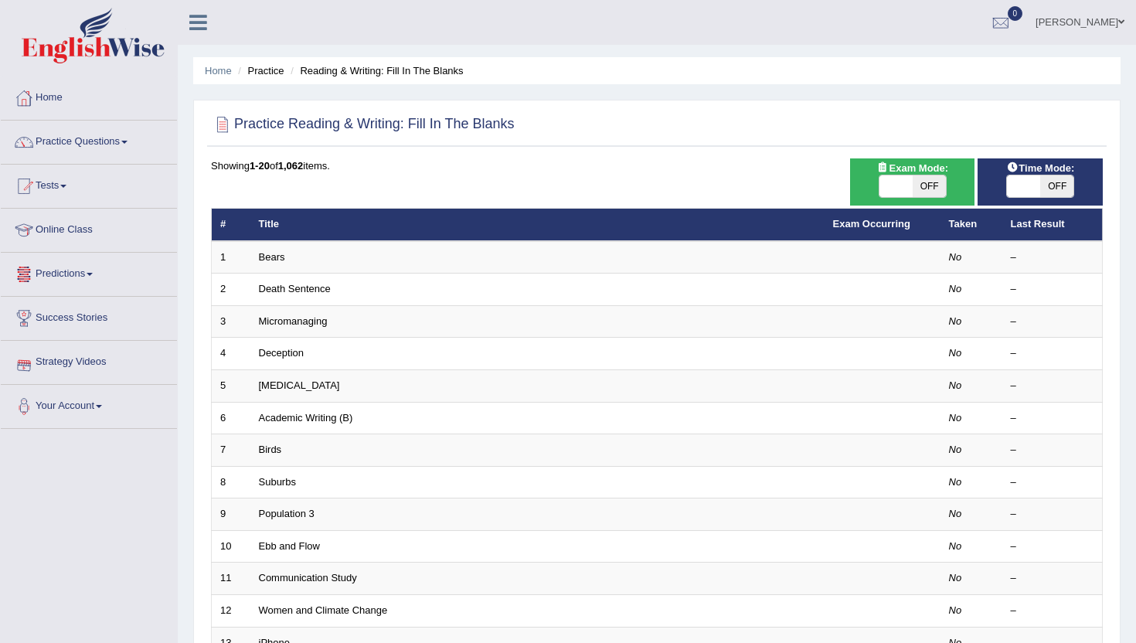
click at [895, 188] on span at bounding box center [896, 186] width 33 height 22
checkbox input "true"
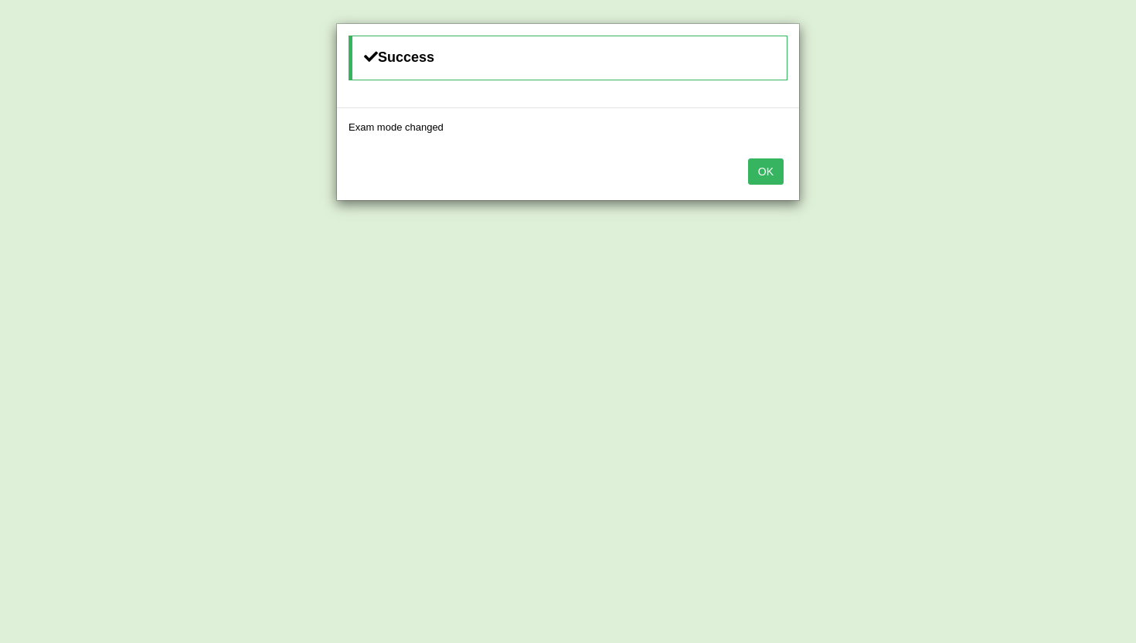
click at [785, 166] on div "OK" at bounding box center [568, 173] width 462 height 54
click at [781, 165] on button "OK" at bounding box center [766, 171] width 36 height 26
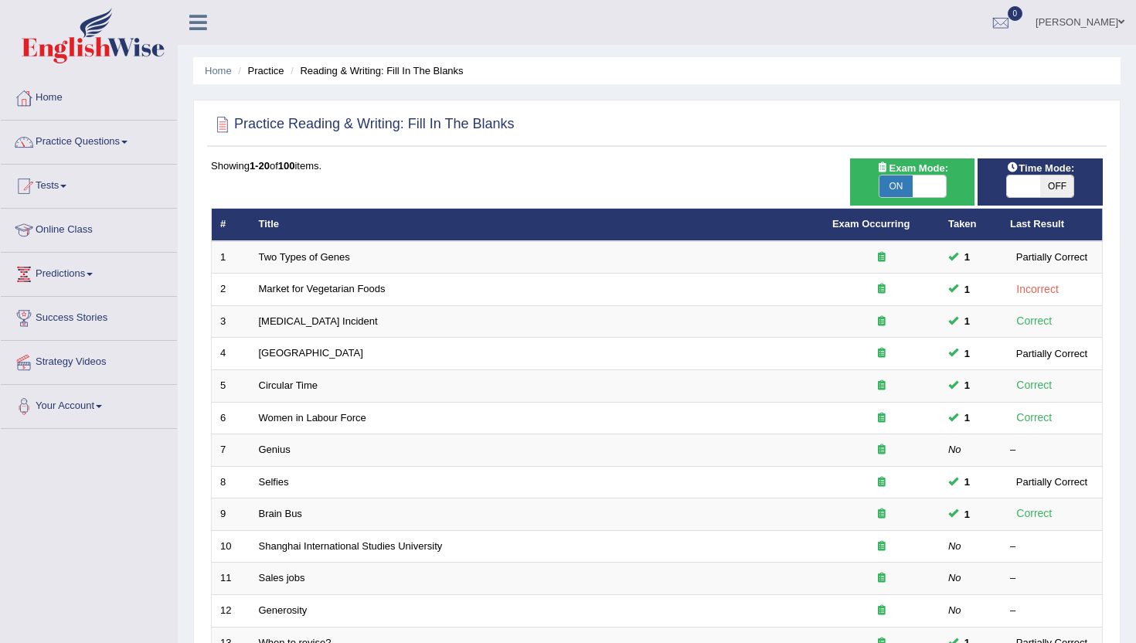
scroll to position [380, 0]
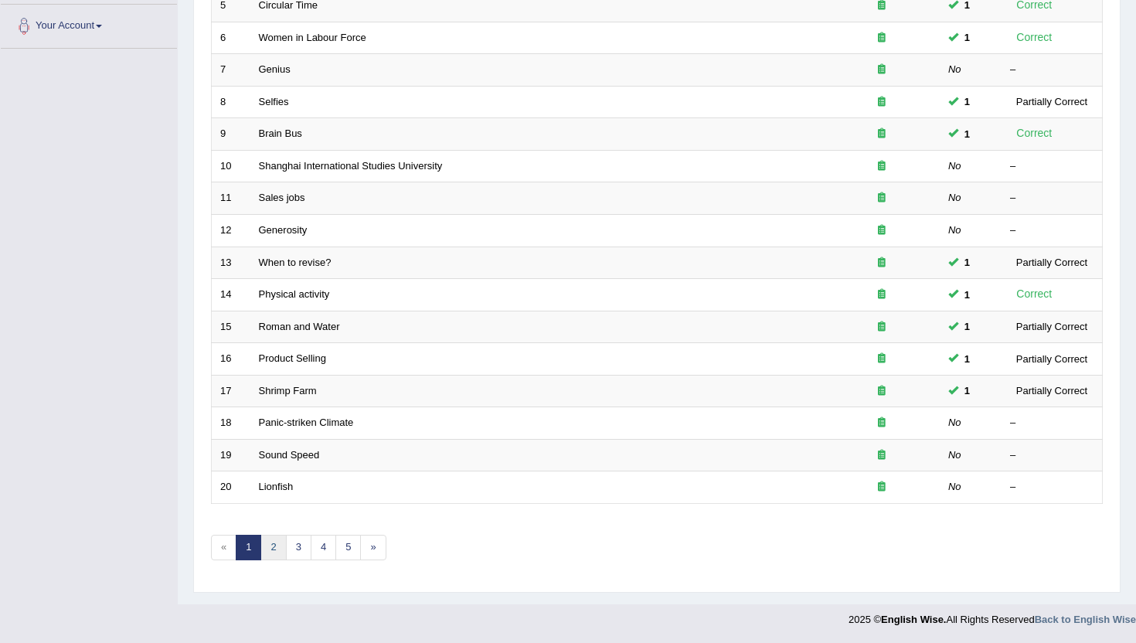
click at [264, 550] on link "2" at bounding box center [274, 548] width 26 height 26
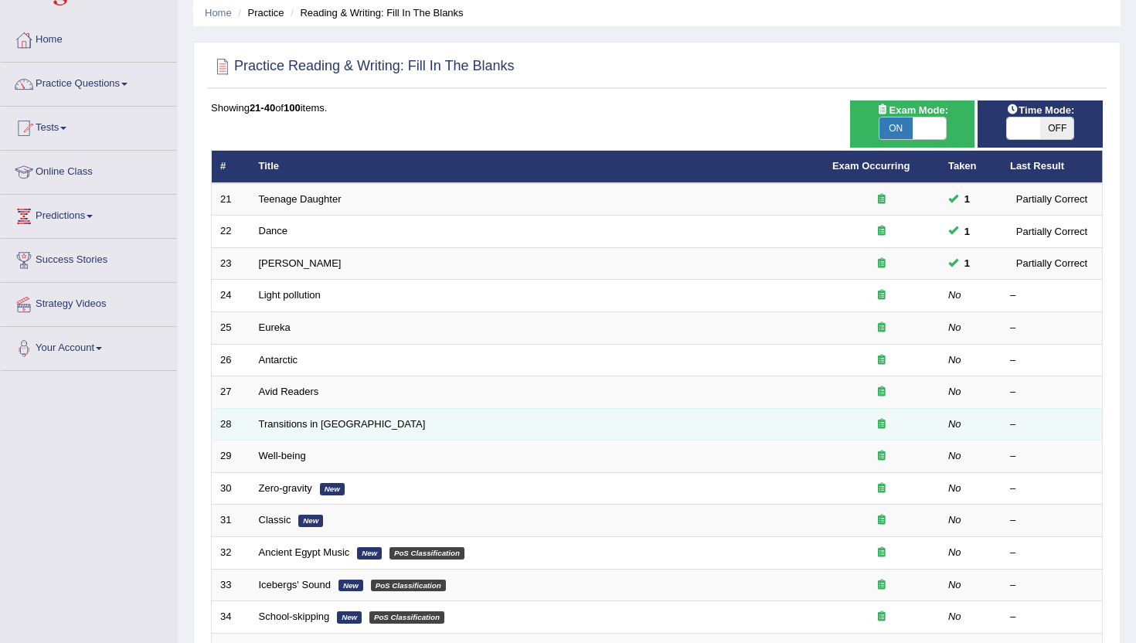
scroll to position [60, 0]
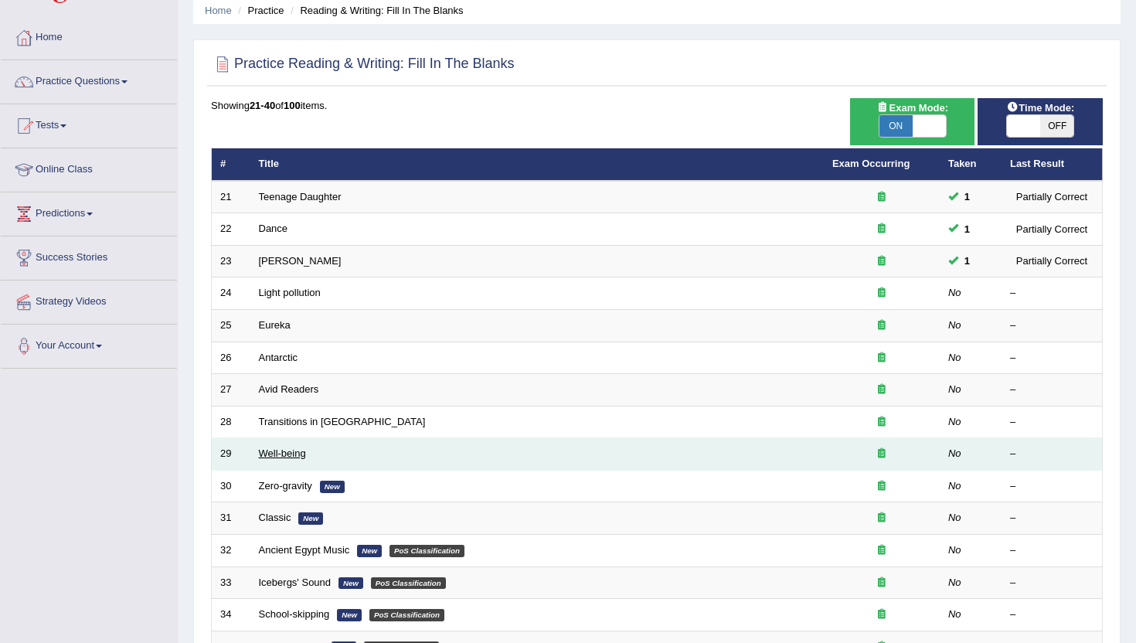
click at [283, 452] on link "Well-being" at bounding box center [282, 454] width 47 height 12
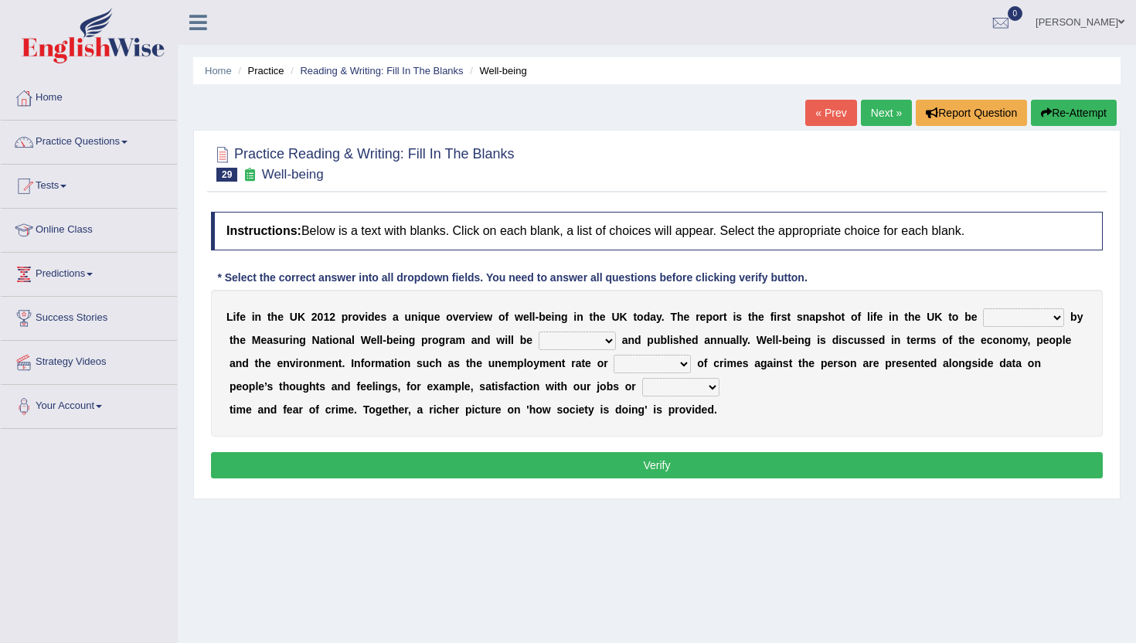
click at [1034, 310] on select "delivered protected demanded overviewed" at bounding box center [1023, 317] width 81 height 19
select select "delivered"
click at [1028, 327] on select "delivered protected demanded overviewed" at bounding box center [1023, 317] width 81 height 19
click at [570, 344] on select "distorted charted updated arranged" at bounding box center [577, 341] width 77 height 19
click at [640, 363] on select "velocity weight span number" at bounding box center [652, 364] width 77 height 19
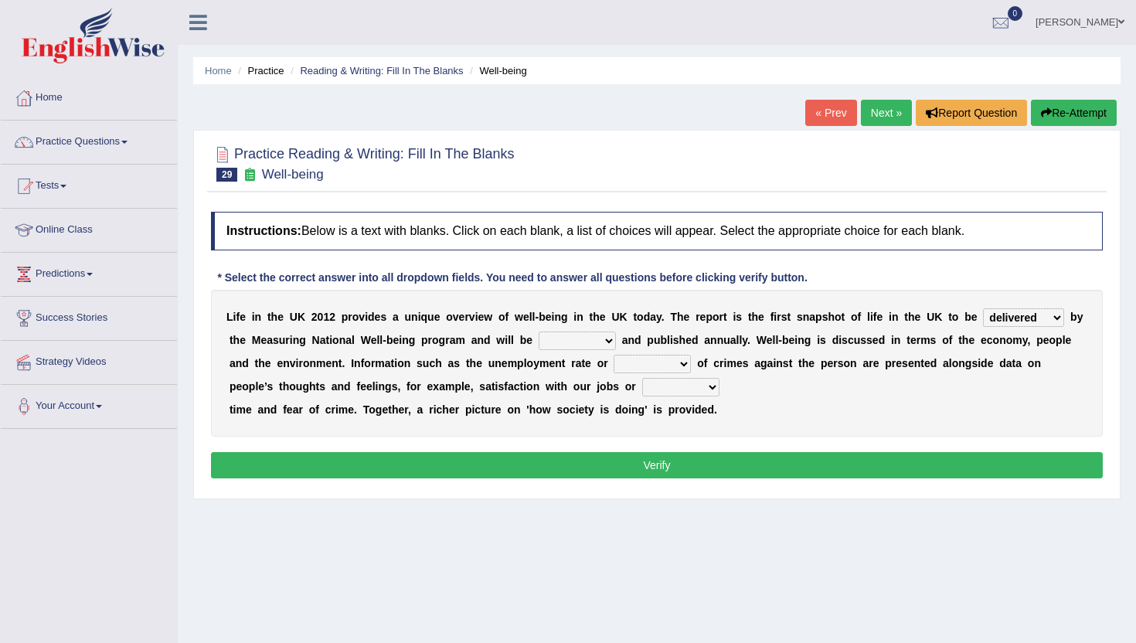
select select "number"
click at [694, 386] on select "pressure plea fancy leisure" at bounding box center [680, 387] width 77 height 19
select select "leisure"
click at [676, 393] on select "pressure plea fancy leisure" at bounding box center [680, 387] width 77 height 19
click at [581, 341] on select "distorted charted updated arranged" at bounding box center [577, 341] width 77 height 19
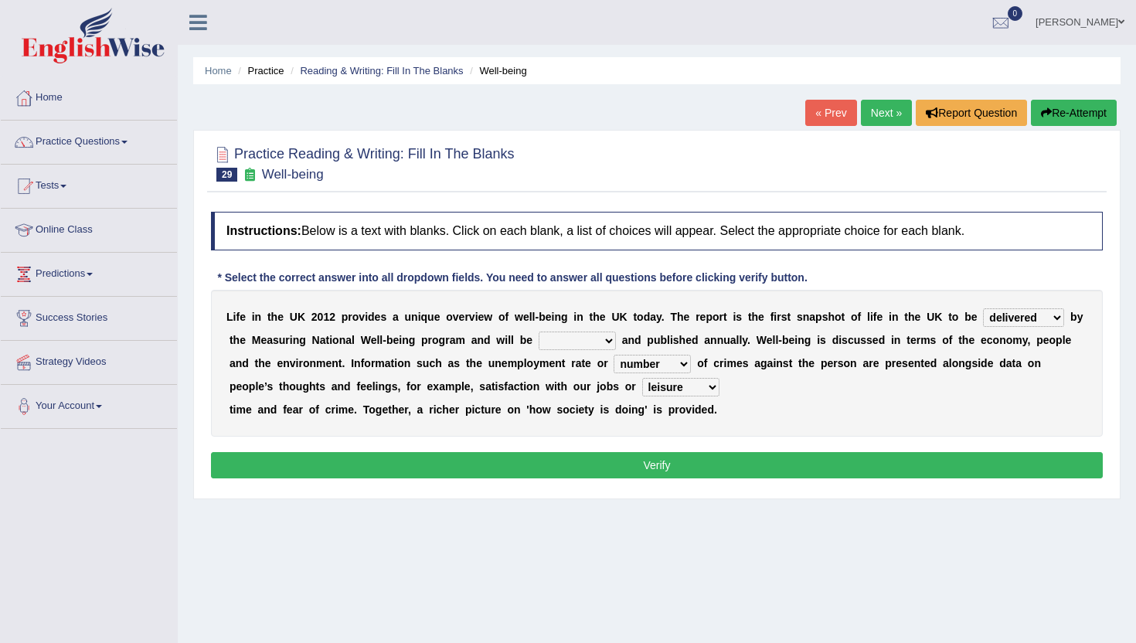
select select "updated"
click at [564, 457] on button "Verify" at bounding box center [657, 465] width 892 height 26
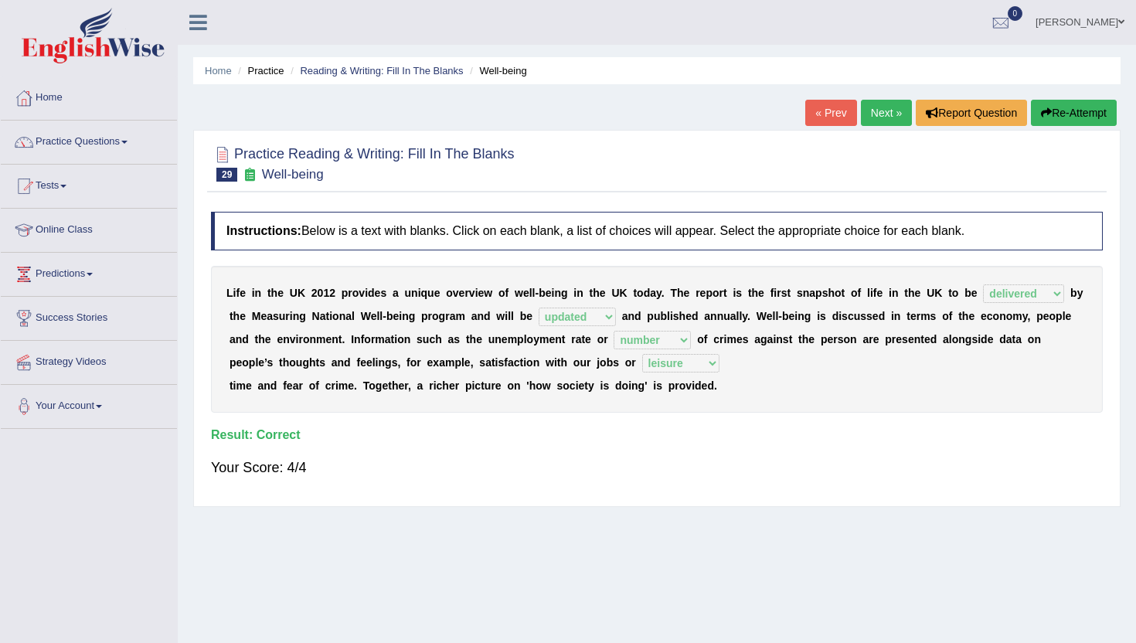
click at [880, 104] on link "Next »" at bounding box center [886, 113] width 51 height 26
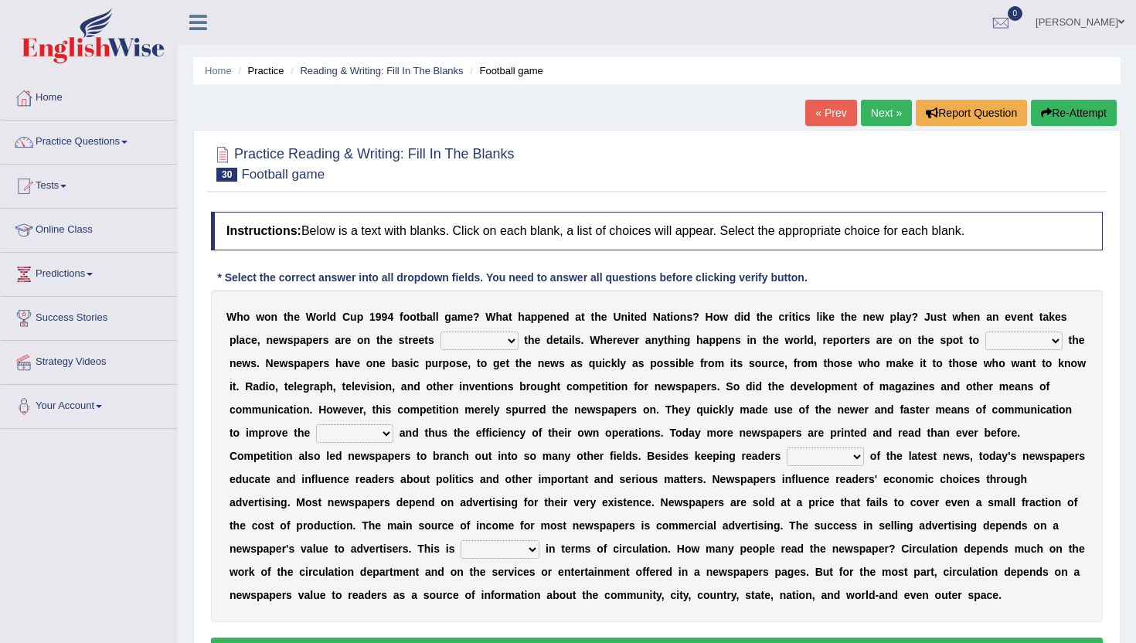
click at [871, 107] on link "Next »" at bounding box center [886, 113] width 51 height 26
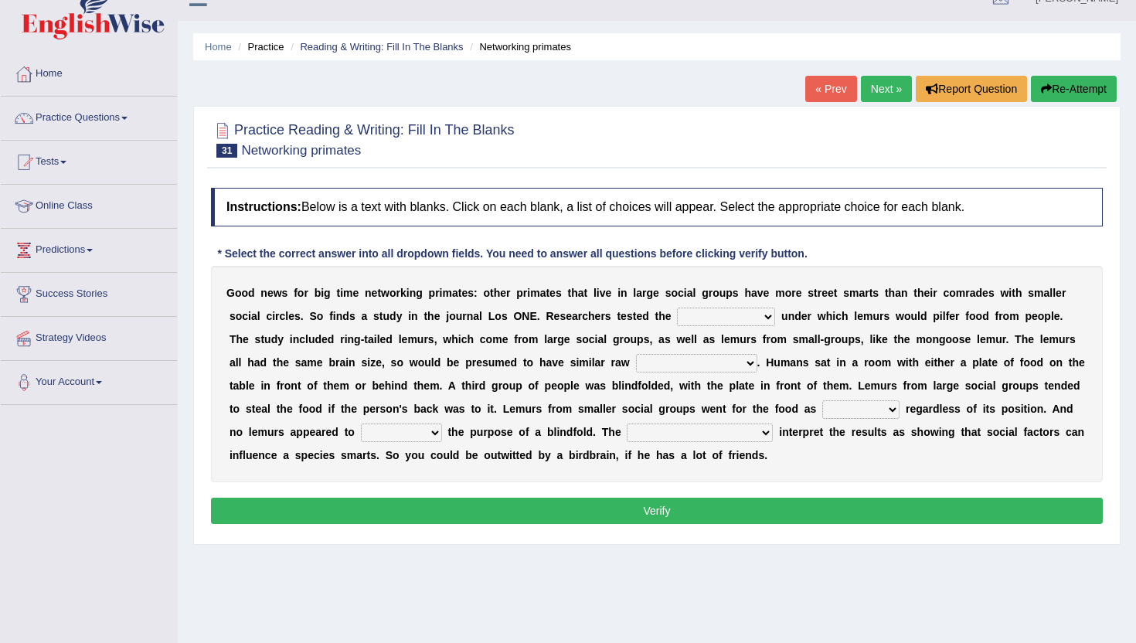
scroll to position [22, 0]
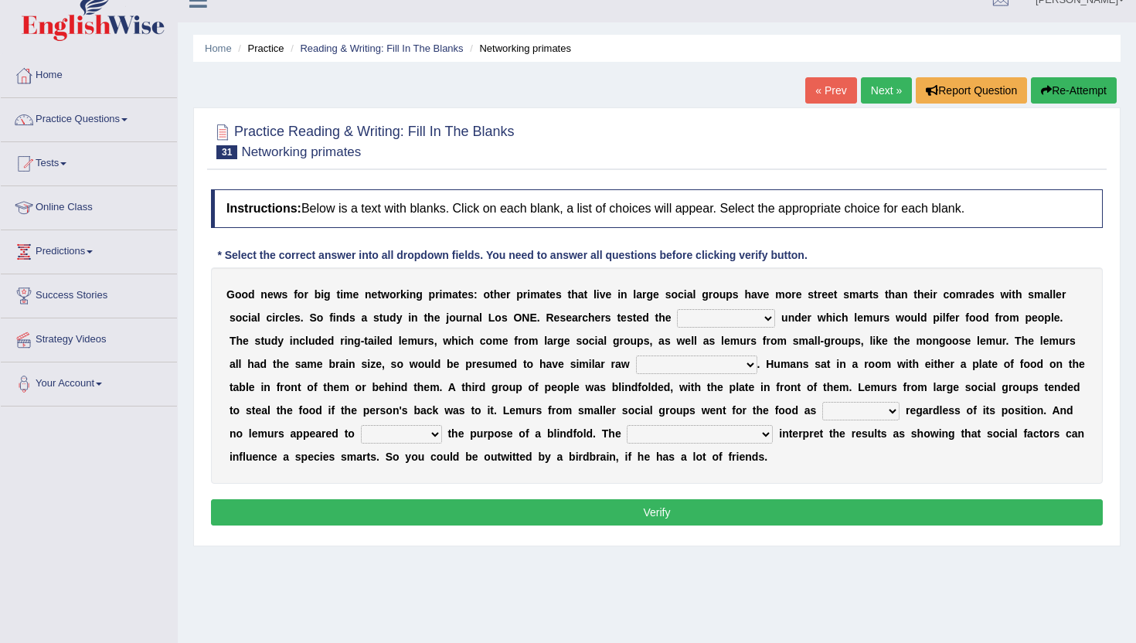
click at [706, 321] on select "scanners circumstances granules fascists" at bounding box center [726, 318] width 98 height 19
click at [655, 363] on select "intelligence messages protectorates contemptuousness" at bounding box center [696, 365] width 121 height 19
click at [856, 415] on select "frequently fealty benignity uneasily" at bounding box center [861, 411] width 77 height 19
select select "fealty"
click at [874, 413] on select "frequently fealty benignity uneasily" at bounding box center [861, 411] width 77 height 19
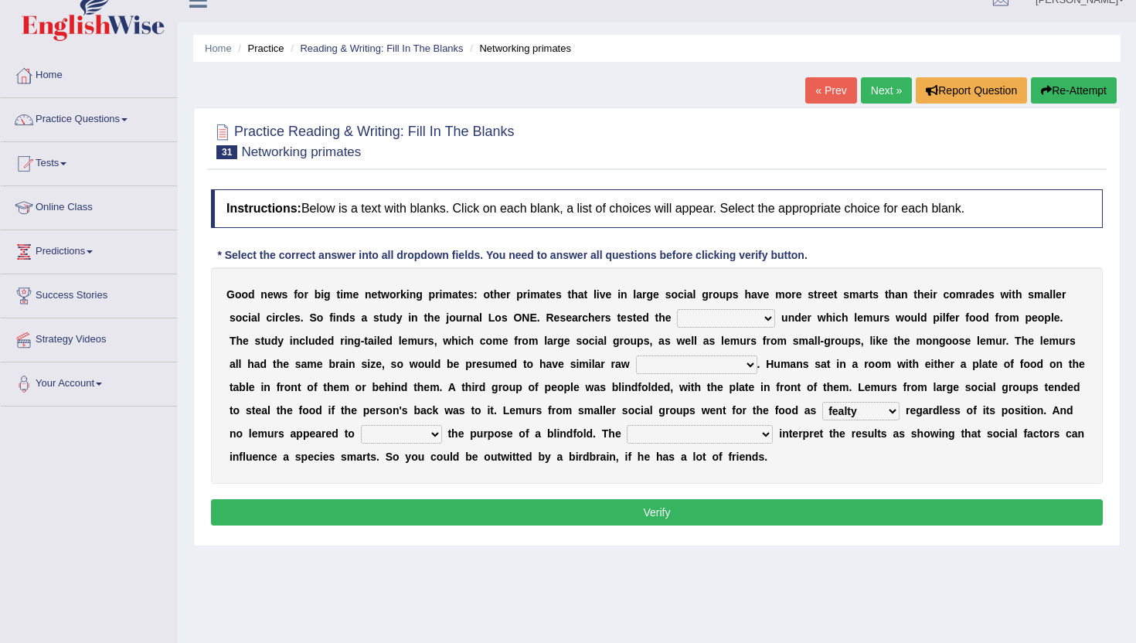
click at [417, 437] on select "brunt understand hard sap" at bounding box center [401, 434] width 81 height 19
select select "understand"
click at [666, 435] on select "cleavages inveiglers researchers priestesses" at bounding box center [700, 434] width 146 height 19
select select "researchers"
click at [755, 329] on div "G o o d n e w s f o r b i g t i m e n e t w o r k i n g p r i m a t e s : o t h…" at bounding box center [657, 375] width 892 height 216
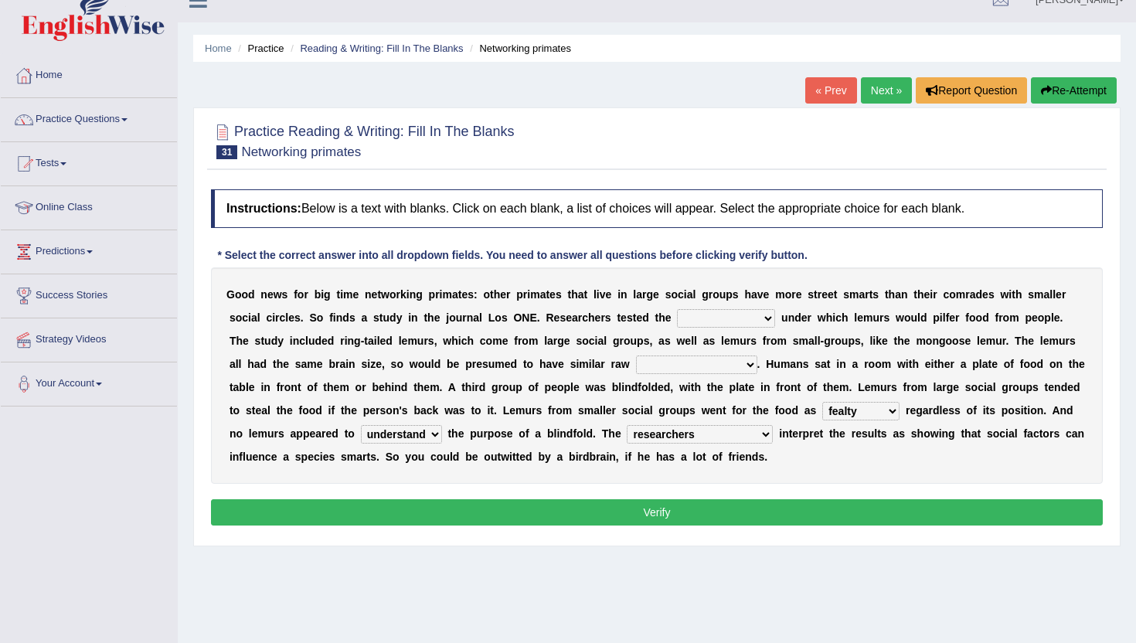
click at [747, 316] on select "scanners circumstances granules fascists" at bounding box center [726, 318] width 98 height 19
select select "fascists"
click at [671, 370] on select "intelligence messages protectorates contemptuousness" at bounding box center [696, 365] width 121 height 19
select select "contemptuousness"
click at [710, 365] on select "intelligence messages protectorates contemptuousness" at bounding box center [696, 365] width 121 height 19
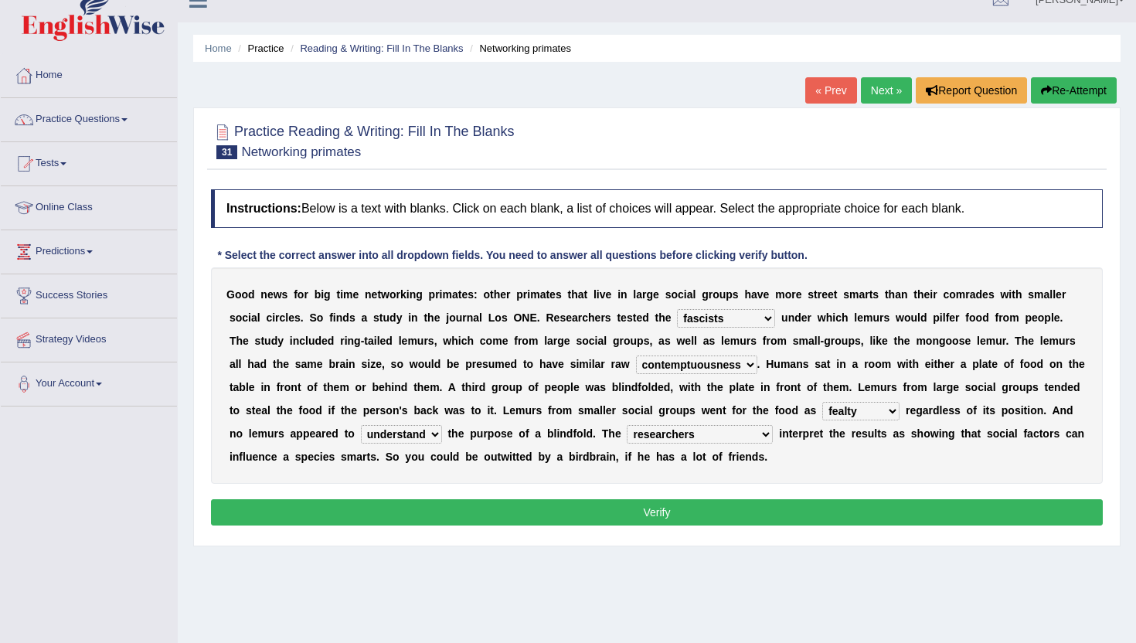
click at [715, 515] on button "Verify" at bounding box center [657, 512] width 892 height 26
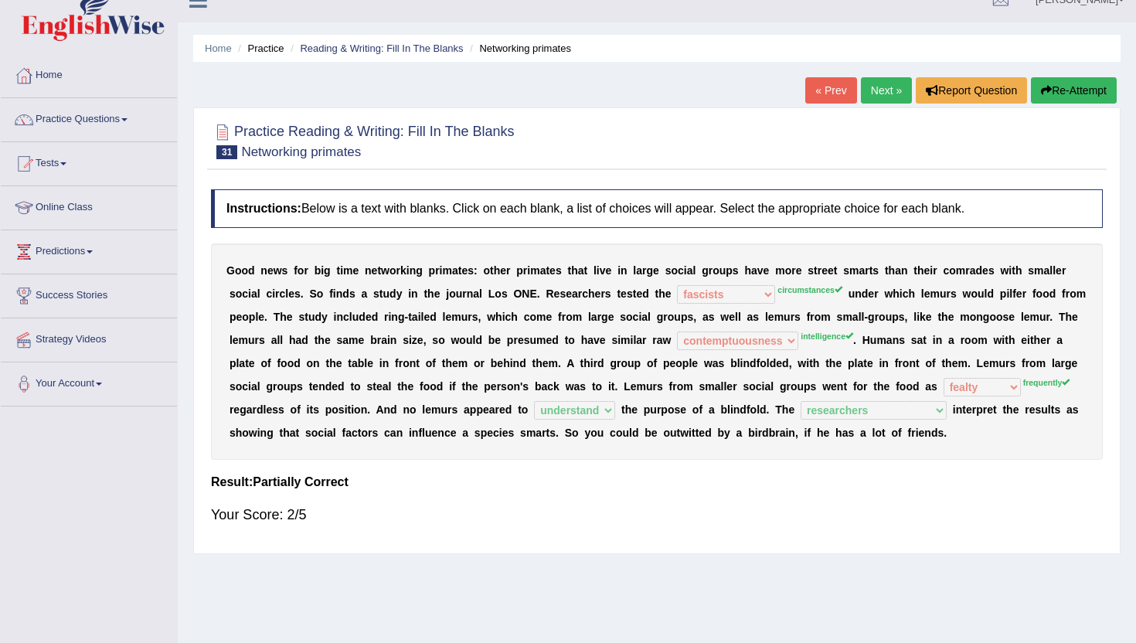
click at [868, 95] on link "Next »" at bounding box center [886, 90] width 51 height 26
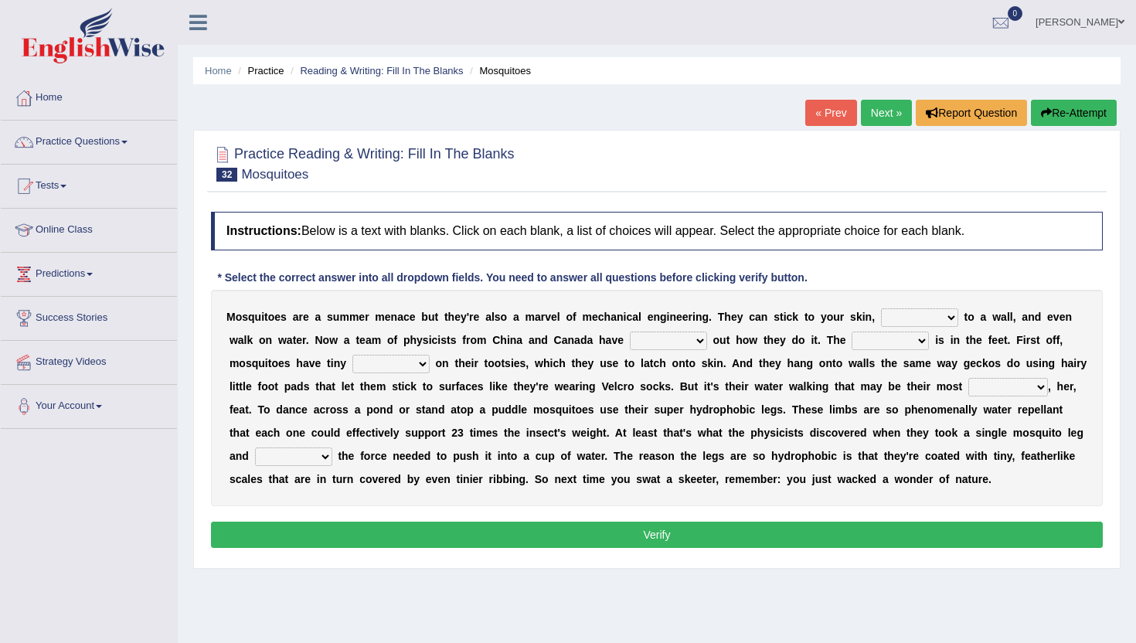
click at [927, 310] on select "fly cling hang hover" at bounding box center [919, 317] width 77 height 19
select select "fly"
click at [671, 341] on select "given figured led pieced" at bounding box center [668, 341] width 77 height 19
select select "figured"
click at [871, 344] on select "resolve trick atch catch" at bounding box center [890, 341] width 77 height 19
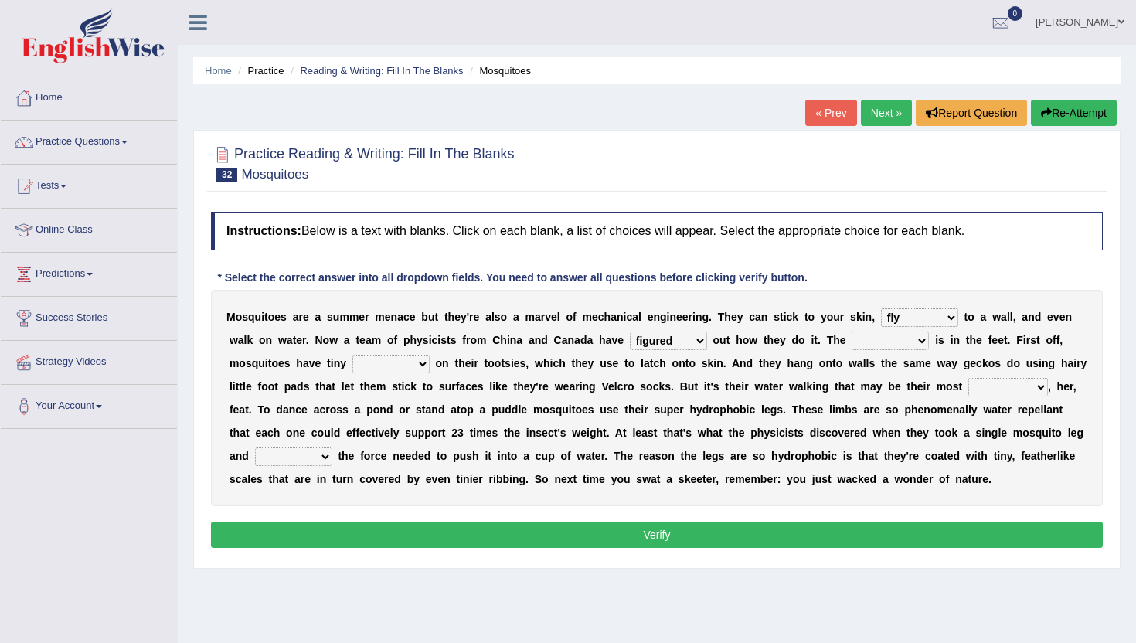
select select "trick"
click at [894, 339] on select "resolve trick atch catch" at bounding box center [890, 341] width 77 height 19
click at [377, 362] on select "hugs patches tips hooks" at bounding box center [391, 364] width 77 height 19
select select "tips"
click at [987, 388] on select "valuable remarkable irresistible charitable" at bounding box center [1009, 387] width 80 height 19
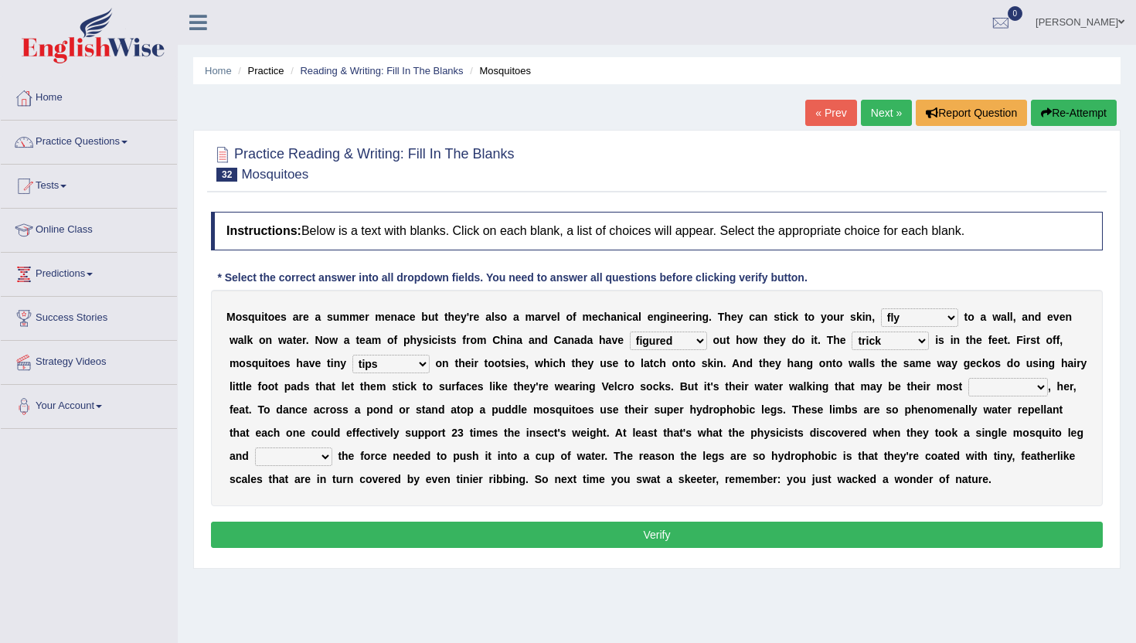
select select "remarkable"
click at [272, 449] on select "dwindled measured hectored beckoned" at bounding box center [293, 457] width 77 height 19
select select "measured"
click at [421, 522] on button "Verify" at bounding box center [657, 535] width 892 height 26
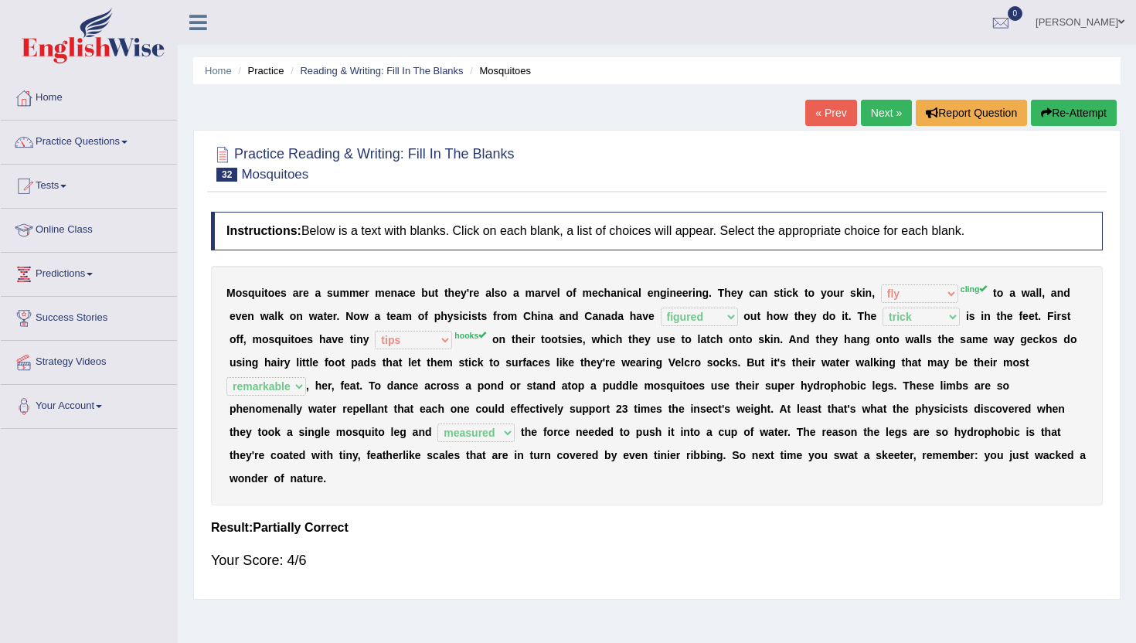
click at [864, 108] on link "Next »" at bounding box center [886, 113] width 51 height 26
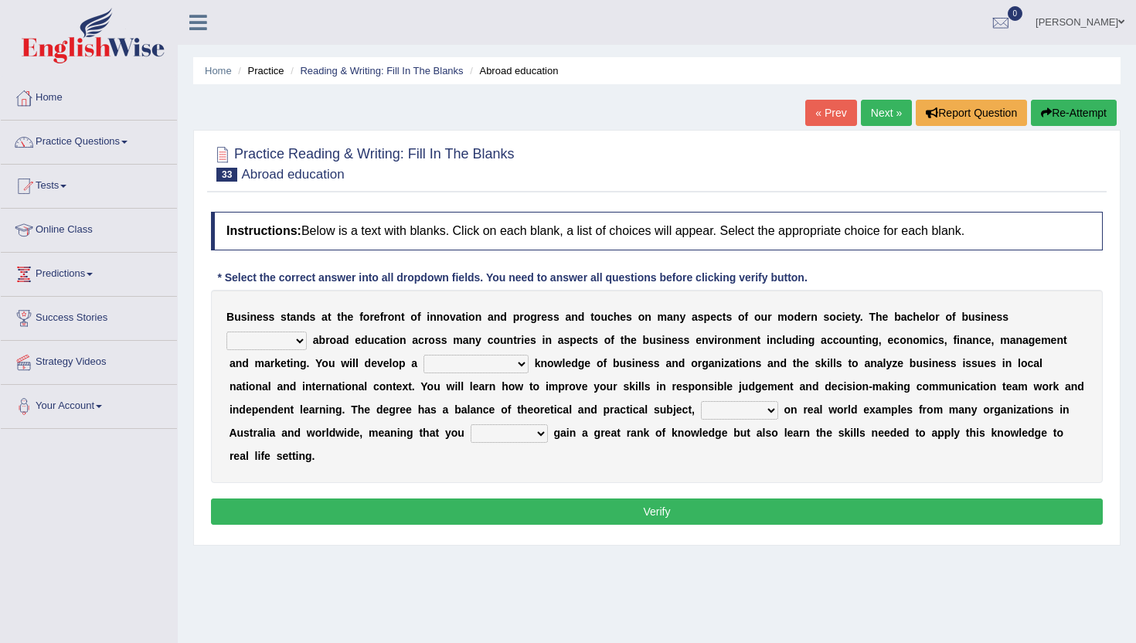
click at [846, 325] on div "B u s i n e s s s t a n d s a t t h e f o r e f r o n t o f i n n o v a t i o n…" at bounding box center [657, 386] width 892 height 193
click at [291, 342] on select "offering offers has offered is offered" at bounding box center [267, 341] width 80 height 19
click at [257, 346] on select "offering offers has offered is offered" at bounding box center [267, 341] width 80 height 19
click at [276, 339] on select "offering offers has offered is offered" at bounding box center [267, 341] width 80 height 19
select select "offering"
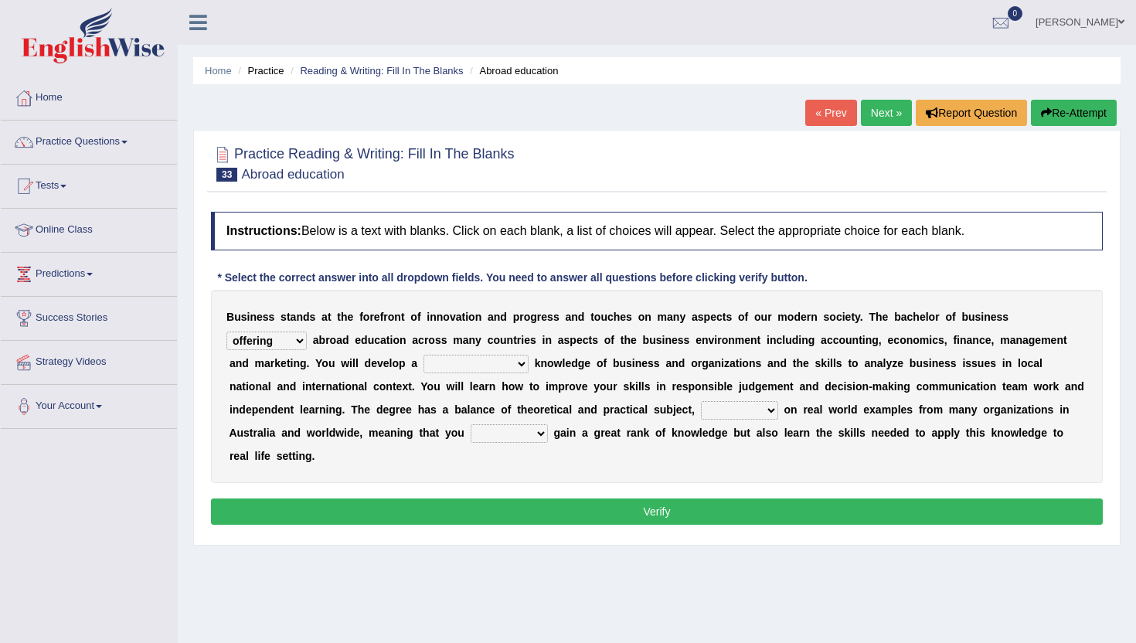
click at [458, 356] on select "comprehensible comprehended comprehending comprehensive" at bounding box center [476, 364] width 105 height 19
select select "comprehensive"
click at [734, 411] on select "drawing draws drew draw" at bounding box center [739, 410] width 77 height 19
select select "draws"
click at [513, 437] on select "only will sure won't only do not" at bounding box center [509, 433] width 77 height 19
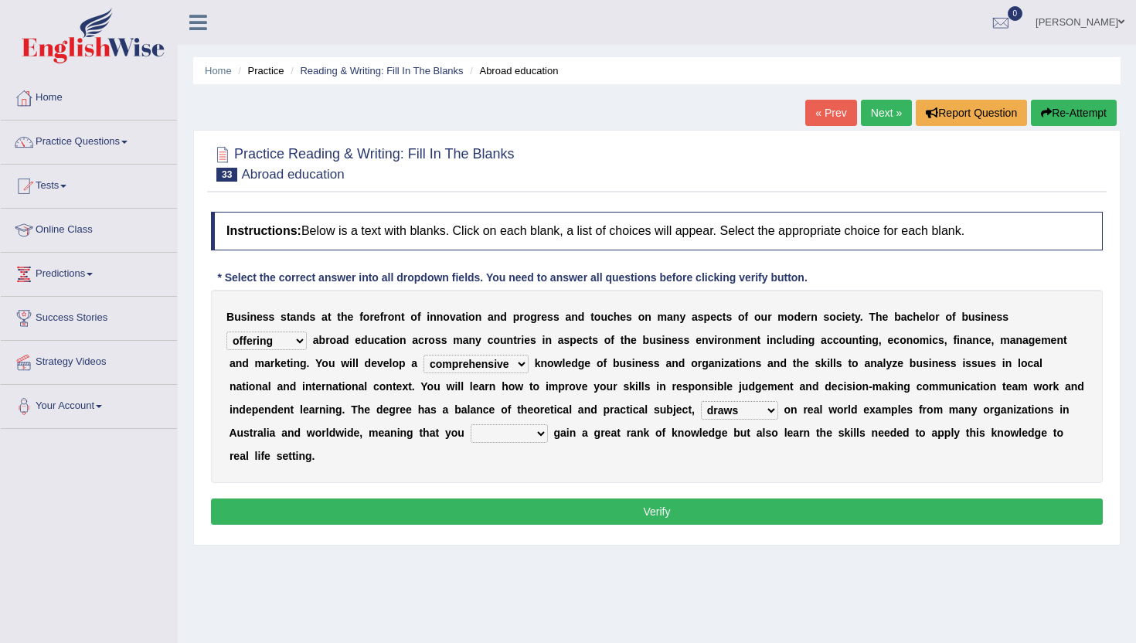
select select "won't only"
click at [488, 503] on button "Verify" at bounding box center [657, 512] width 892 height 26
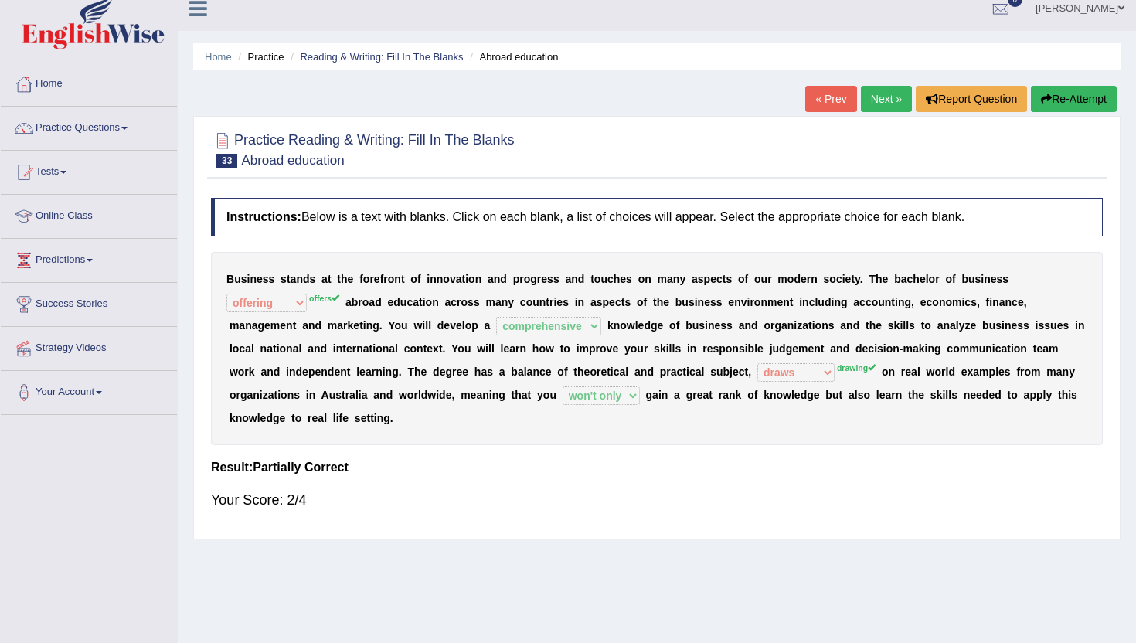
scroll to position [15, 0]
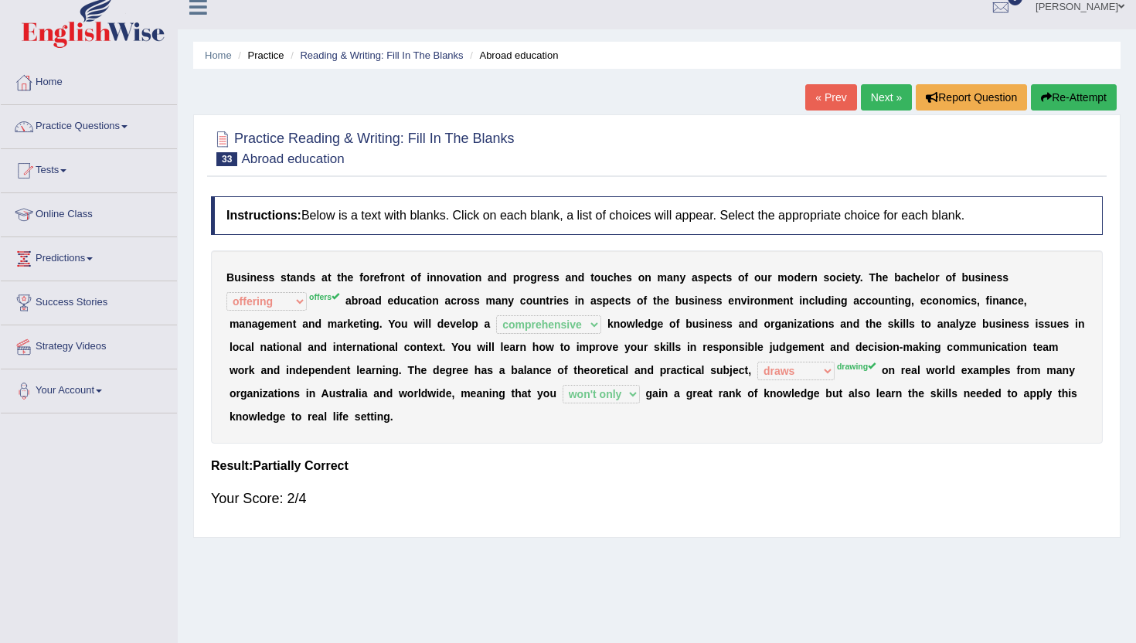
click at [871, 84] on link "Next »" at bounding box center [886, 97] width 51 height 26
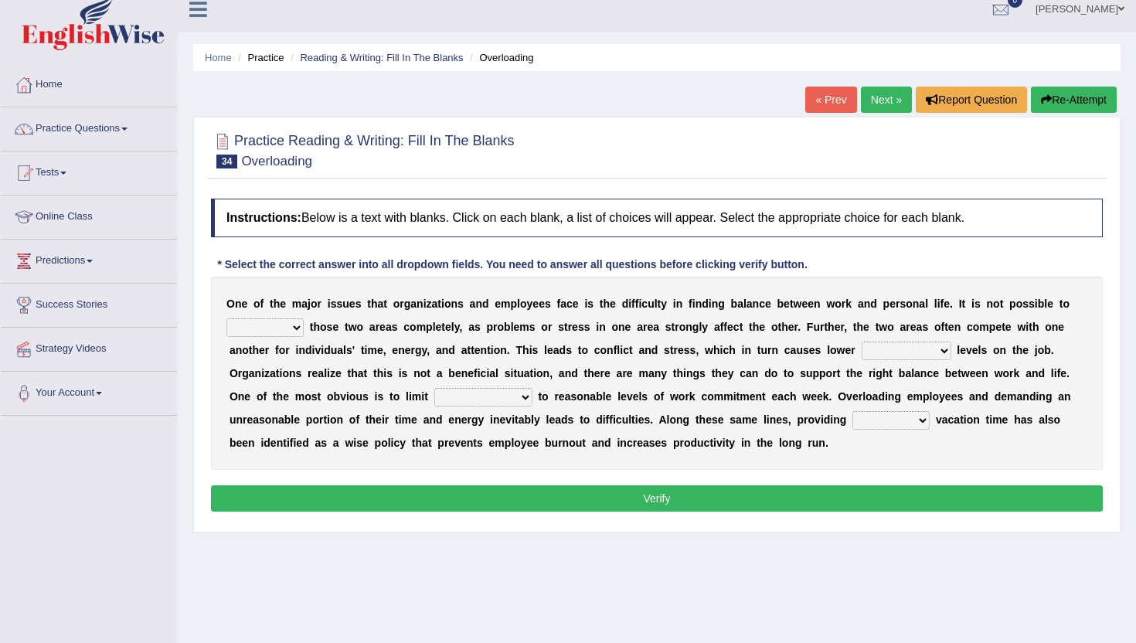
scroll to position [14, 0]
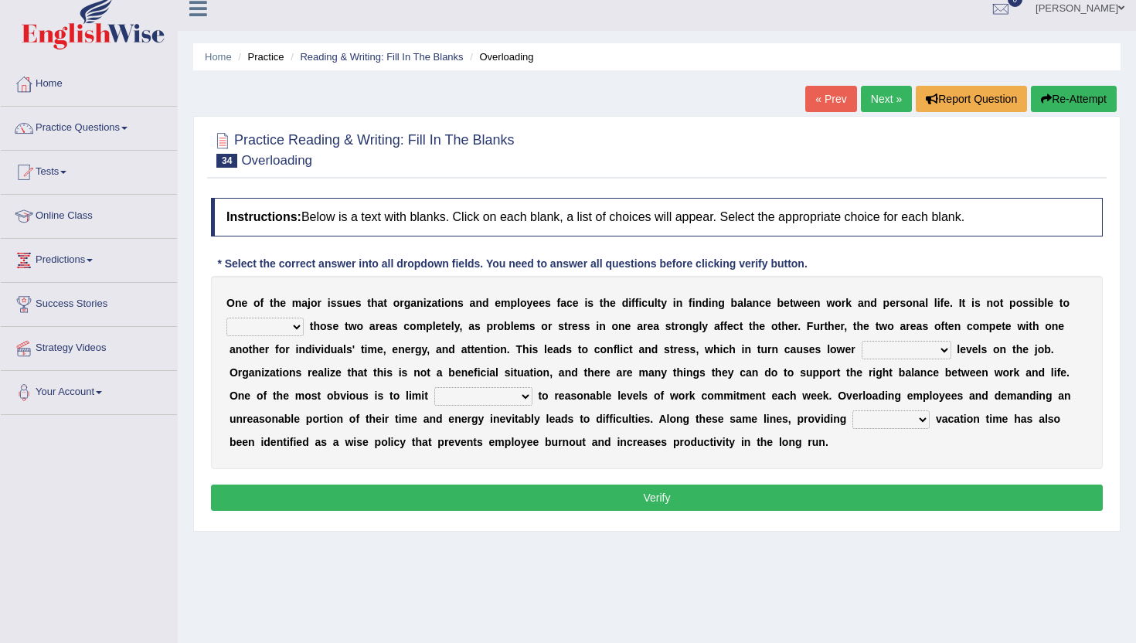
click at [274, 322] on select "imitate overate separate desperate" at bounding box center [265, 327] width 77 height 19
select select "separate"
click at [891, 354] on select "compliance appearance performance conformance" at bounding box center [907, 350] width 90 height 19
select select "performance"
click at [470, 394] on select "manifestations infestations expectations citations" at bounding box center [483, 396] width 98 height 19
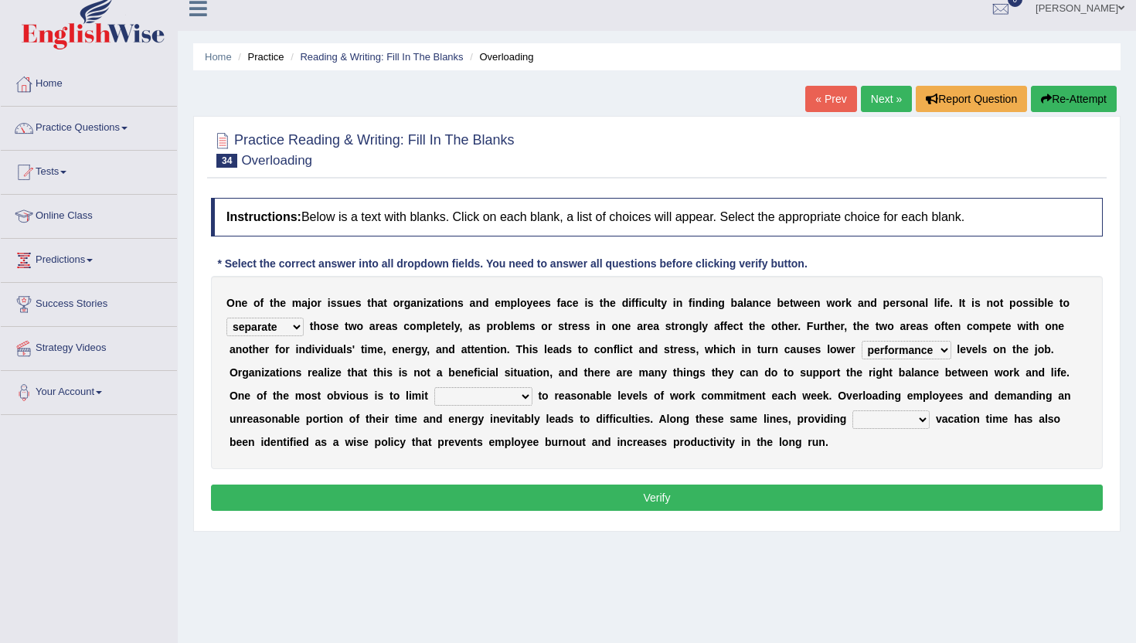
select select "expectations"
click at [869, 416] on select "recessed ample limited limited" at bounding box center [891, 420] width 77 height 19
select select "ample"
click at [470, 489] on button "Verify" at bounding box center [657, 498] width 892 height 26
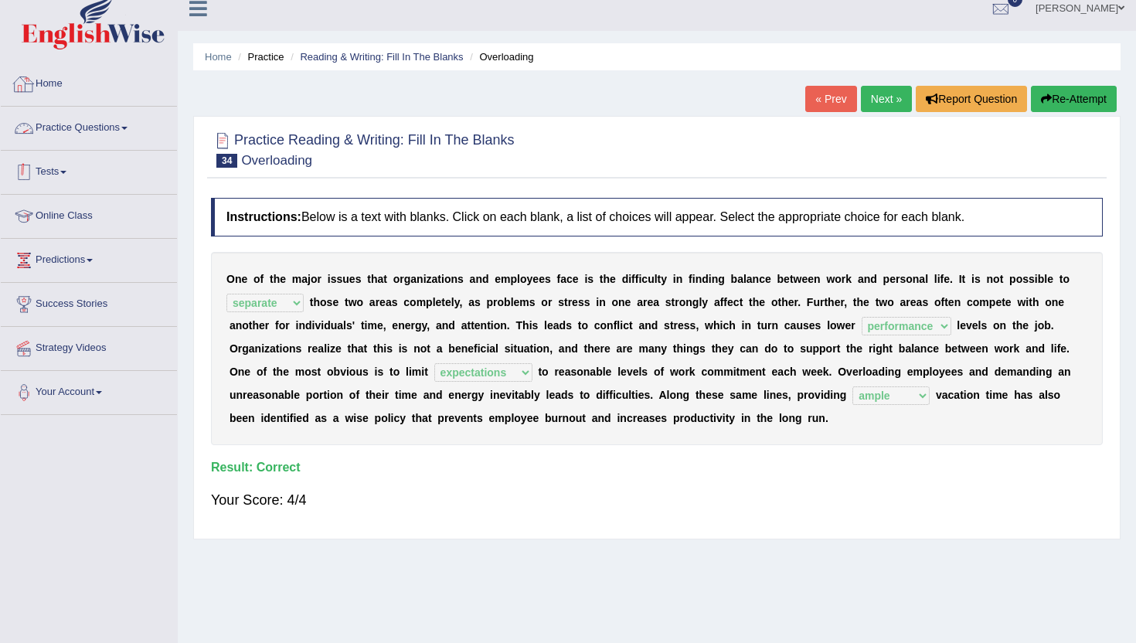
click at [132, 135] on link "Practice Questions" at bounding box center [89, 126] width 176 height 39
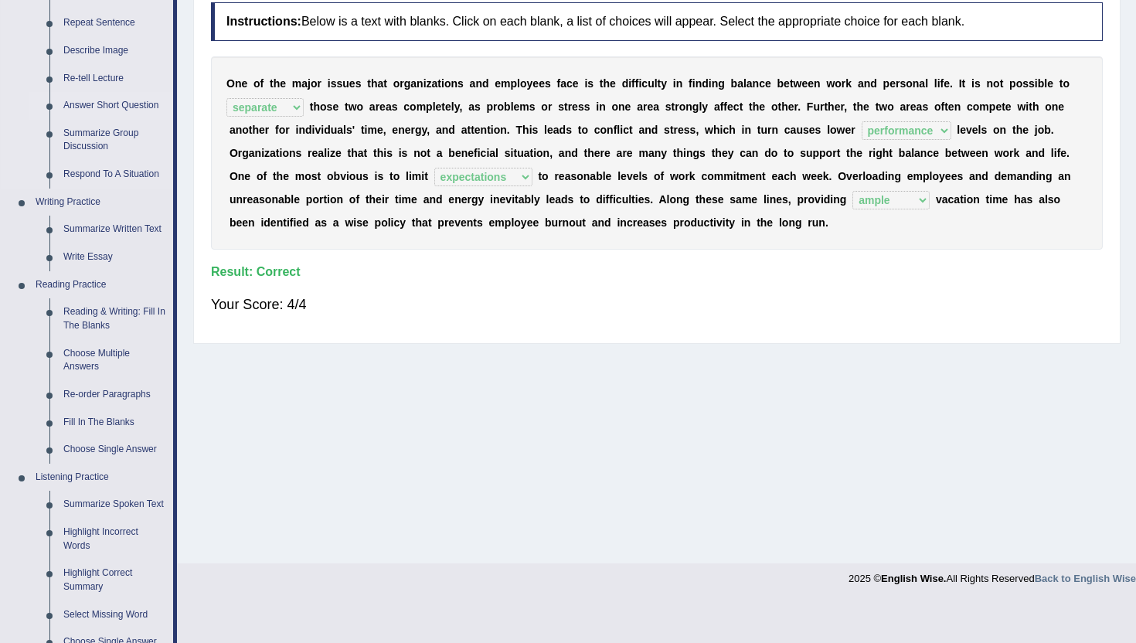
scroll to position [282, 0]
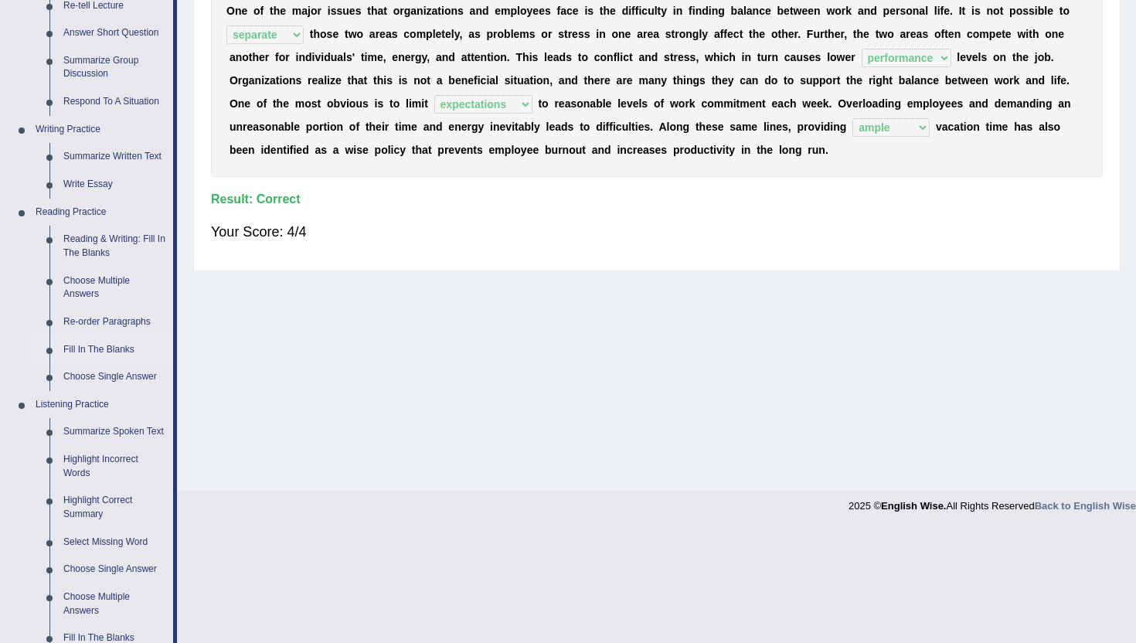
click at [96, 344] on link "Fill In The Blanks" at bounding box center [114, 350] width 117 height 28
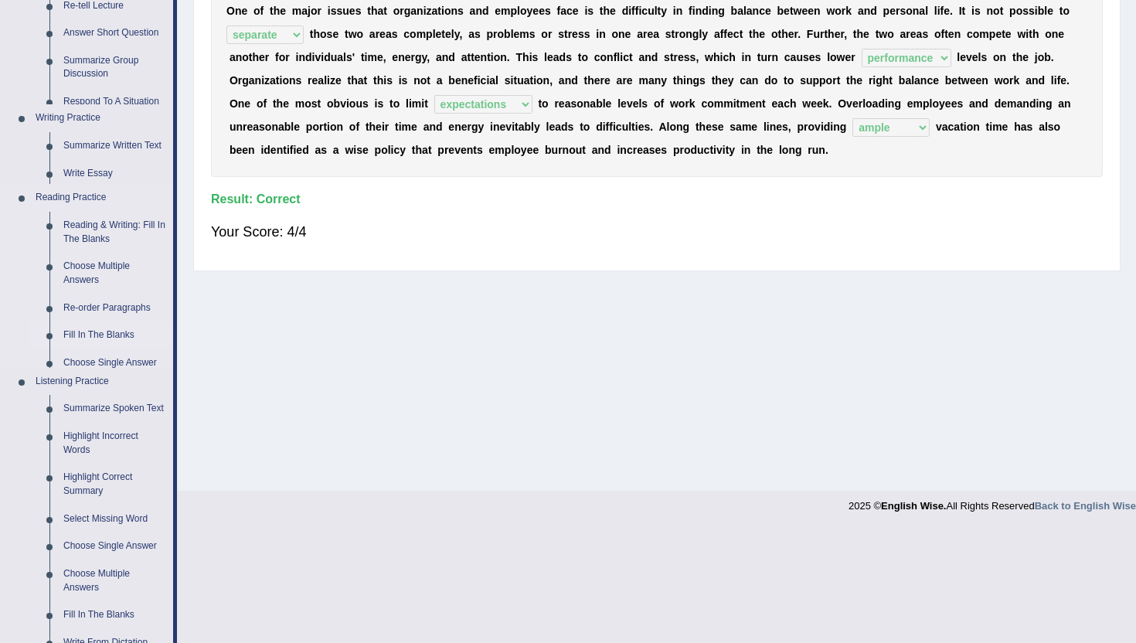
scroll to position [169, 0]
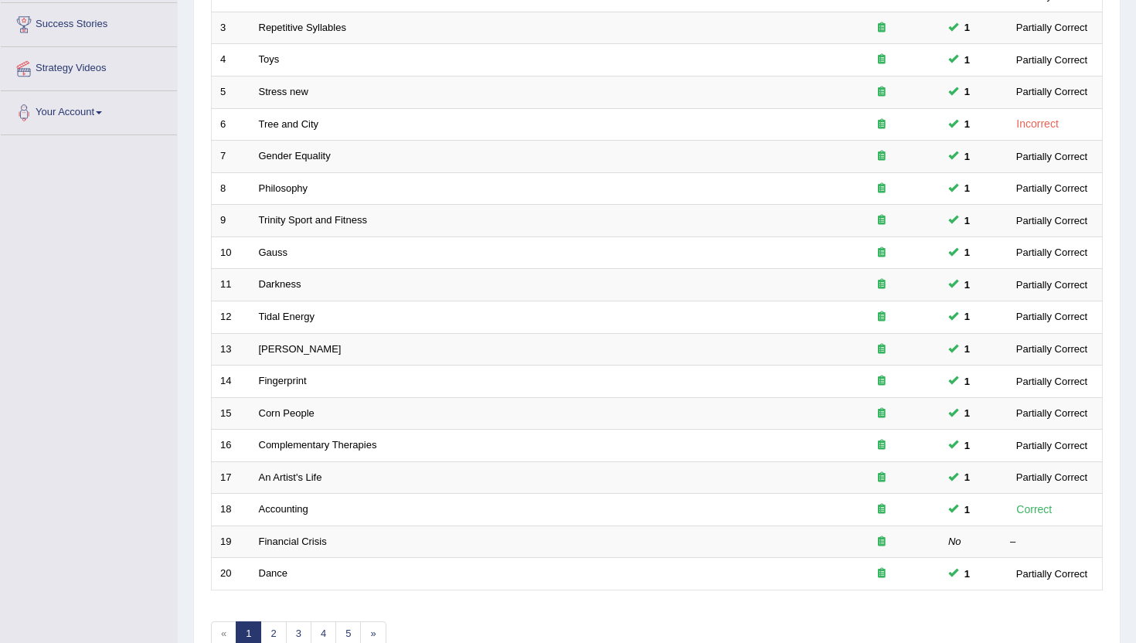
scroll to position [380, 0]
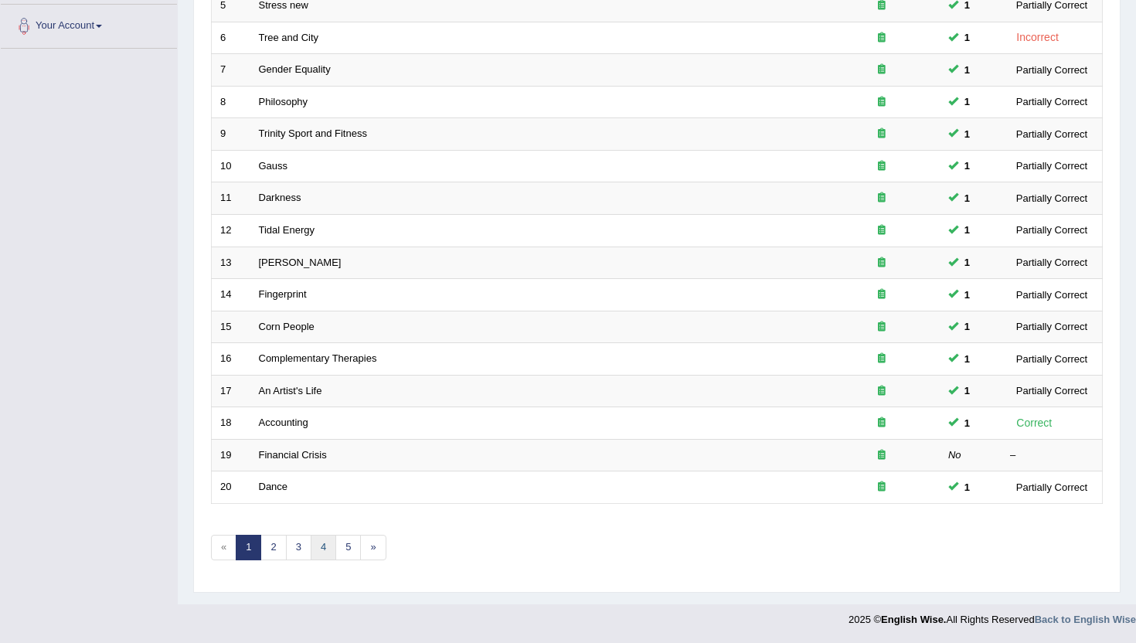
click at [321, 544] on link "4" at bounding box center [324, 548] width 26 height 26
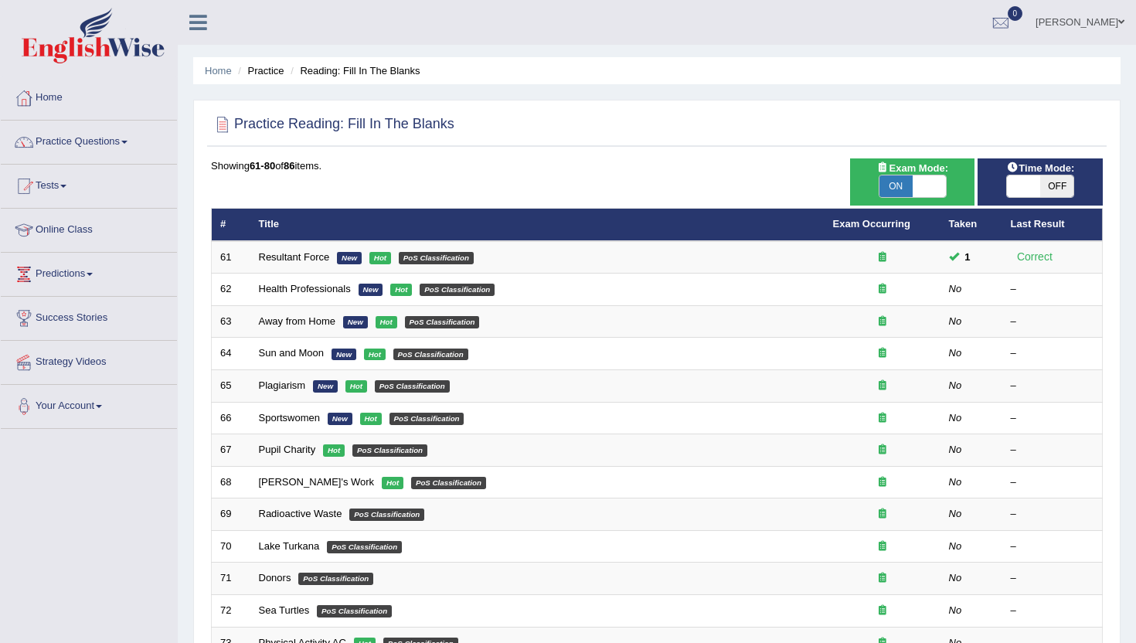
scroll to position [64, 0]
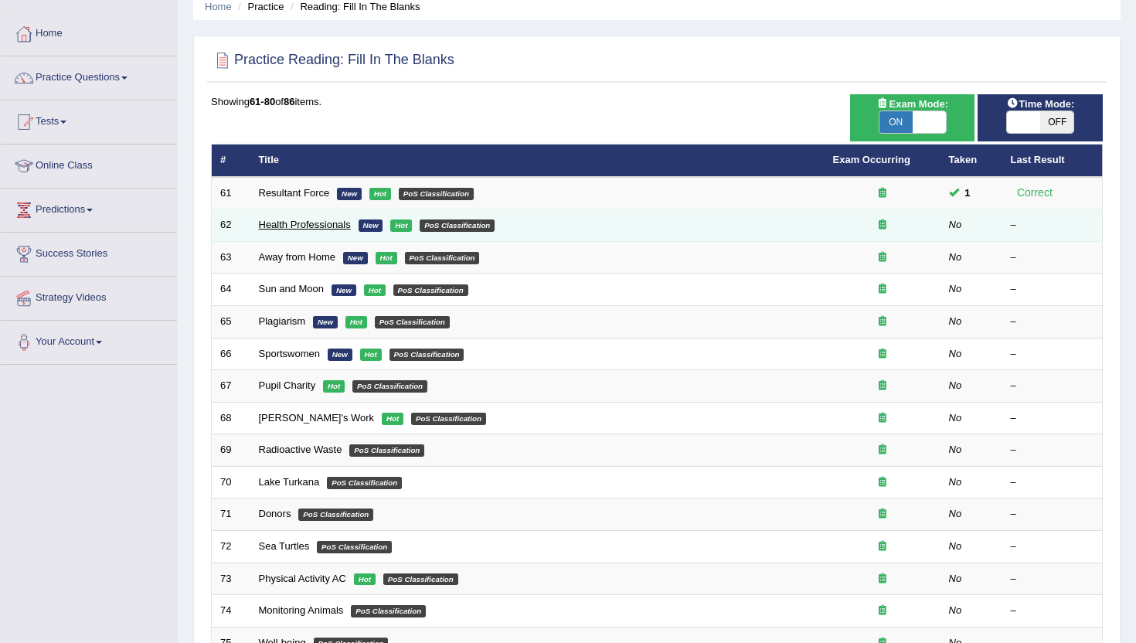
click at [309, 223] on link "Health Professionals" at bounding box center [305, 225] width 92 height 12
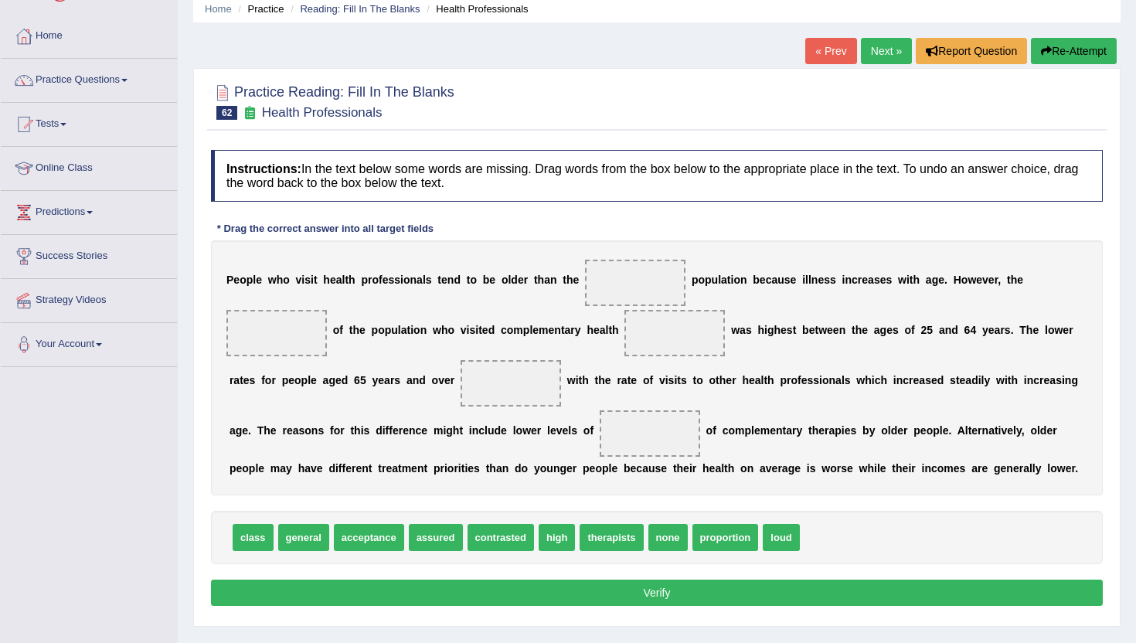
scroll to position [57, 0]
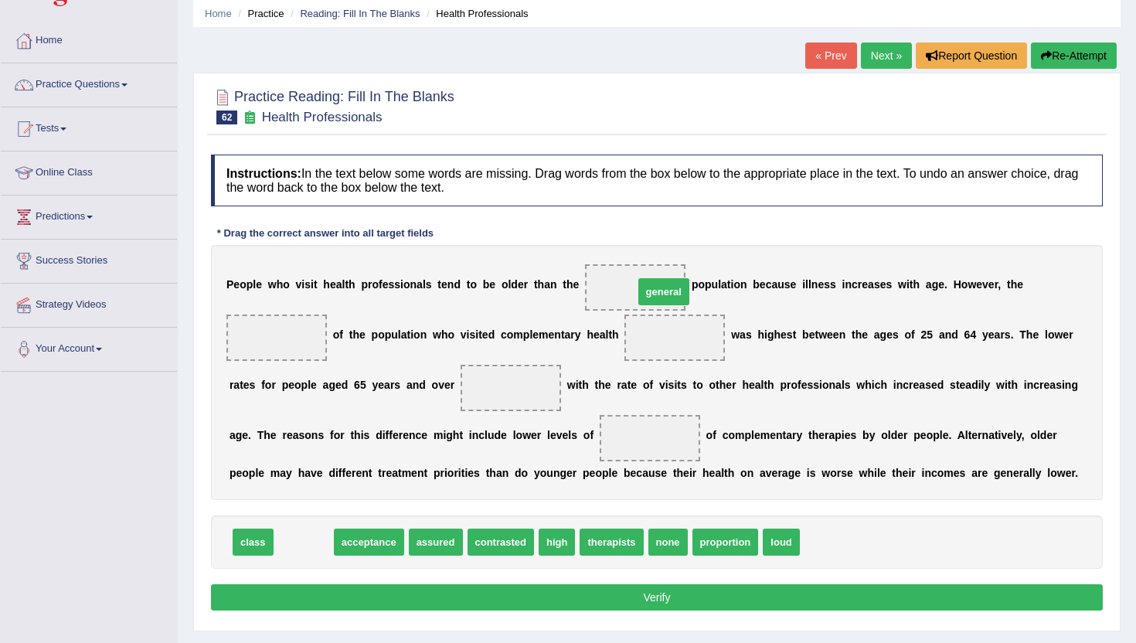
drag, startPoint x: 304, startPoint y: 542, endPoint x: 664, endPoint y: 291, distance: 438.8
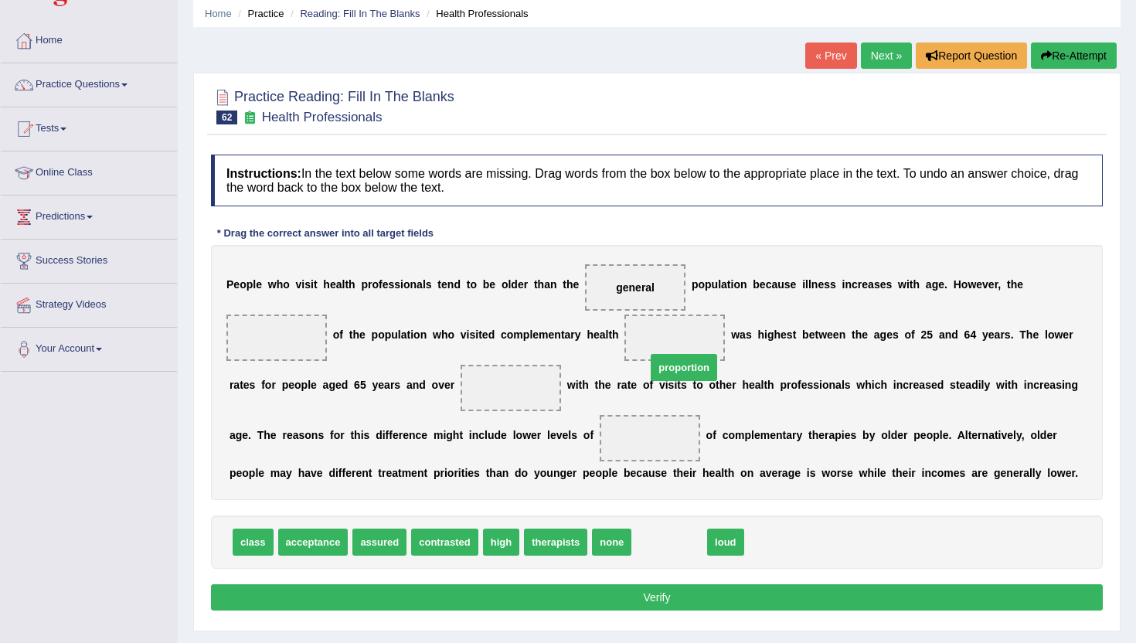
drag, startPoint x: 668, startPoint y: 547, endPoint x: 682, endPoint y: 344, distance: 203.0
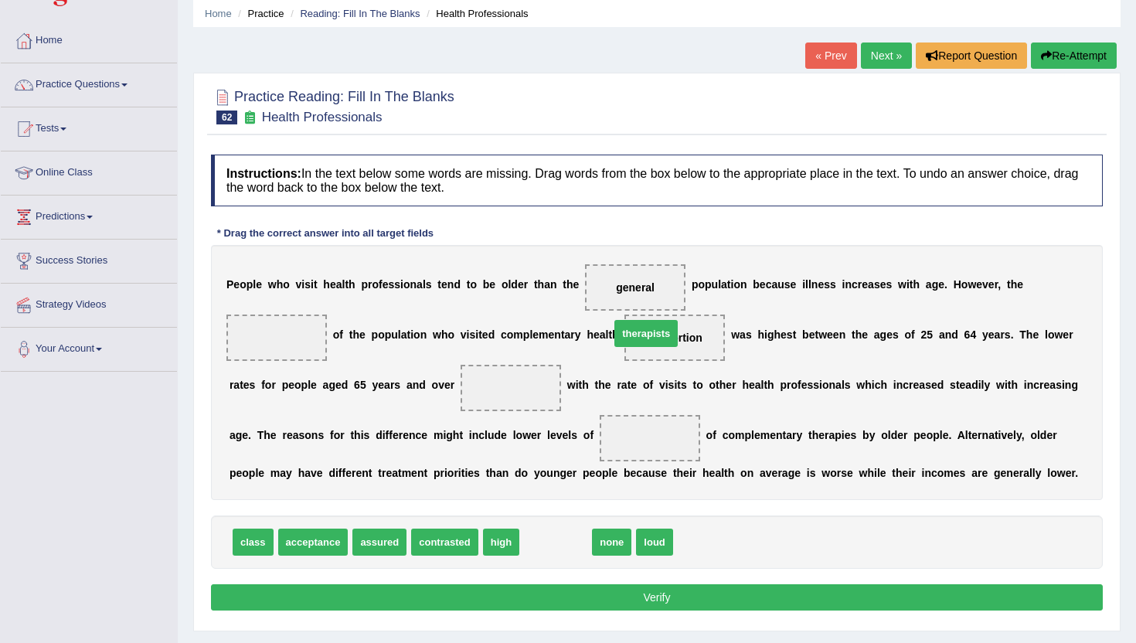
drag, startPoint x: 542, startPoint y: 544, endPoint x: 632, endPoint y: 336, distance: 227.5
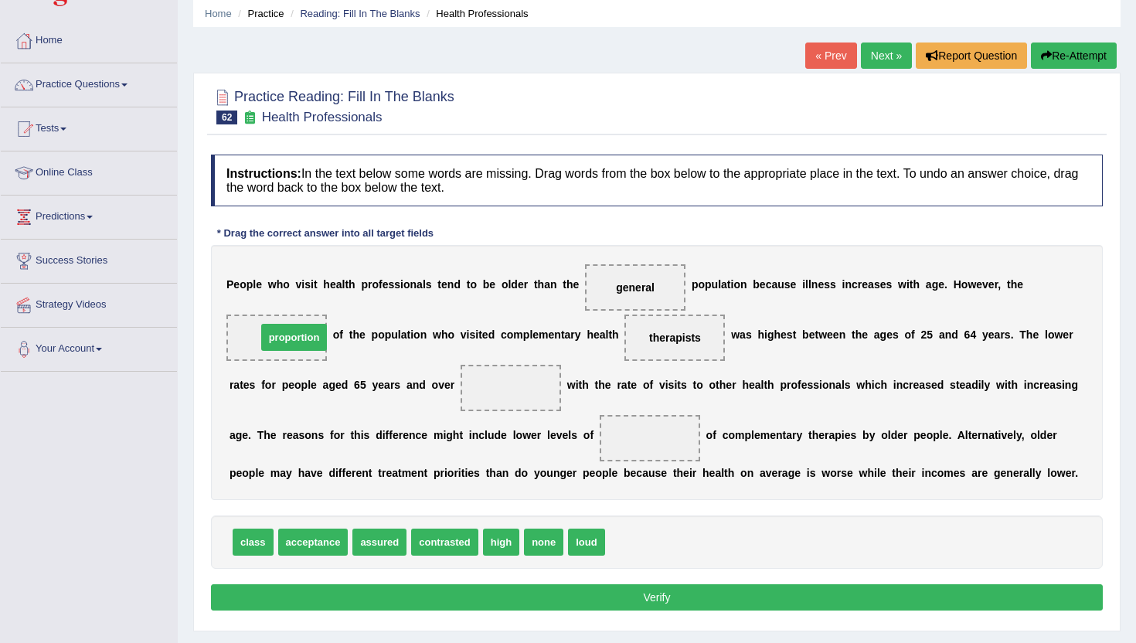
drag, startPoint x: 646, startPoint y: 548, endPoint x: 298, endPoint y: 341, distance: 404.9
drag, startPoint x: 504, startPoint y: 541, endPoint x: 529, endPoint y: 395, distance: 148.2
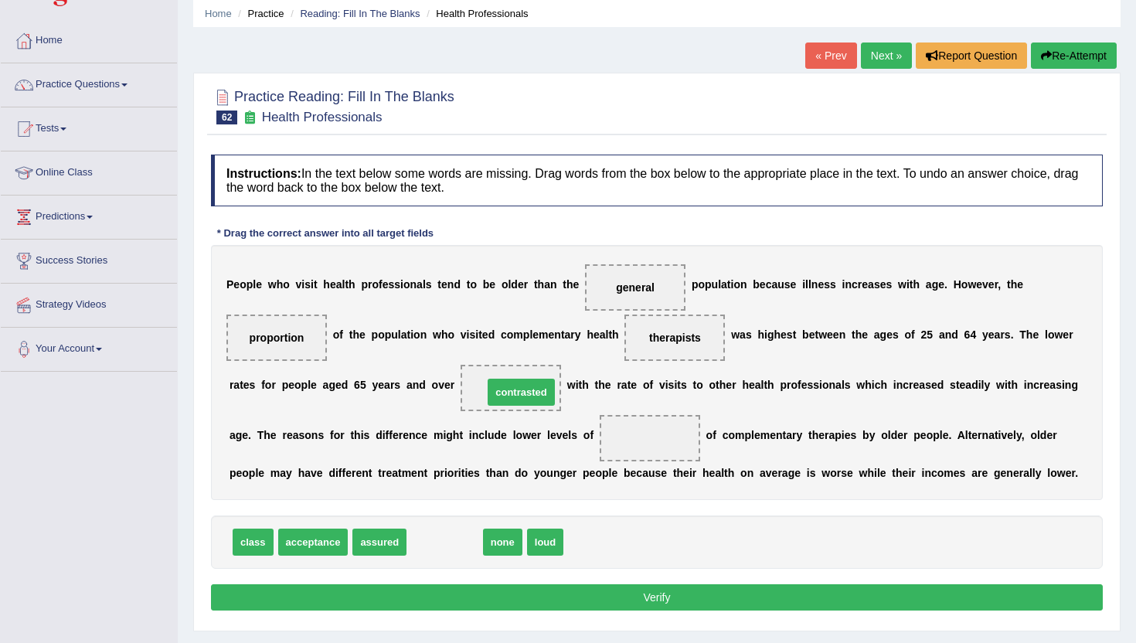
drag, startPoint x: 458, startPoint y: 548, endPoint x: 533, endPoint y: 397, distance: 168.0
drag, startPoint x: 314, startPoint y: 547, endPoint x: 432, endPoint y: 520, distance: 121.3
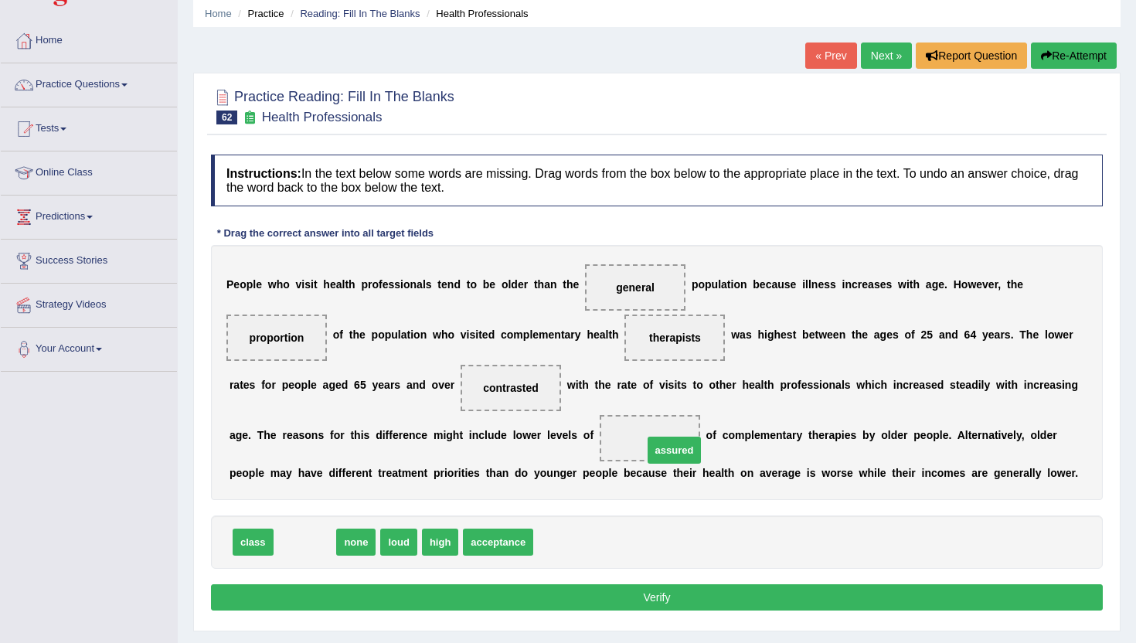
drag, startPoint x: 284, startPoint y: 545, endPoint x: 644, endPoint y: 447, distance: 373.4
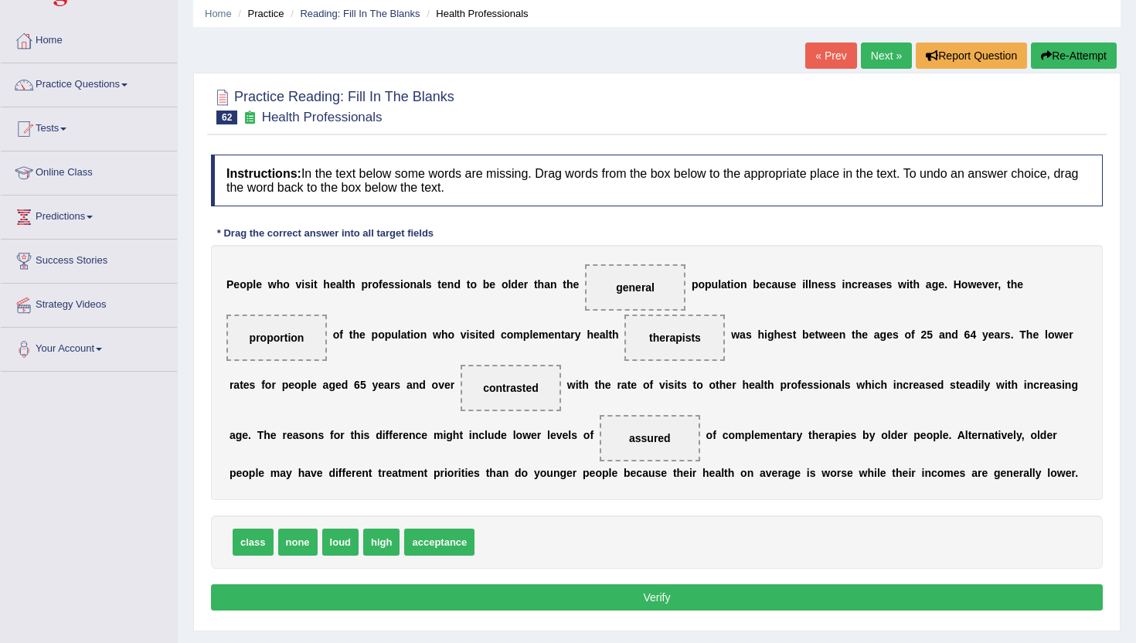
click at [593, 595] on button "Verify" at bounding box center [657, 597] width 892 height 26
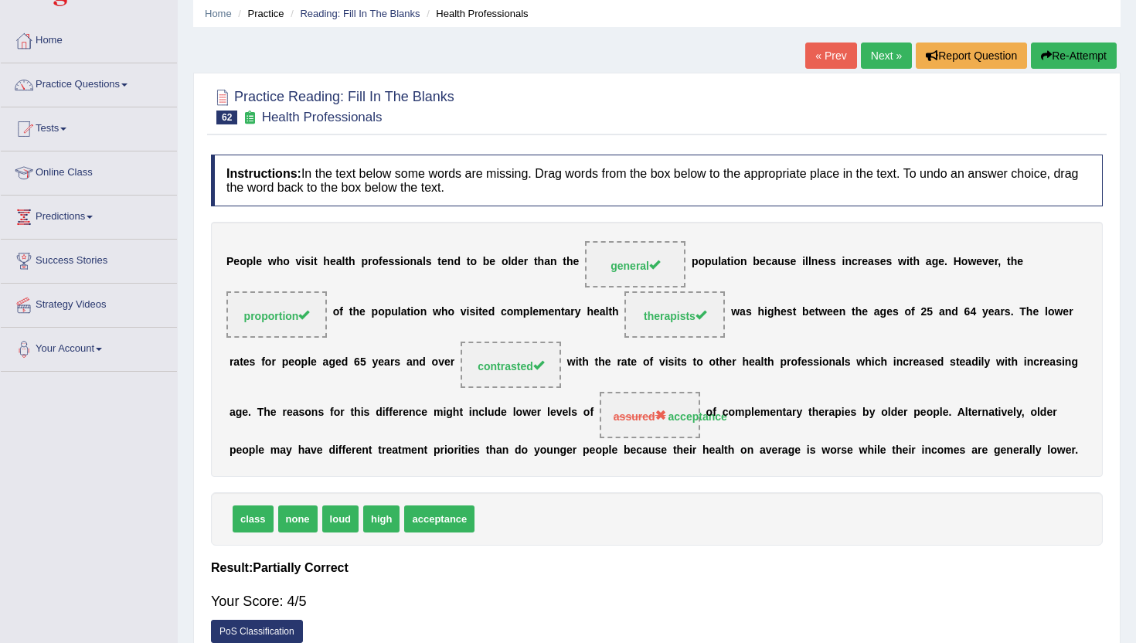
click at [872, 53] on link "Next »" at bounding box center [886, 56] width 51 height 26
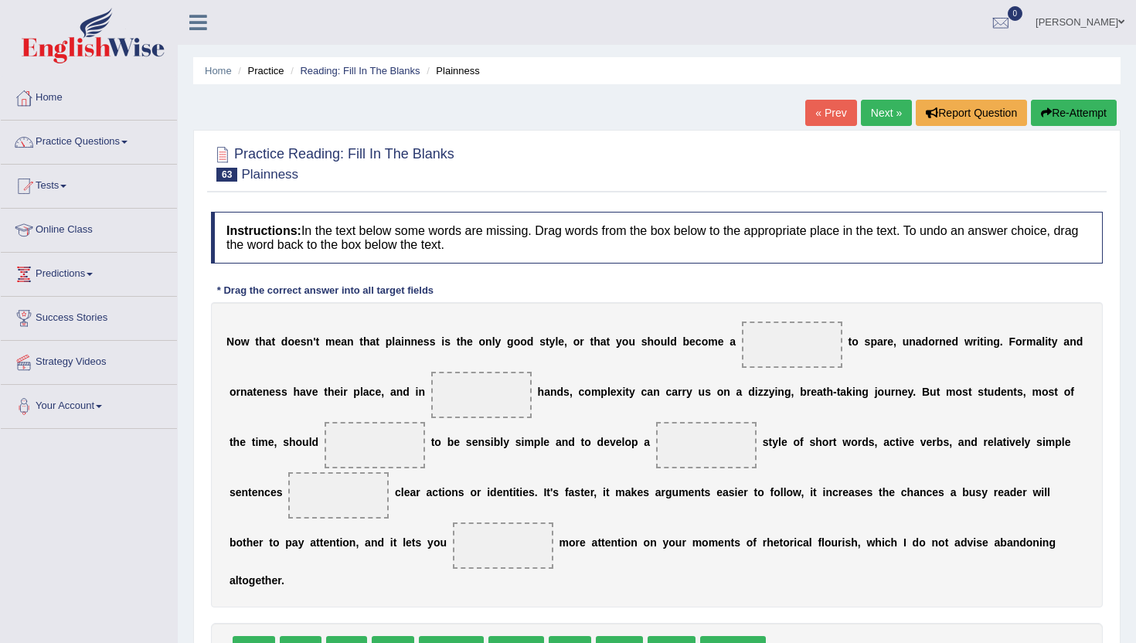
scroll to position [61, 0]
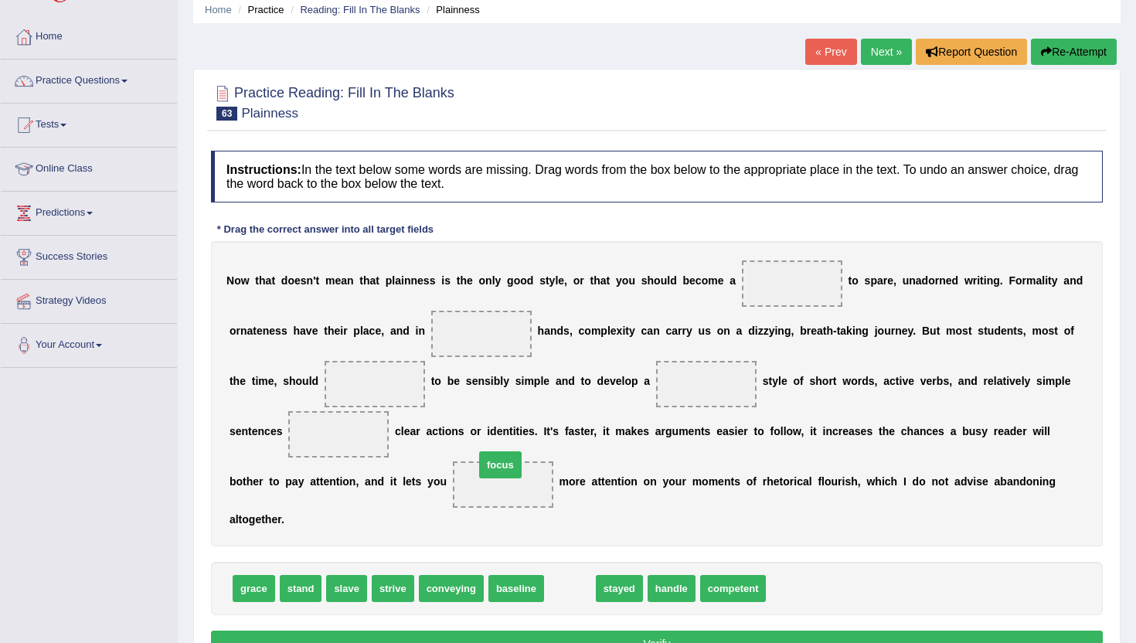
drag, startPoint x: 567, startPoint y: 588, endPoint x: 505, endPoint y: 480, distance: 124.7
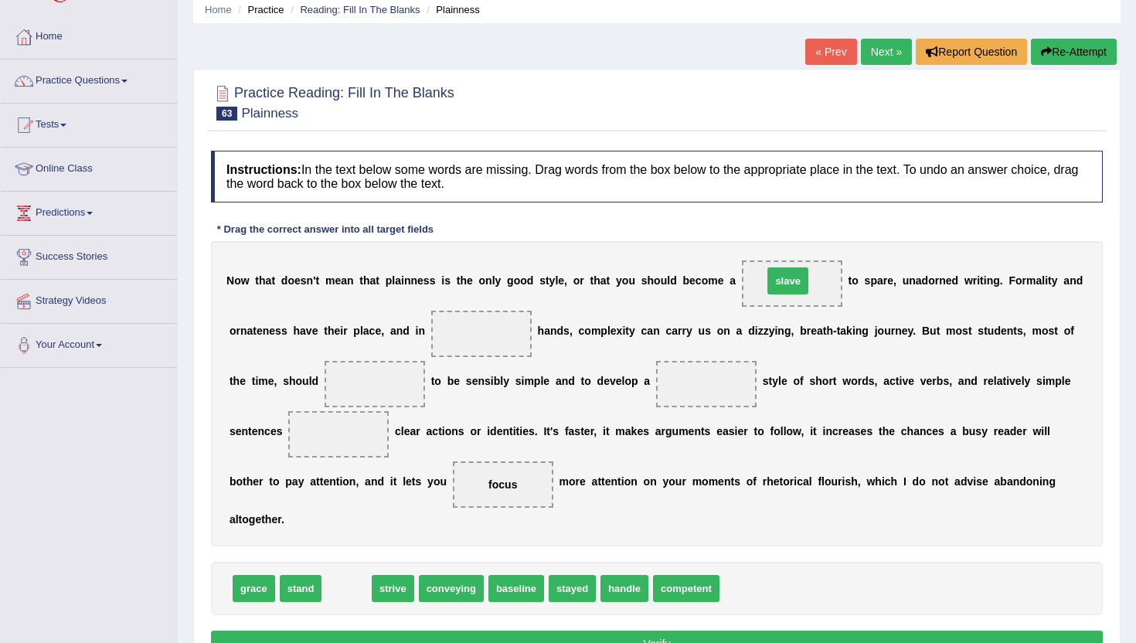
drag, startPoint x: 348, startPoint y: 591, endPoint x: 789, endPoint y: 283, distance: 537.9
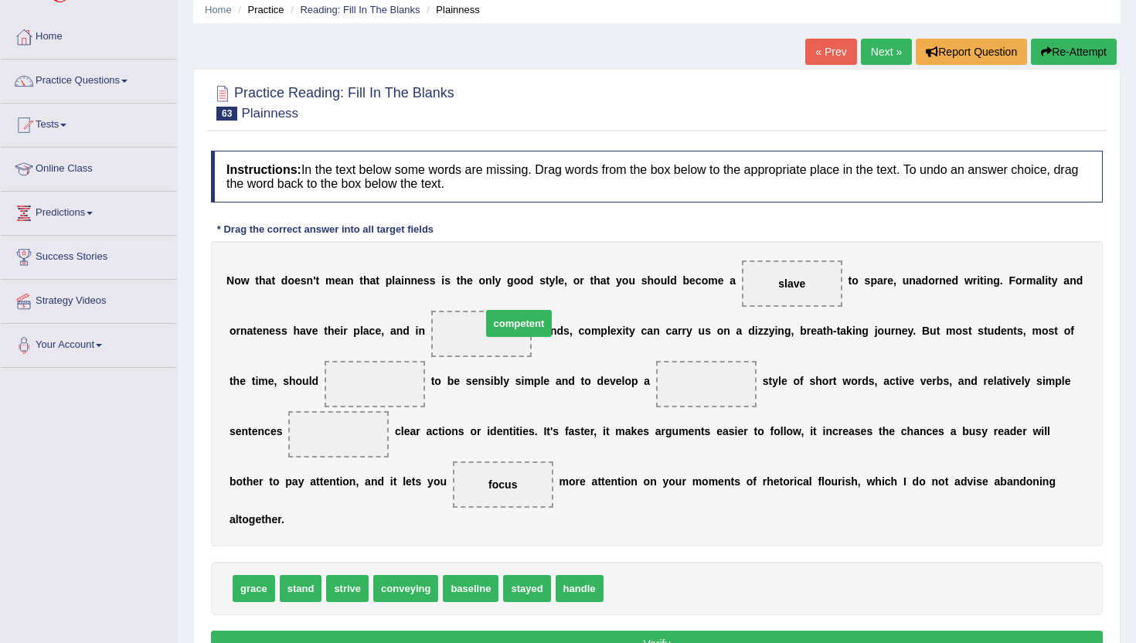
drag, startPoint x: 646, startPoint y: 591, endPoint x: 518, endPoint y: 329, distance: 291.5
drag, startPoint x: 354, startPoint y: 588, endPoint x: 368, endPoint y: 387, distance: 202.3
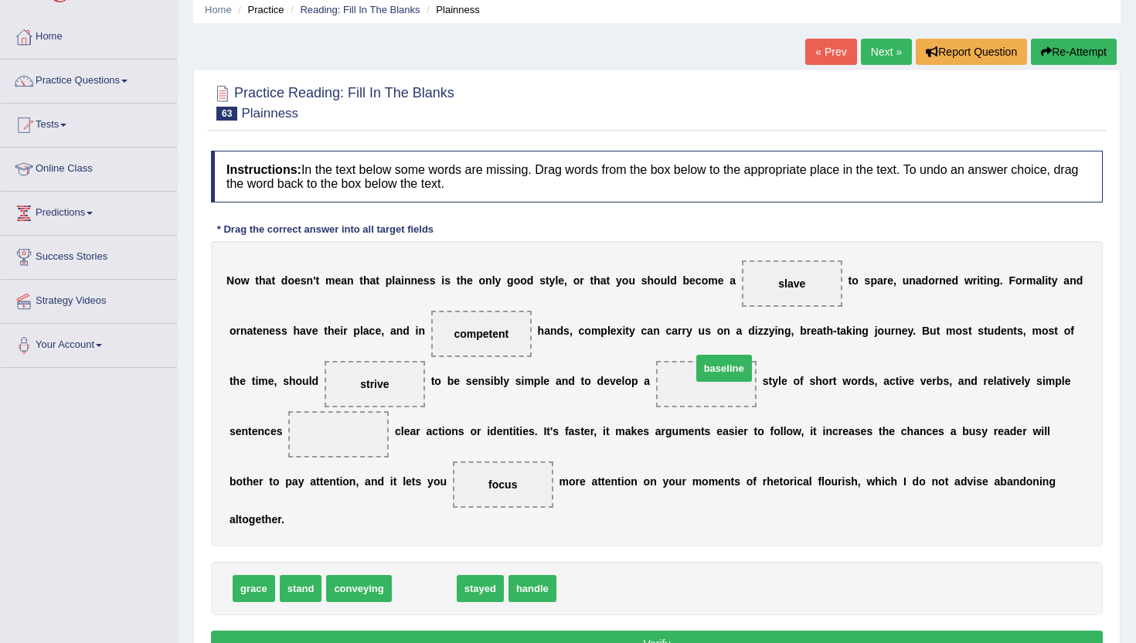
drag, startPoint x: 408, startPoint y: 590, endPoint x: 708, endPoint y: 371, distance: 371.3
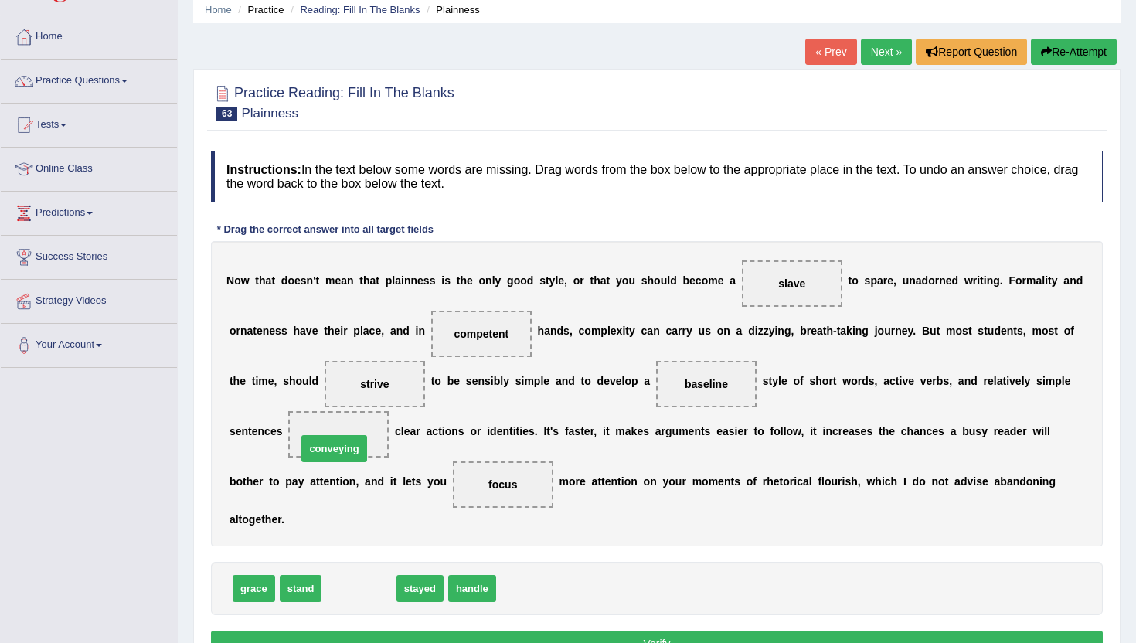
drag, startPoint x: 353, startPoint y: 582, endPoint x: 331, endPoint y: 442, distance: 141.7
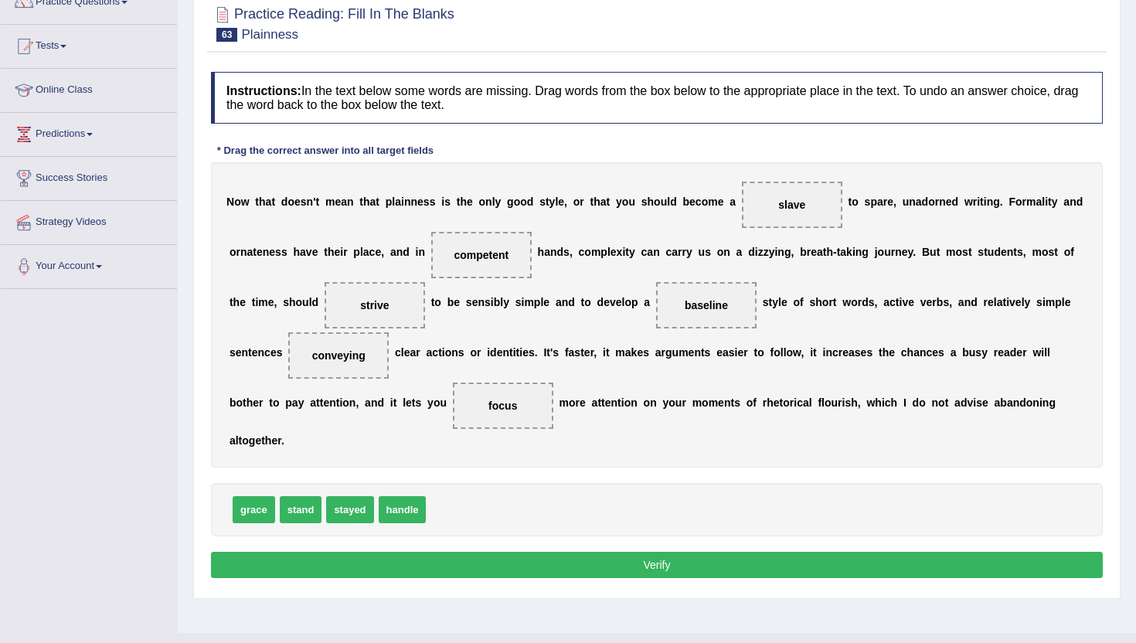
scroll to position [141, 0]
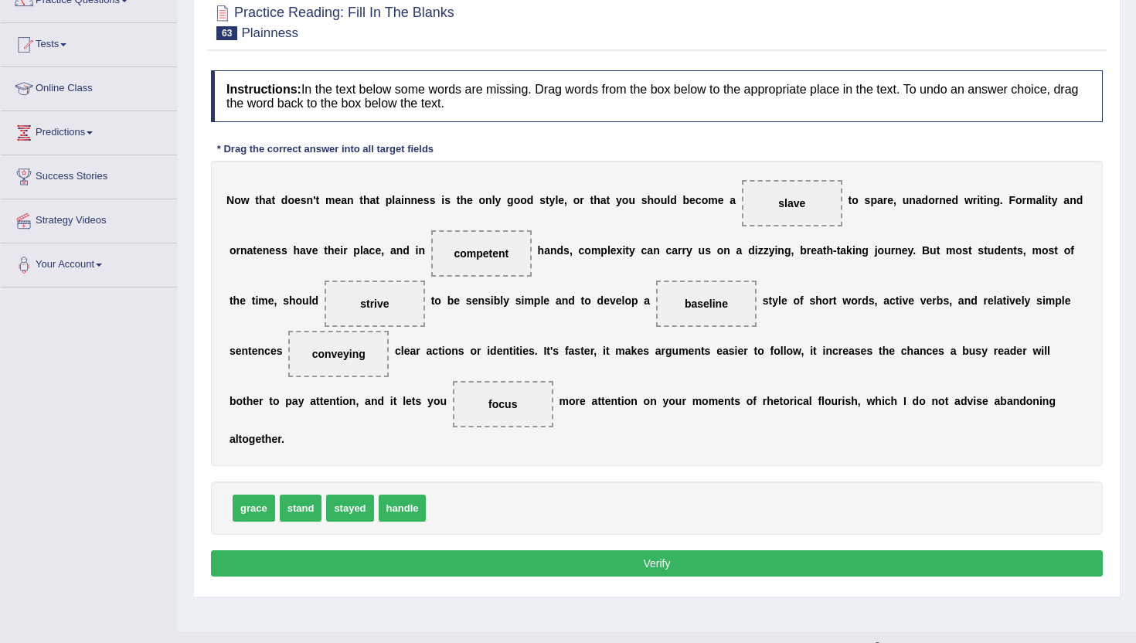
click at [496, 562] on button "Verify" at bounding box center [657, 563] width 892 height 26
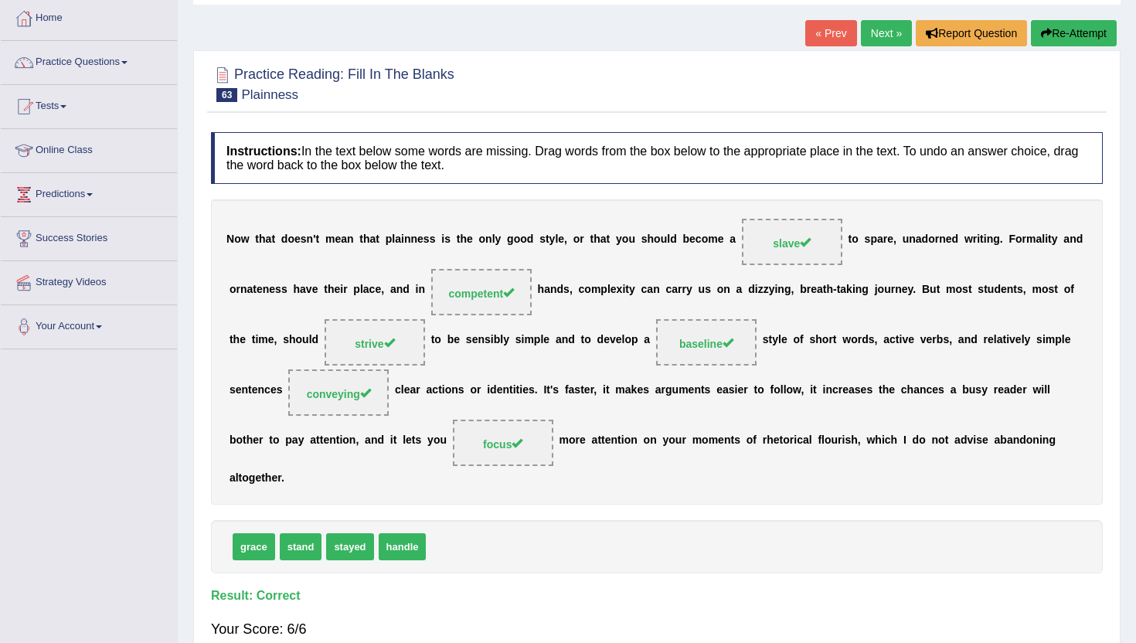
scroll to position [0, 0]
